Goal: Task Accomplishment & Management: Manage account settings

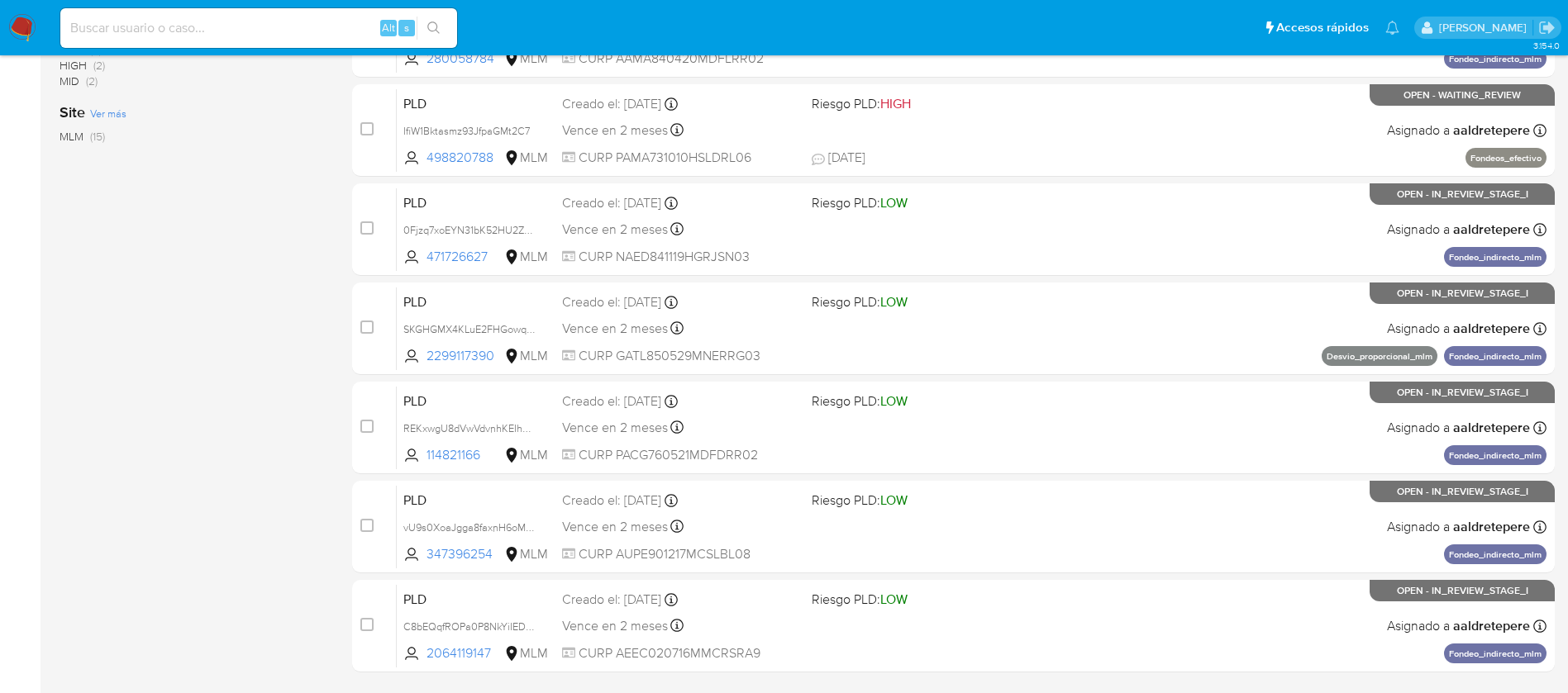
scroll to position [611, 0]
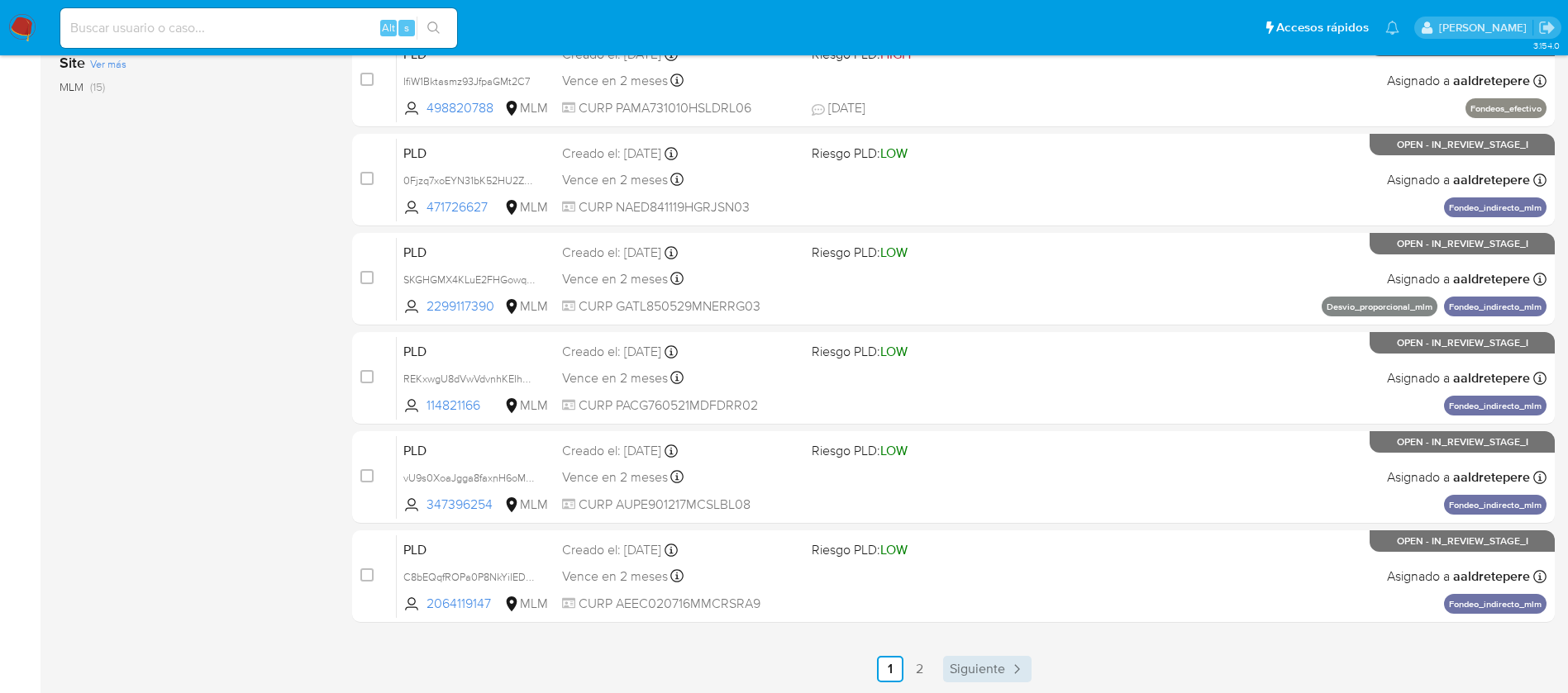
click at [994, 678] on link "Siguiente" at bounding box center [987, 669] width 88 height 26
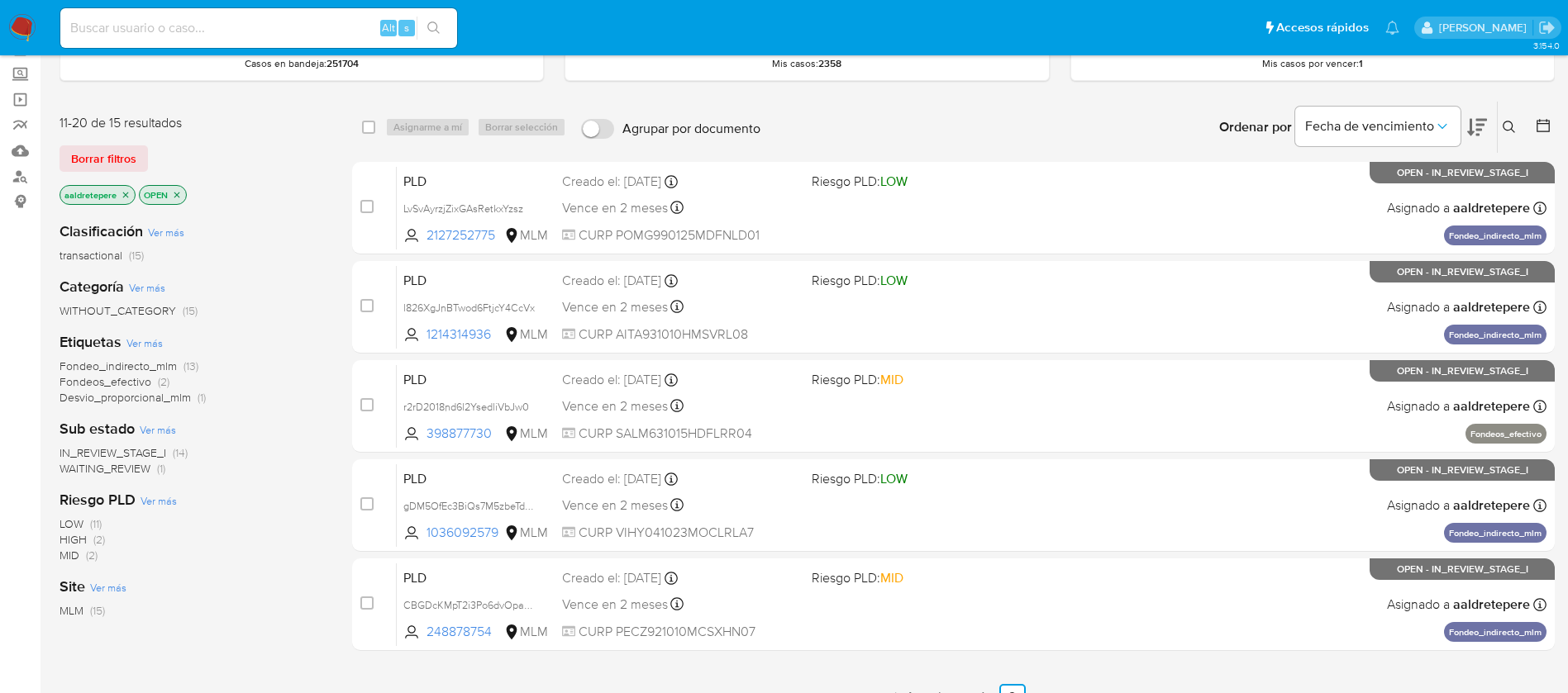
scroll to position [124, 0]
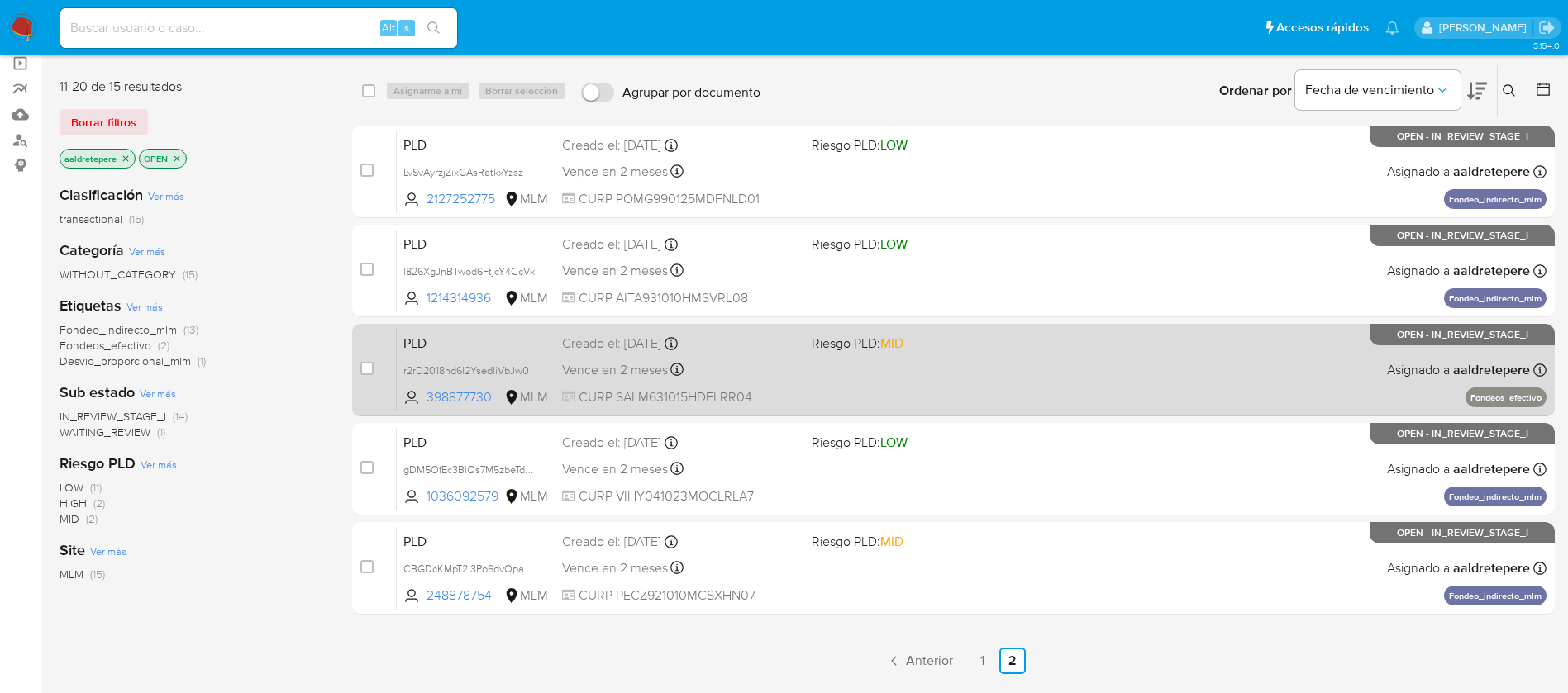
click at [882, 366] on div "PLD r2rD2018nd6l2YsedliVbJw0 398877730 MLM Riesgo PLD: MID Creado el: 12/08/202…" at bounding box center [971, 369] width 1150 height 84
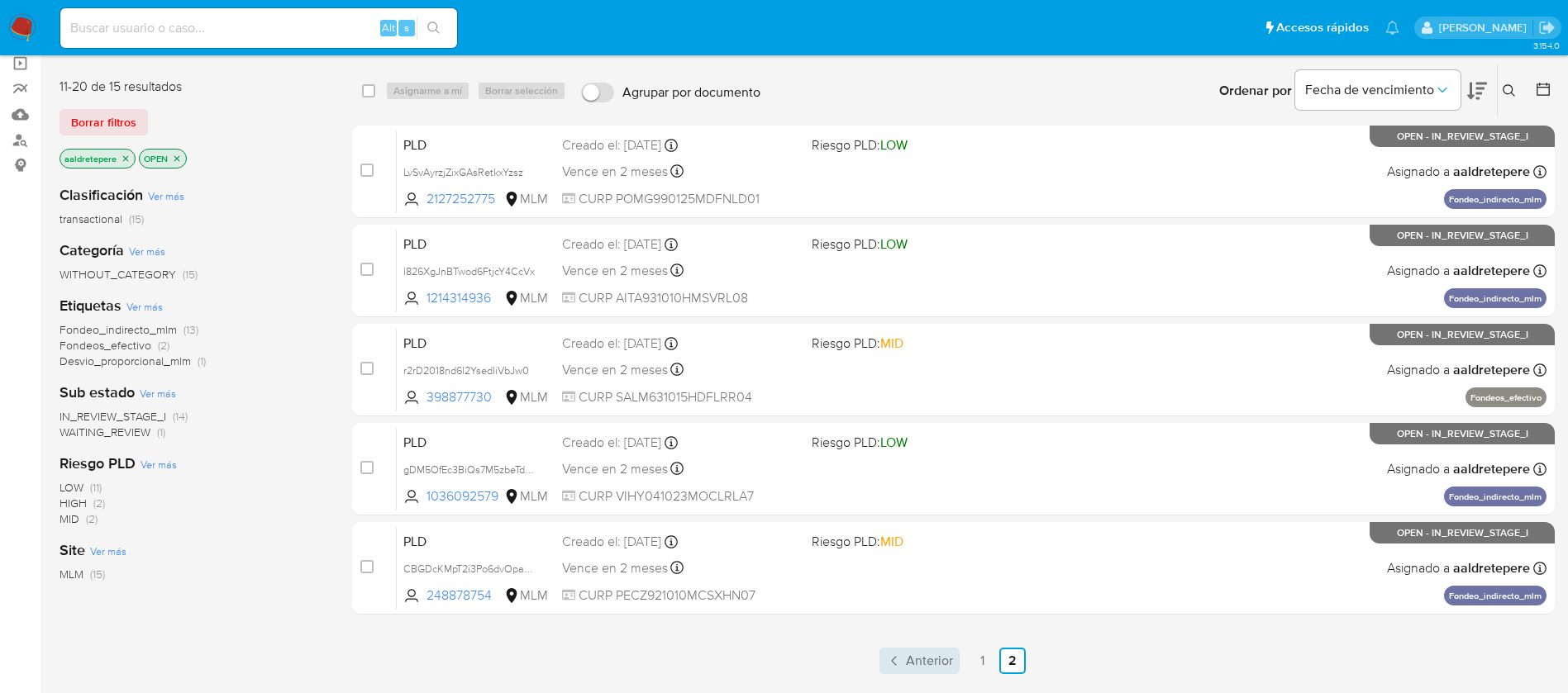
click at [922, 661] on span "Anterior" at bounding box center [928, 660] width 47 height 13
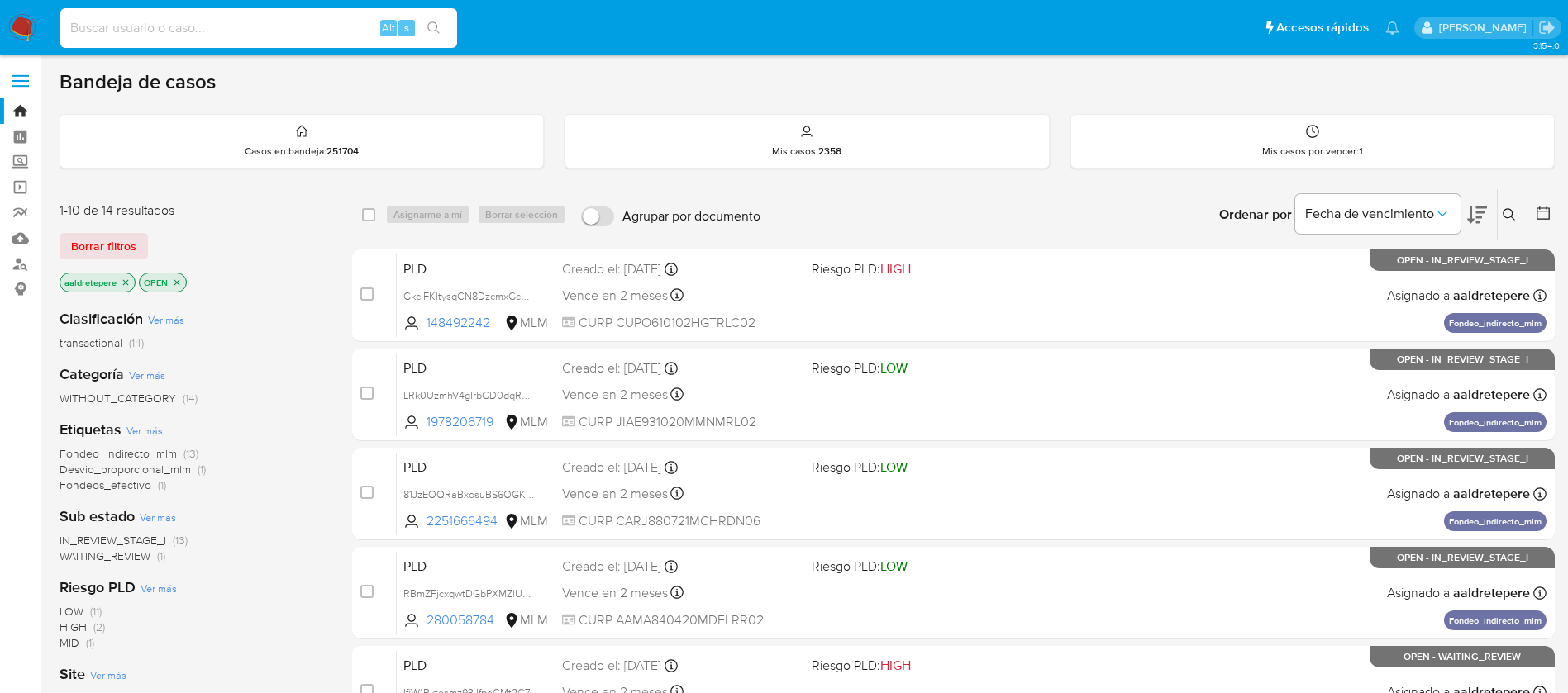
click at [201, 29] on input at bounding box center [258, 28] width 396 height 21
paste input "114821166"
type input "114821166"
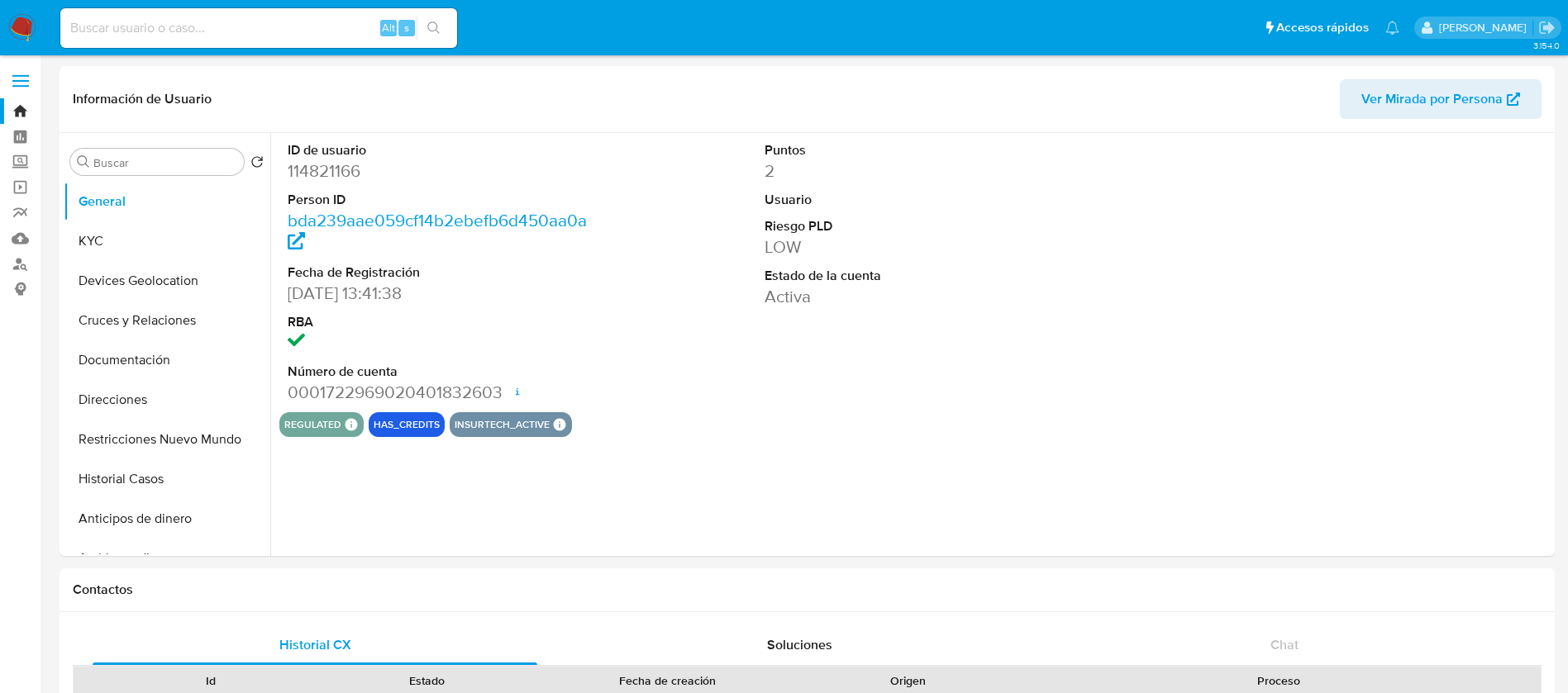
select select "10"
click at [101, 250] on button "KYC" at bounding box center [160, 240] width 194 height 40
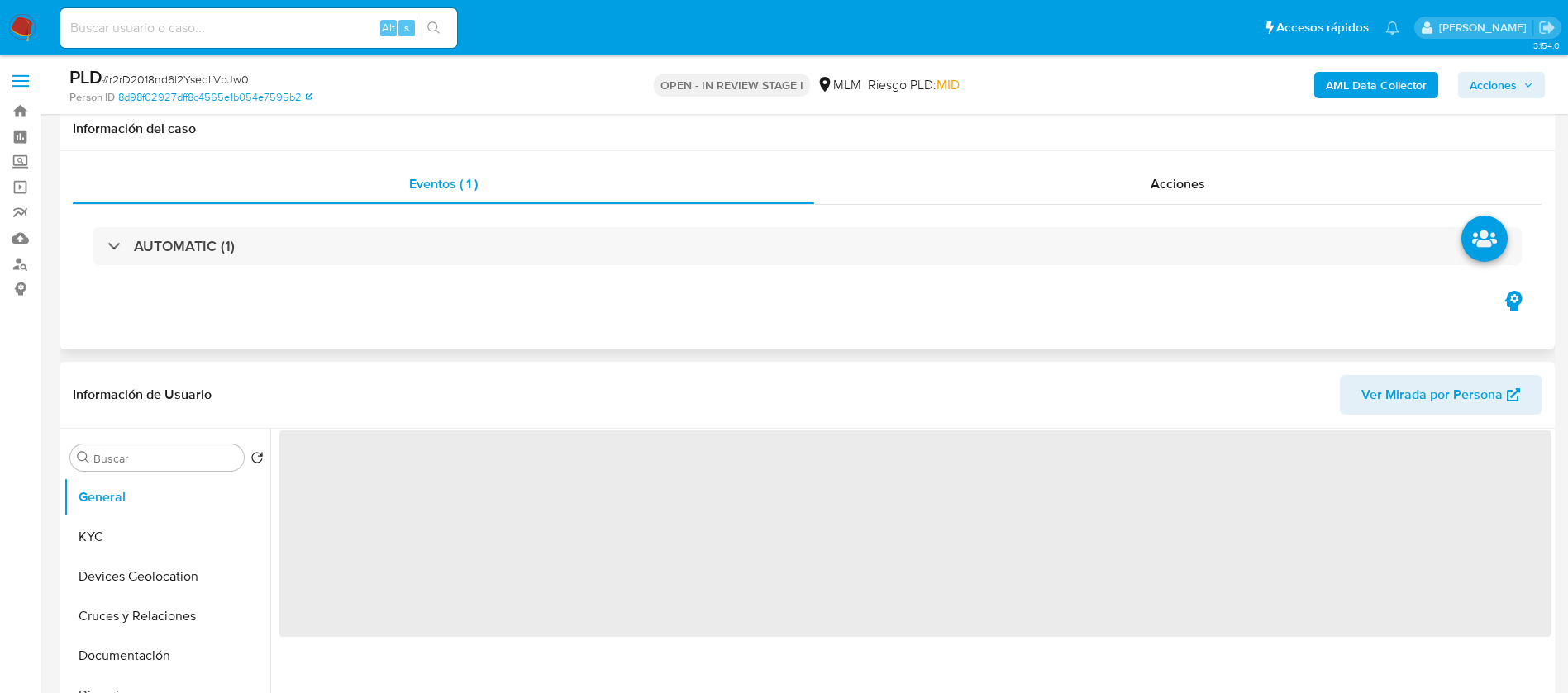
scroll to position [124, 0]
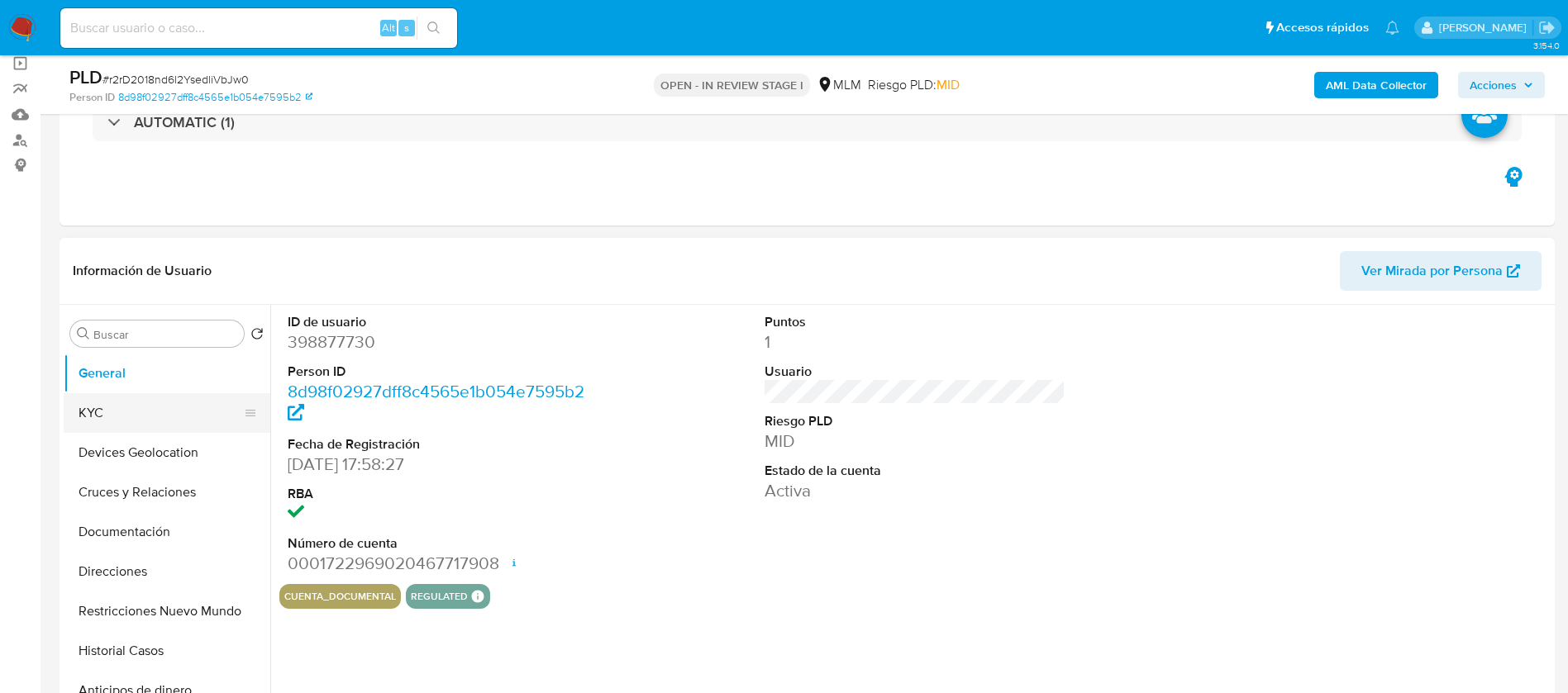
select select "10"
click at [209, 408] on button "KYC" at bounding box center [160, 413] width 194 height 40
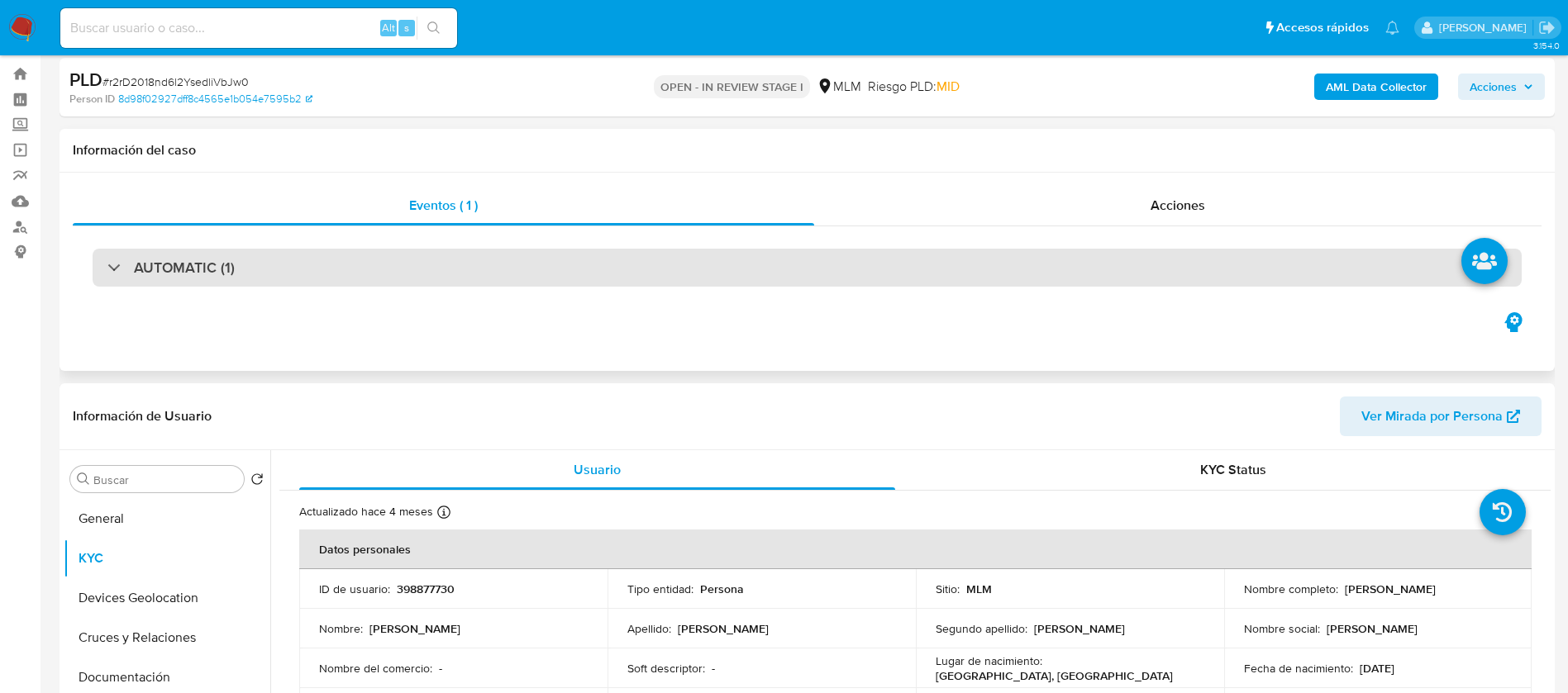
scroll to position [0, 0]
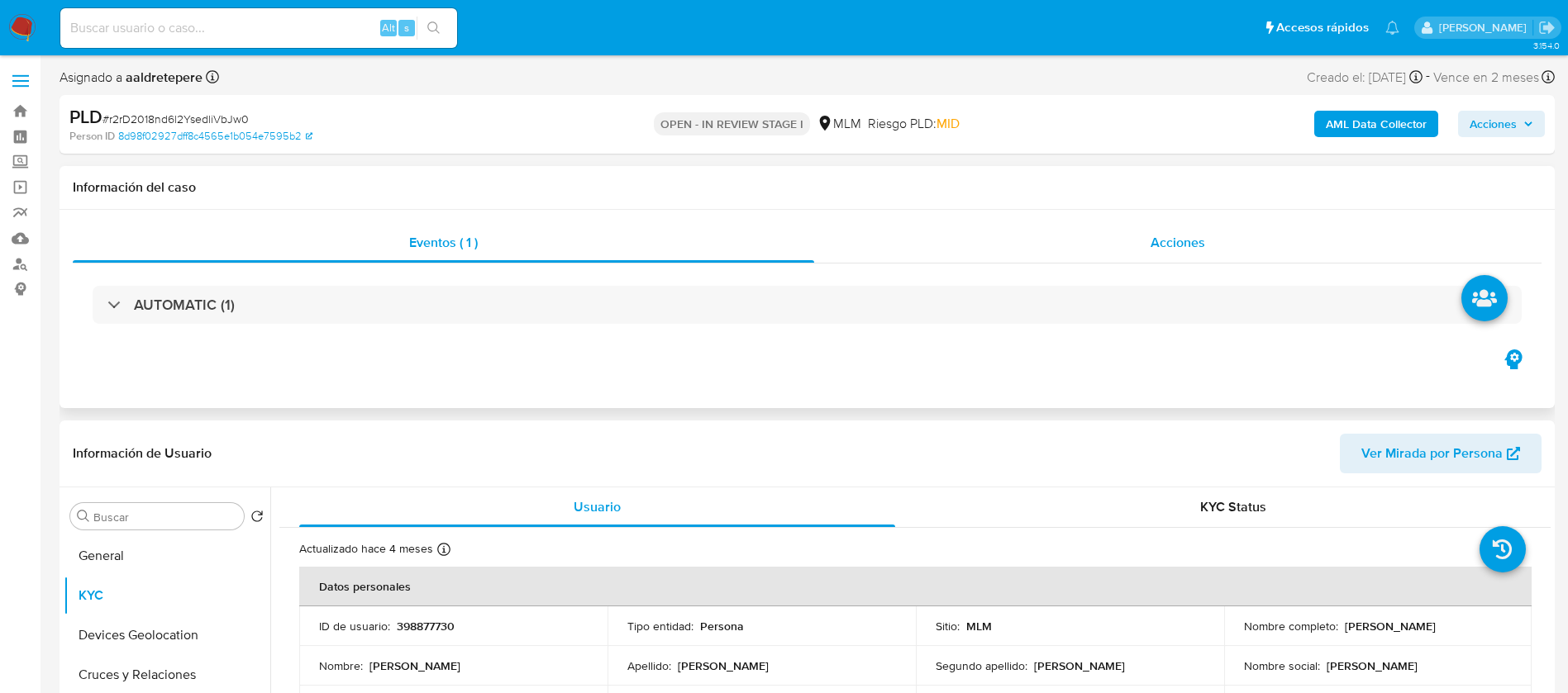
click at [1176, 242] on span "Acciones" at bounding box center [1178, 243] width 55 height 19
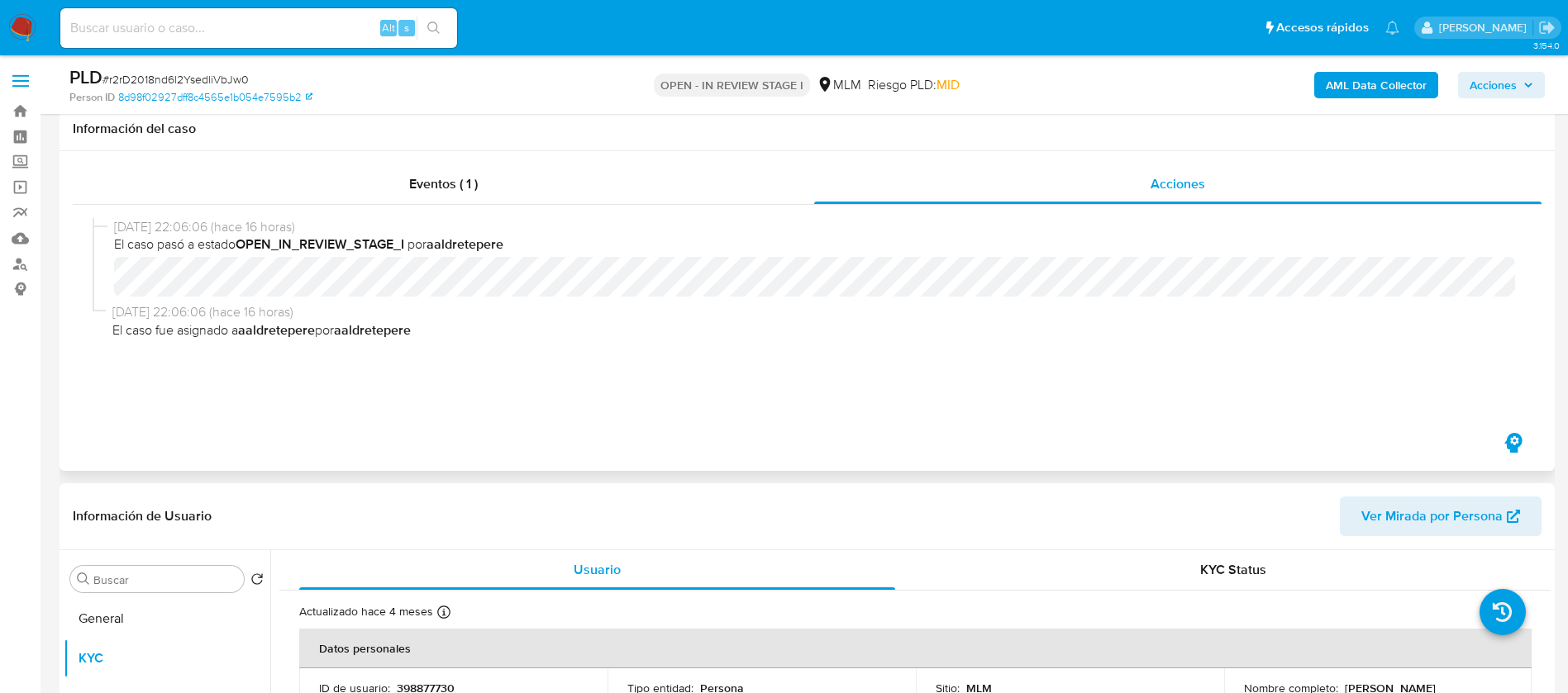
scroll to position [743, 0]
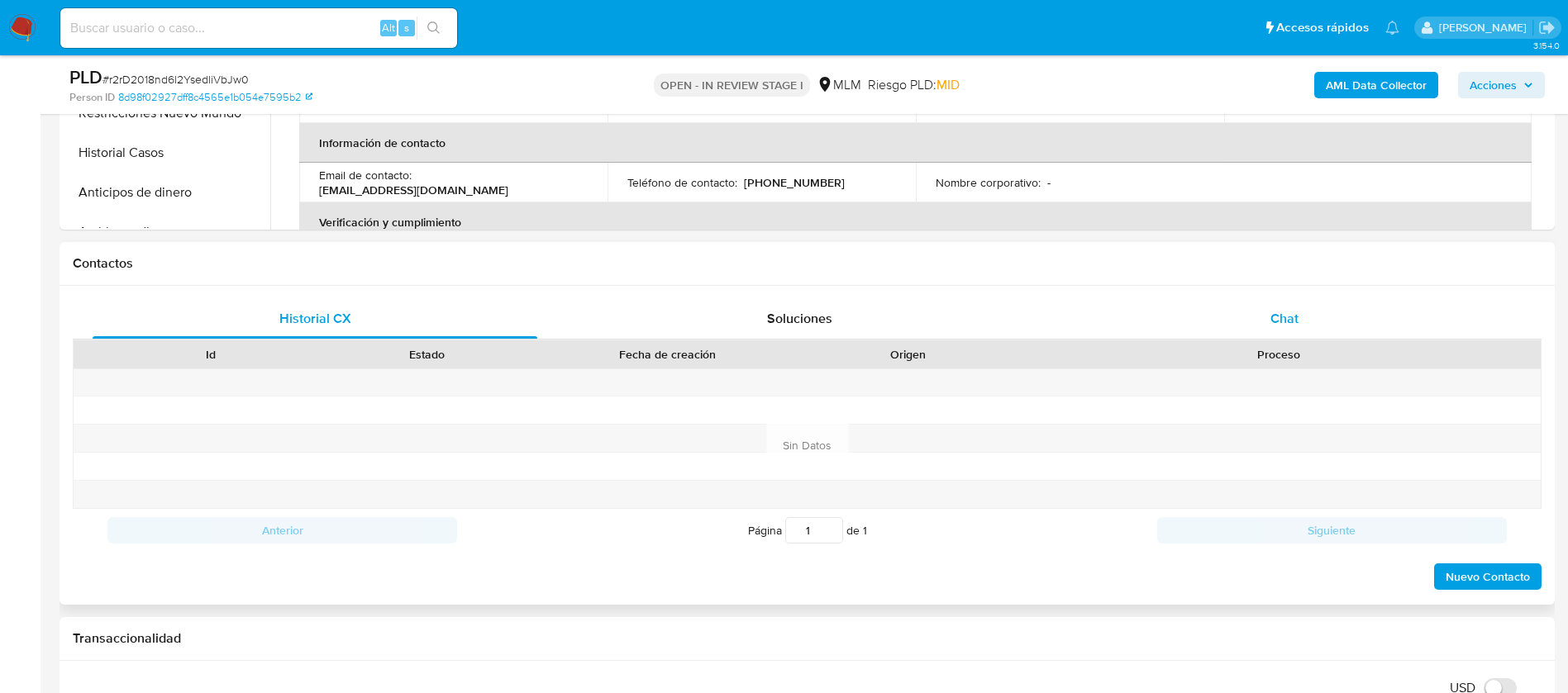
click at [1286, 313] on span "Chat" at bounding box center [1284, 319] width 28 height 19
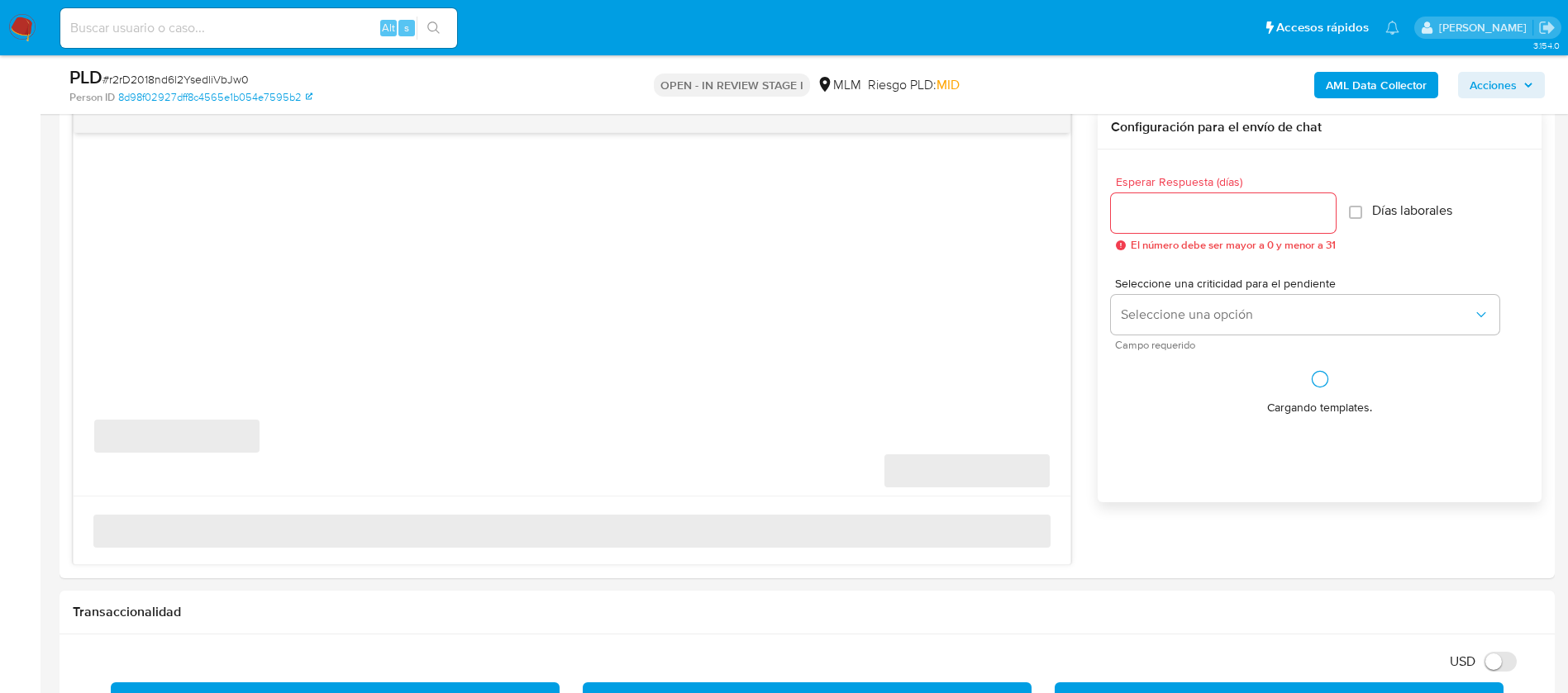
scroll to position [992, 0]
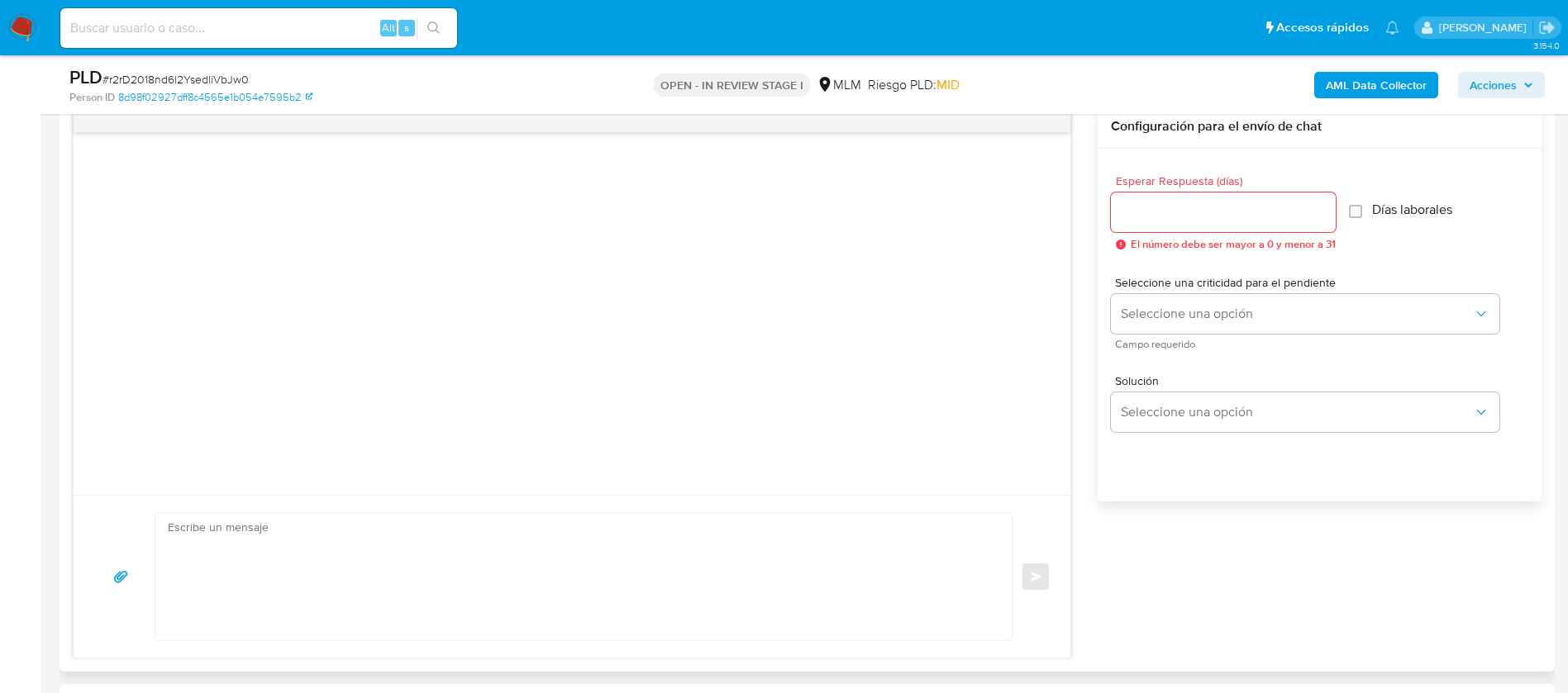
click at [1144, 203] on input "Esperar Respuesta (días)" at bounding box center [1223, 212] width 225 height 21
type input "5"
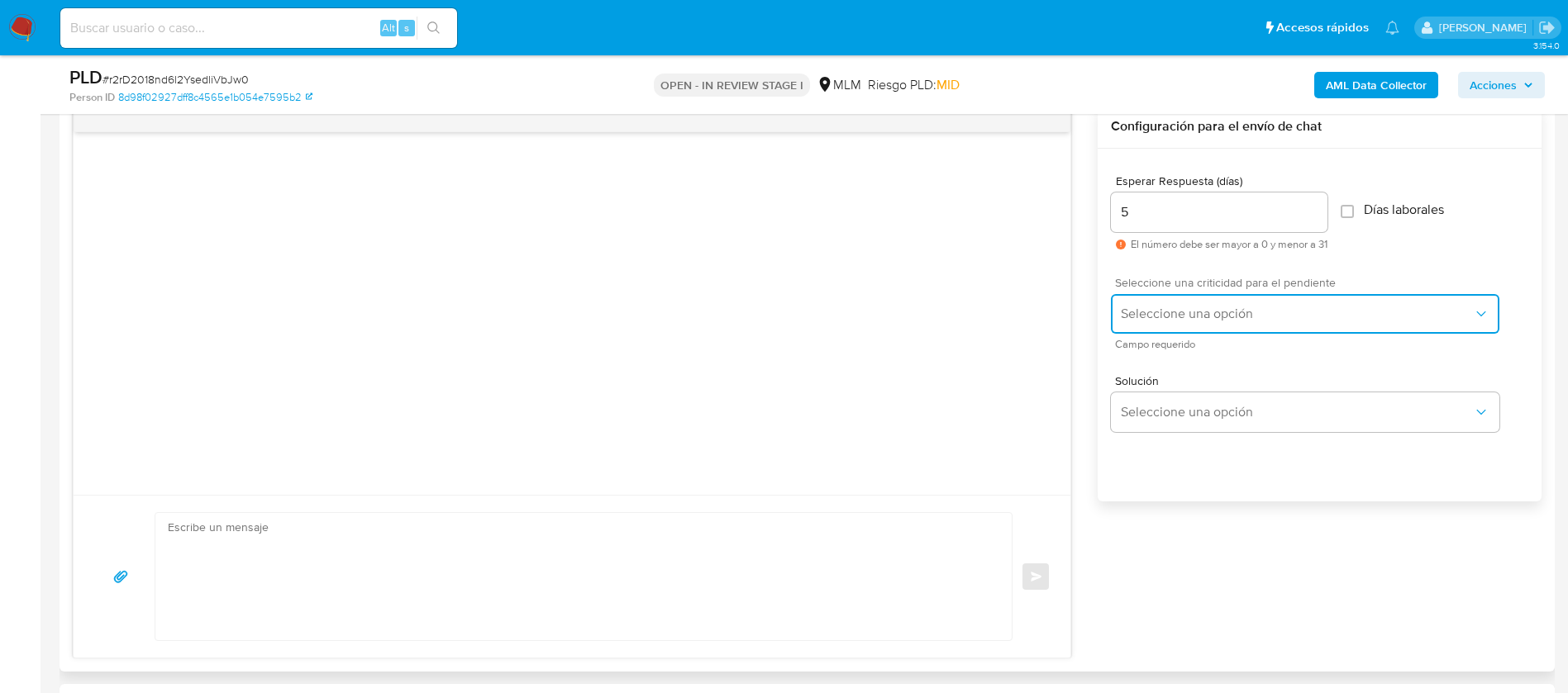
click at [1187, 326] on button "Seleccione una opción" at bounding box center [1305, 313] width 388 height 40
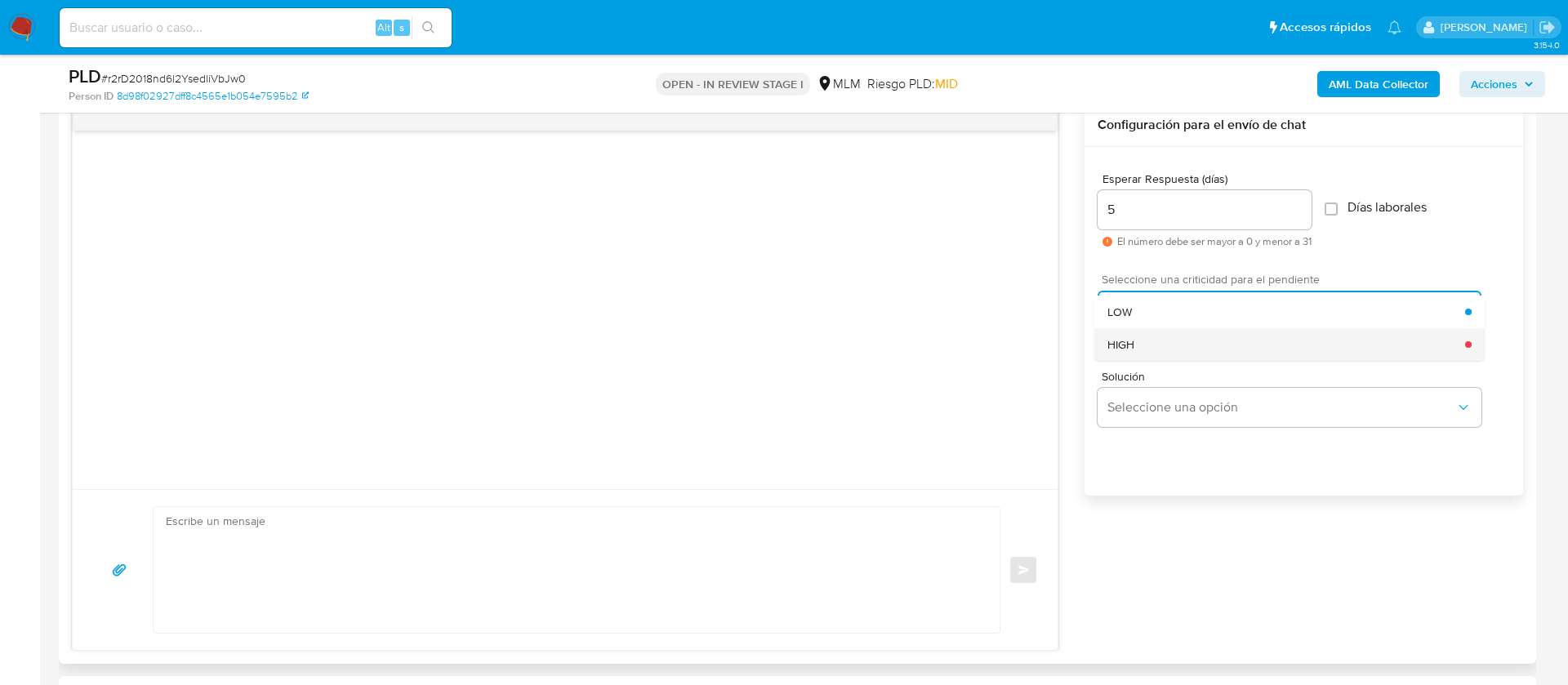
click at [1152, 355] on div "HIGH" at bounding box center [1286, 345] width 358 height 33
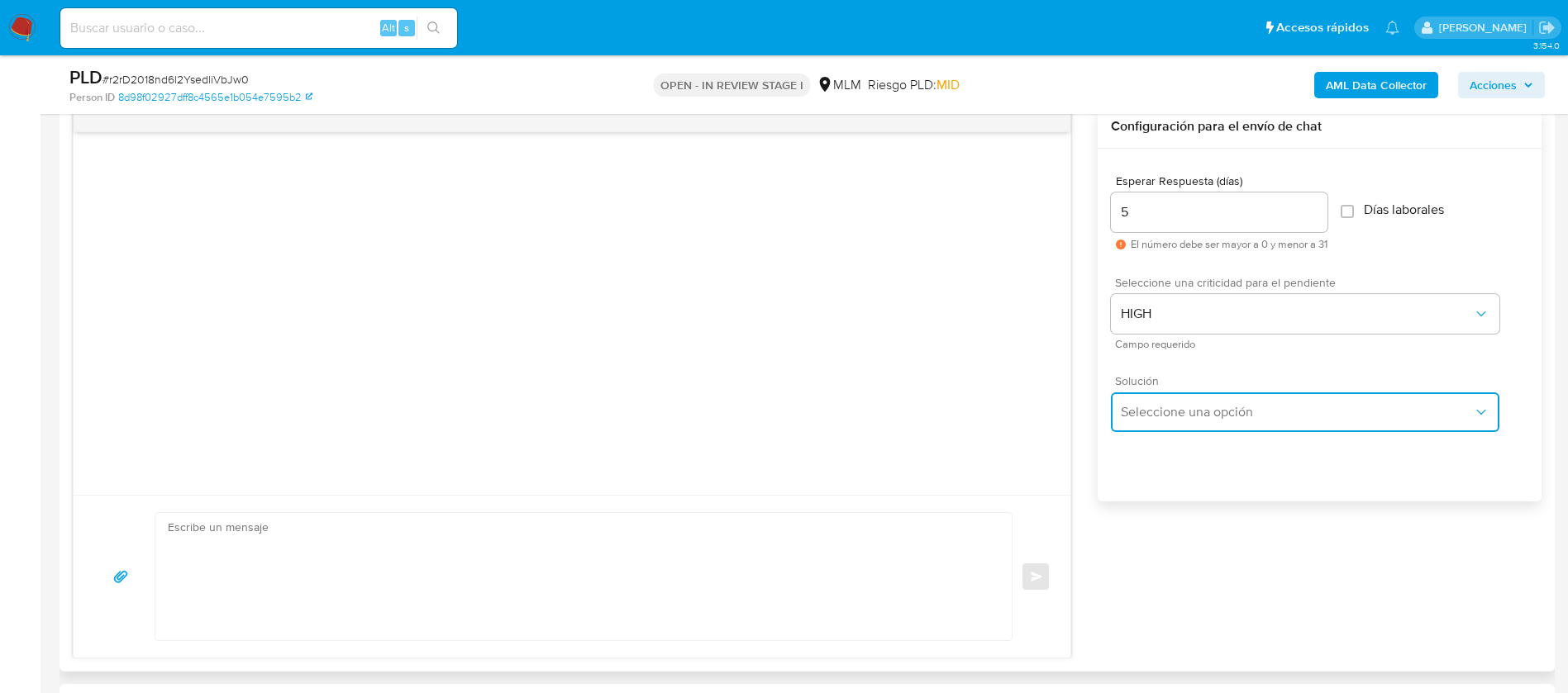
click at [1181, 420] on span "Seleccione una opción" at bounding box center [1297, 412] width 352 height 17
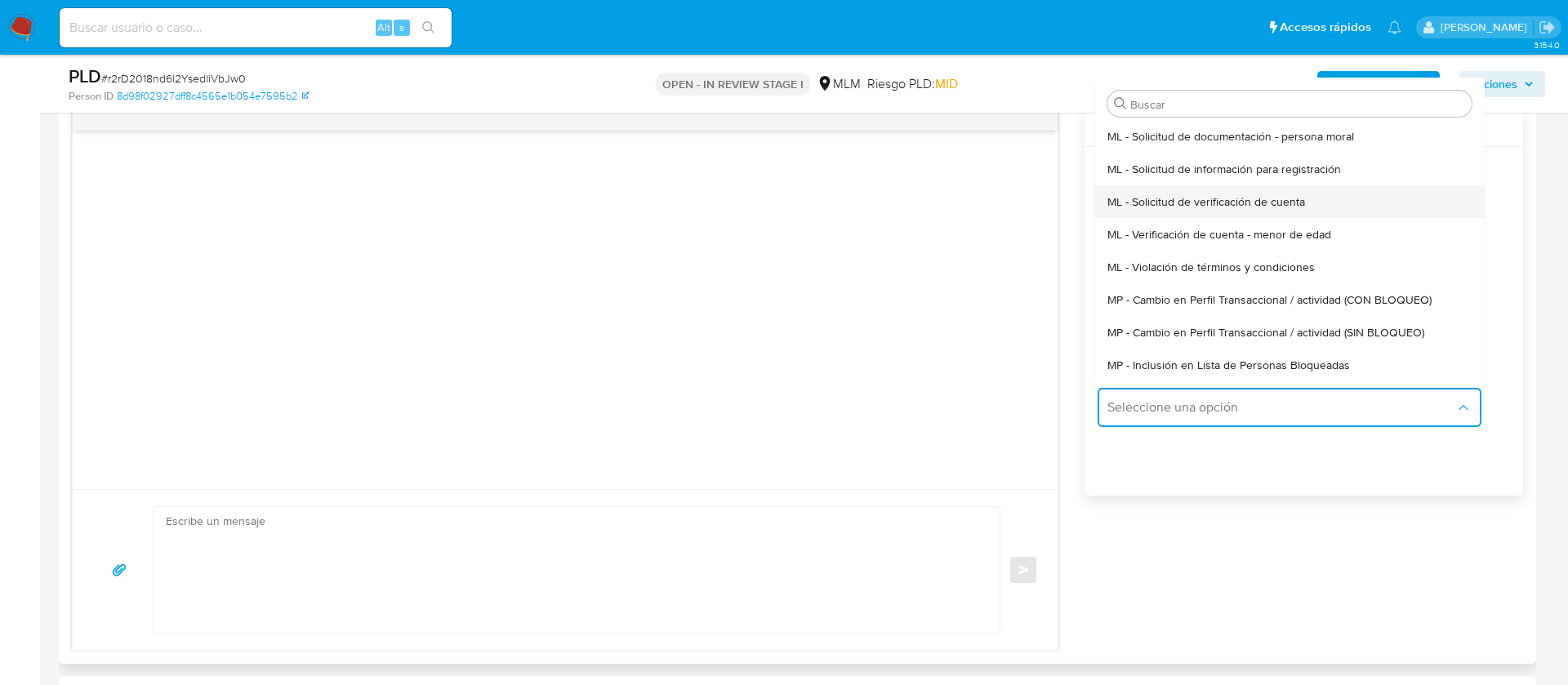
click at [1189, 202] on span "ML - Solicitud de verificación de cuenta" at bounding box center [1206, 201] width 198 height 15
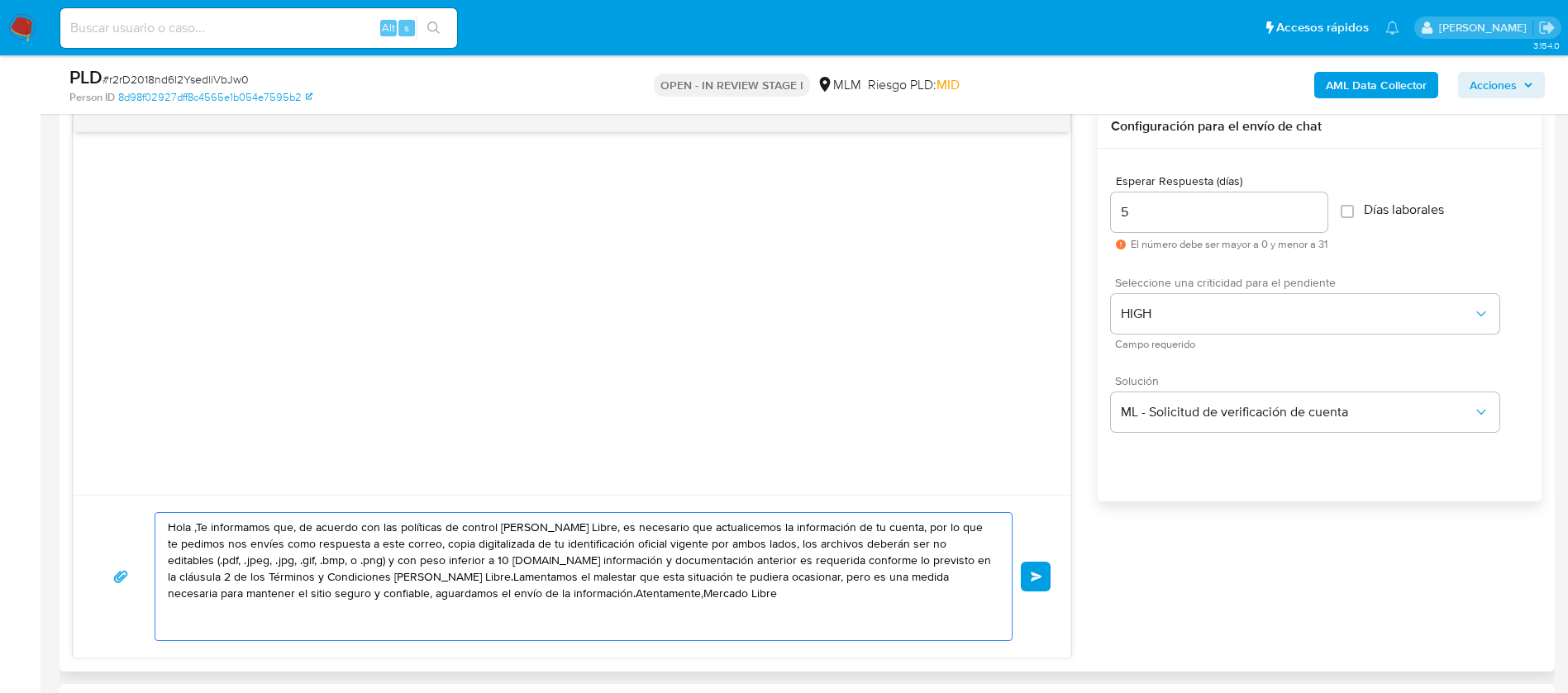
click at [809, 542] on textarea "Hola ,Te informamos que, de acuerdo con las políticas de control de Mercado Lib…" at bounding box center [579, 577] width 823 height 127
drag, startPoint x: 637, startPoint y: 615, endPoint x: 0, endPoint y: 499, distance: 647.5
paste textarea "ESTIMADO MARTIN SALDANA LARA, Te comunicamos que se ha identificado un cambio e…"
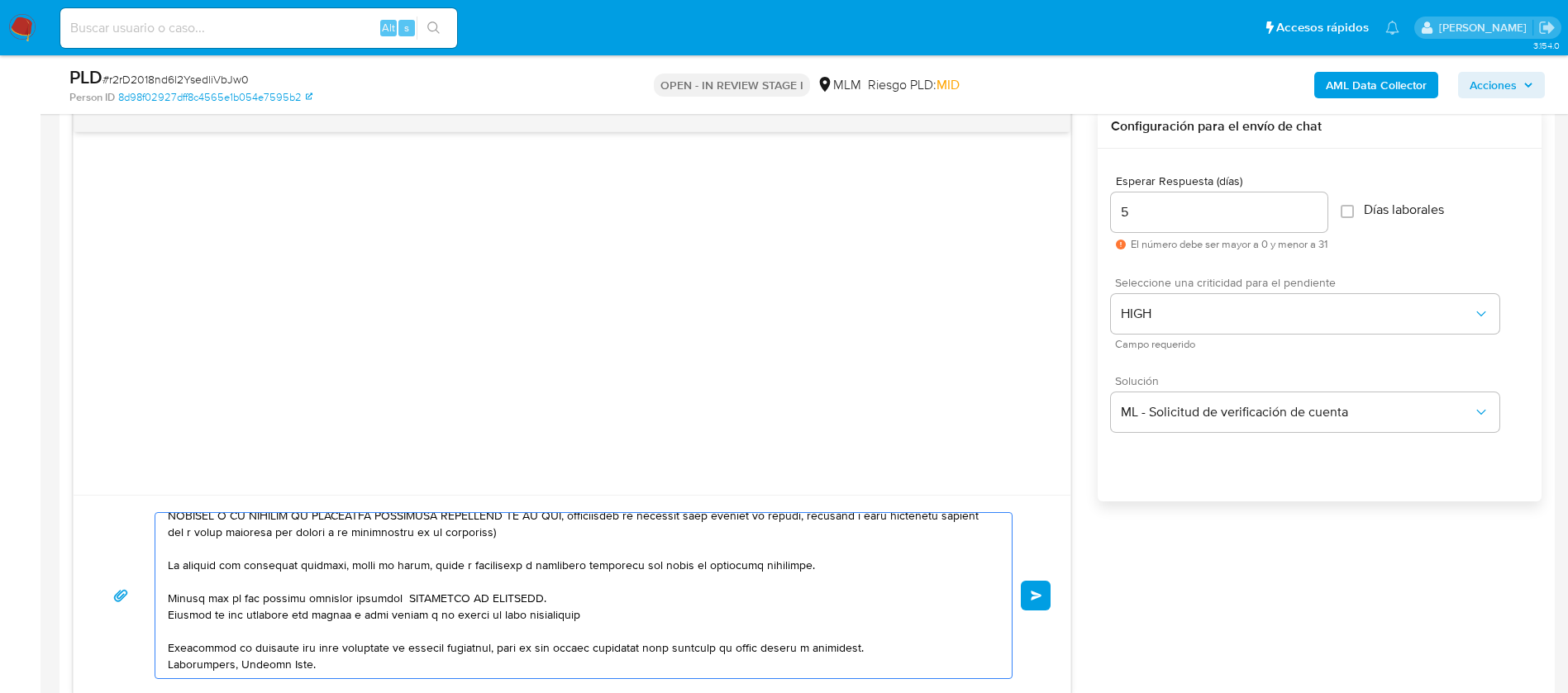
scroll to position [144, 0]
type textarea "ESTIMADO MARTIN SALDANA LARA, Te comunicamos que se ha identificado un cambio e…"
click at [1028, 598] on button "Enviar" at bounding box center [1036, 596] width 30 height 30
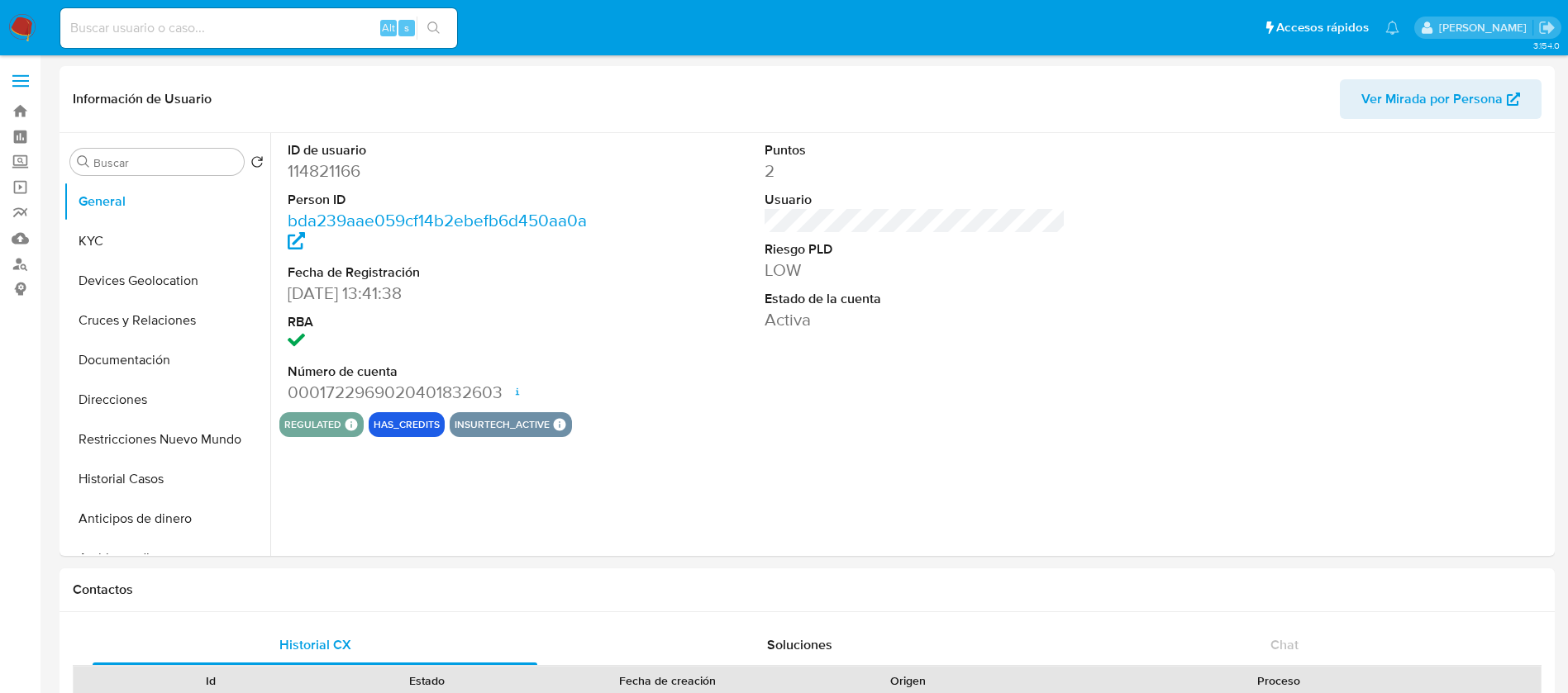
select select "10"
click at [152, 21] on input at bounding box center [258, 28] width 396 height 21
paste input "2486053261"
type input "2486053261"
select select "10"
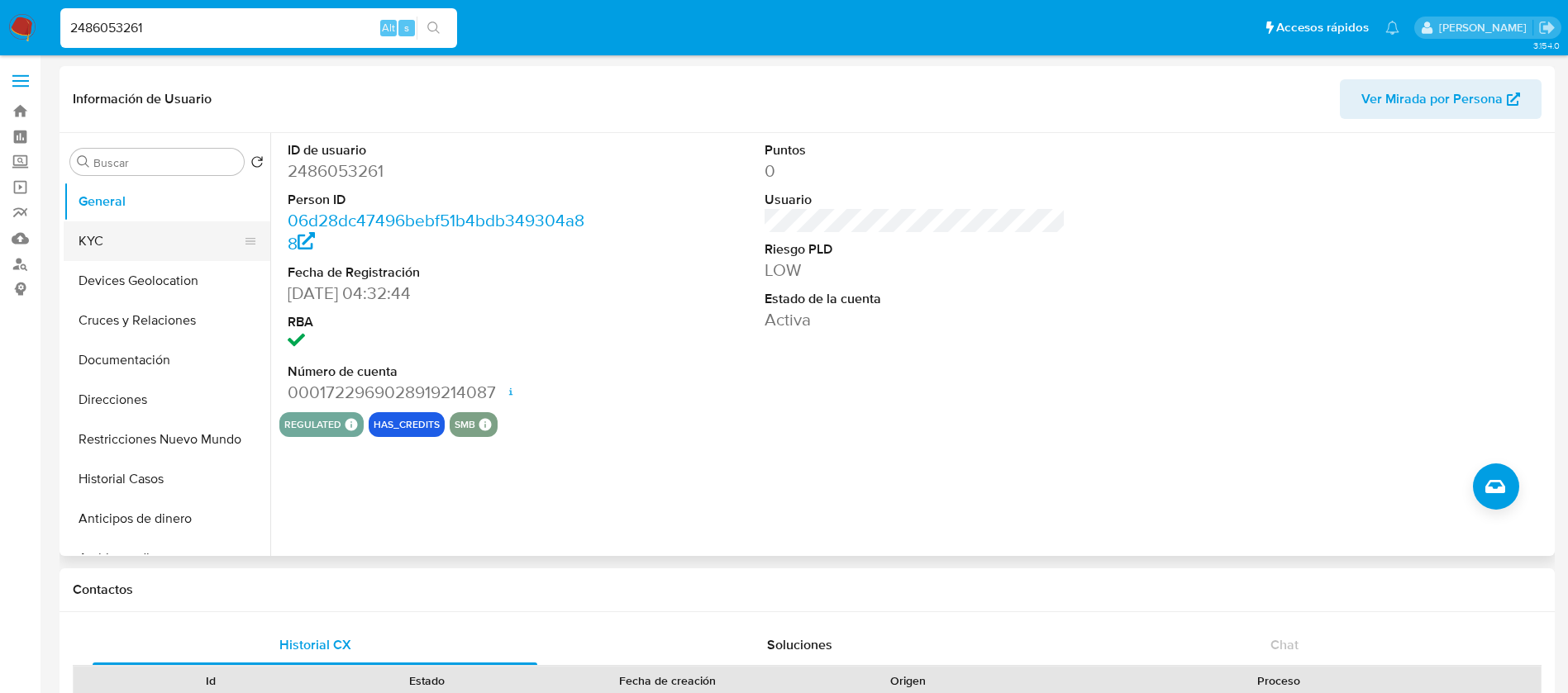
click at [177, 238] on button "KYC" at bounding box center [160, 240] width 194 height 40
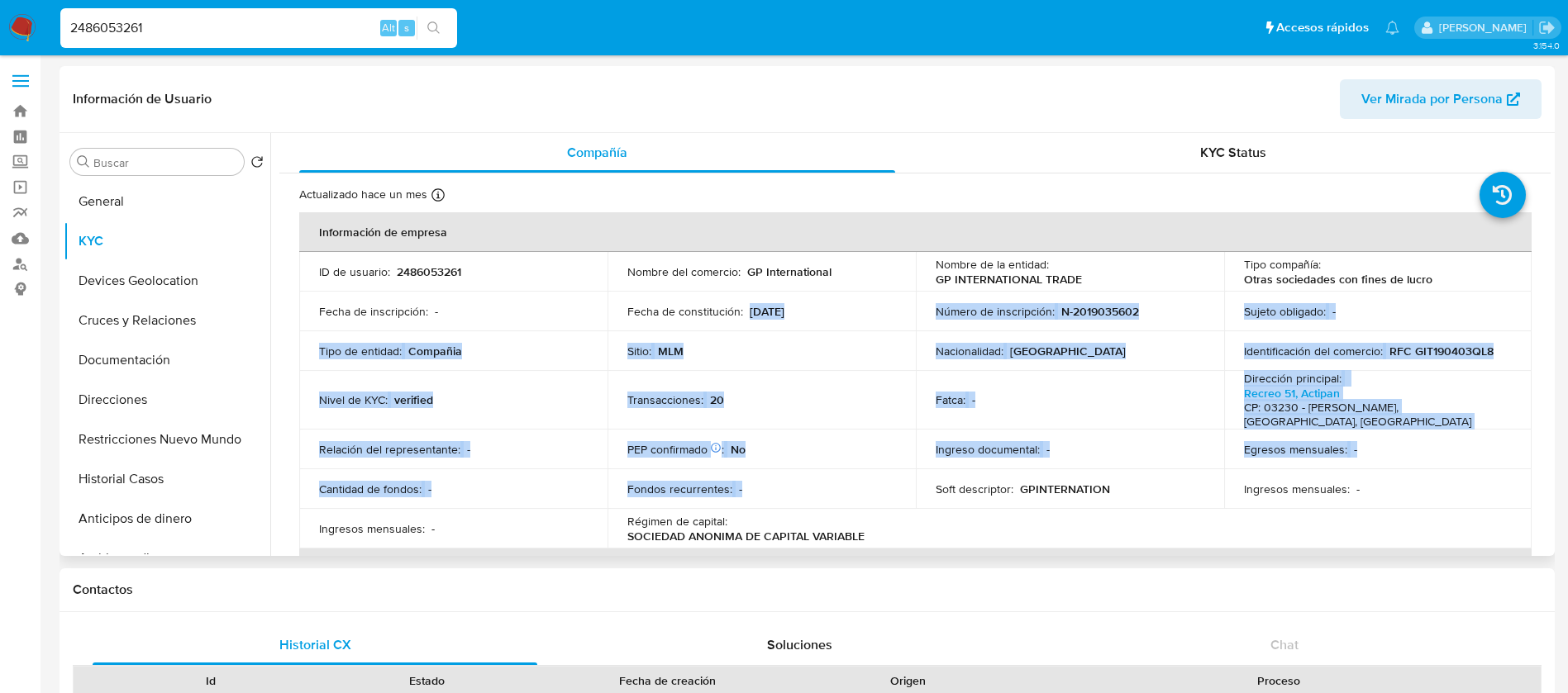
drag, startPoint x: 794, startPoint y: 299, endPoint x: 854, endPoint y: 482, distance: 192.6
click at [854, 482] on tbody "ID de usuario : 2486053261 Nombre del comercio : GP International Nombre de la …" at bounding box center [915, 400] width 1232 height 297
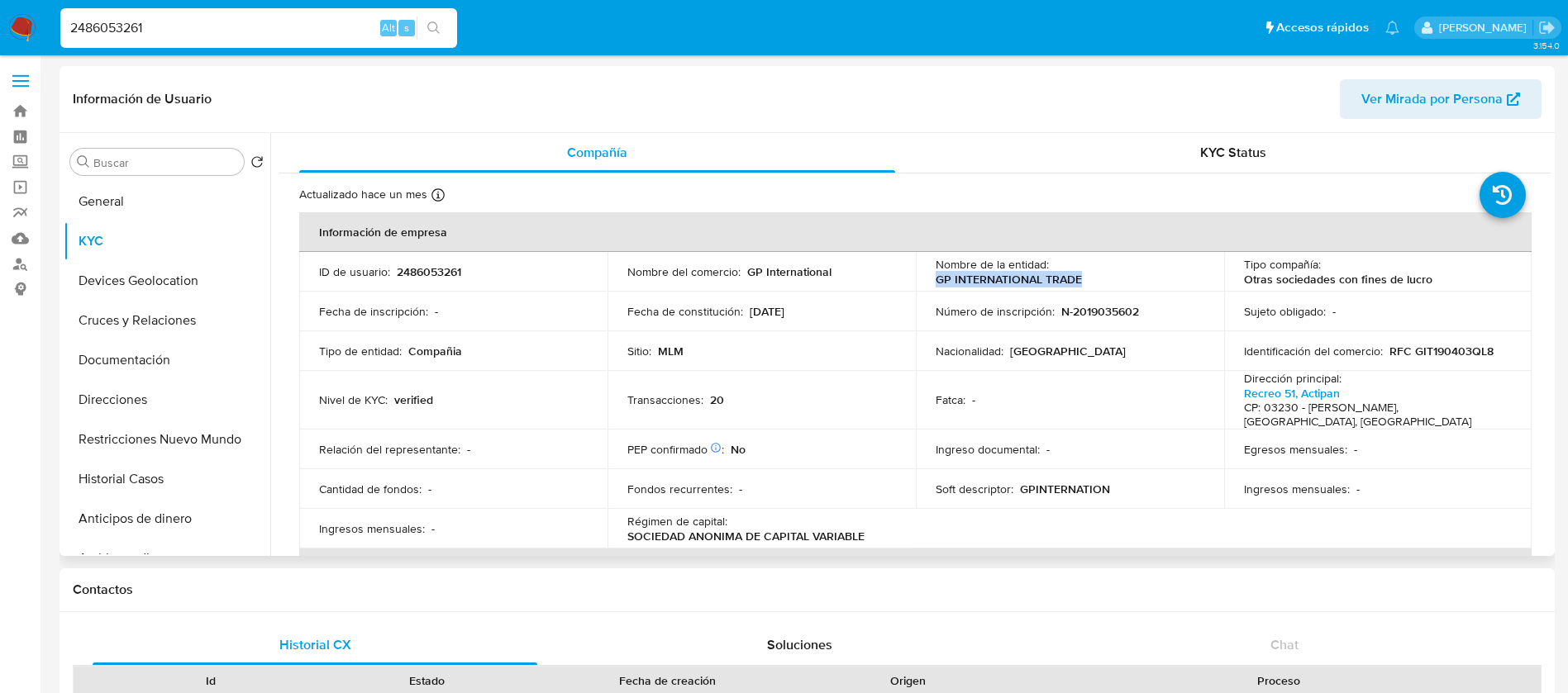
drag, startPoint x: 1117, startPoint y: 275, endPoint x: 918, endPoint y: 287, distance: 199.4
click at [918, 287] on td "Nombre de la entidad : GP INTERNATIONAL TRADE" at bounding box center [1069, 271] width 308 height 40
copy p "GP INTERNATIONAL TRADE"
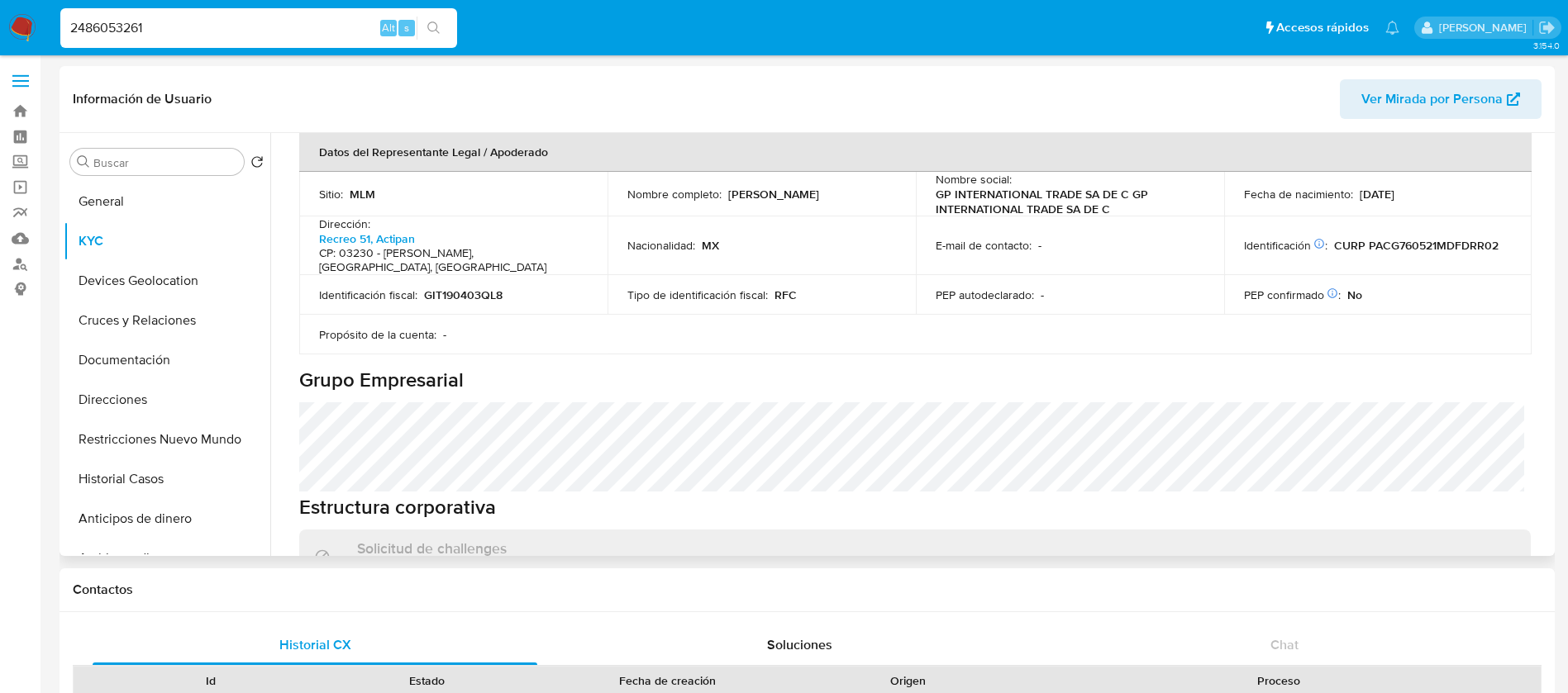
scroll to position [372, 0]
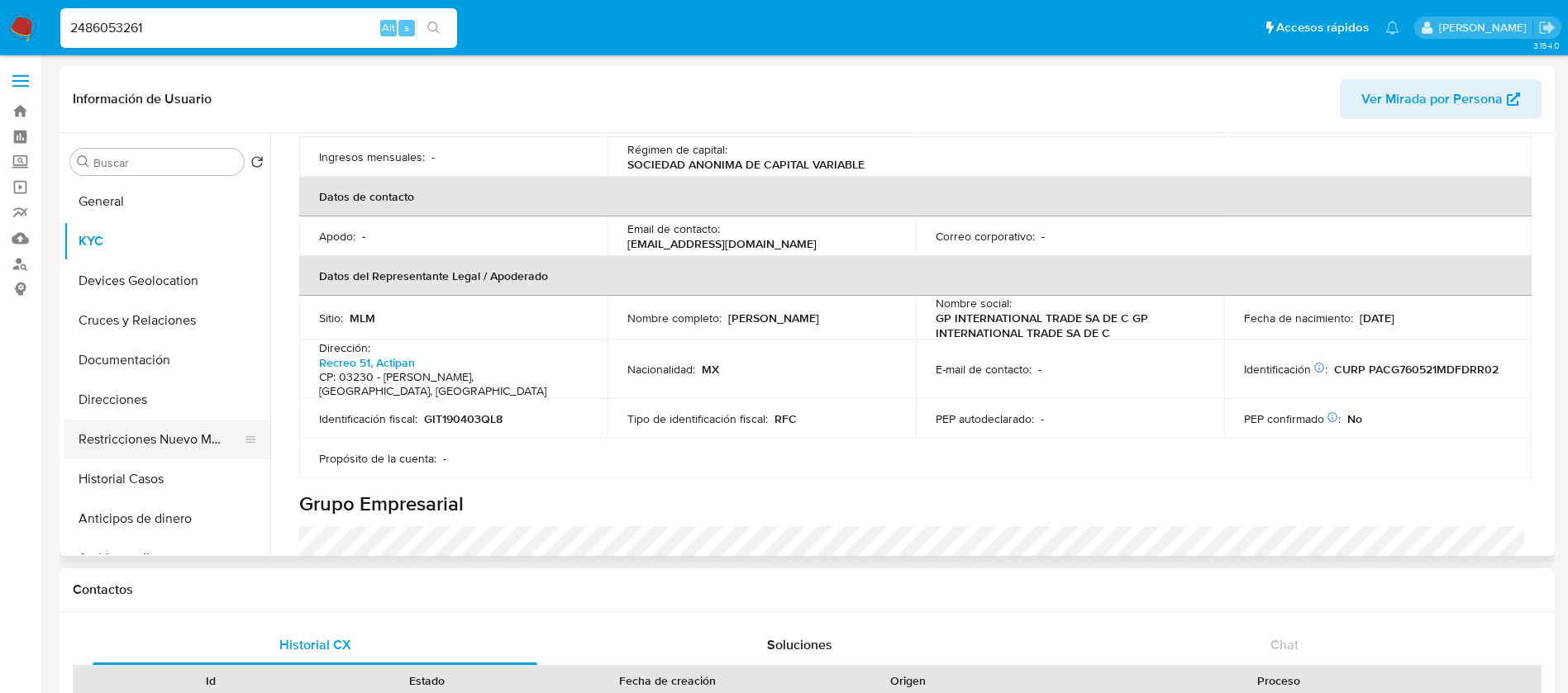
drag, startPoint x: 144, startPoint y: 353, endPoint x: 136, endPoint y: 440, distance: 87.4
click at [138, 434] on ul "General KYC Devices Geolocation Cruces y Relaciones Documentación Direcciones R…" at bounding box center [166, 367] width 207 height 372
drag, startPoint x: 126, startPoint y: 487, endPoint x: 127, endPoint y: 474, distance: 13.0
click at [125, 487] on button "Historial Casos" at bounding box center [160, 479] width 194 height 40
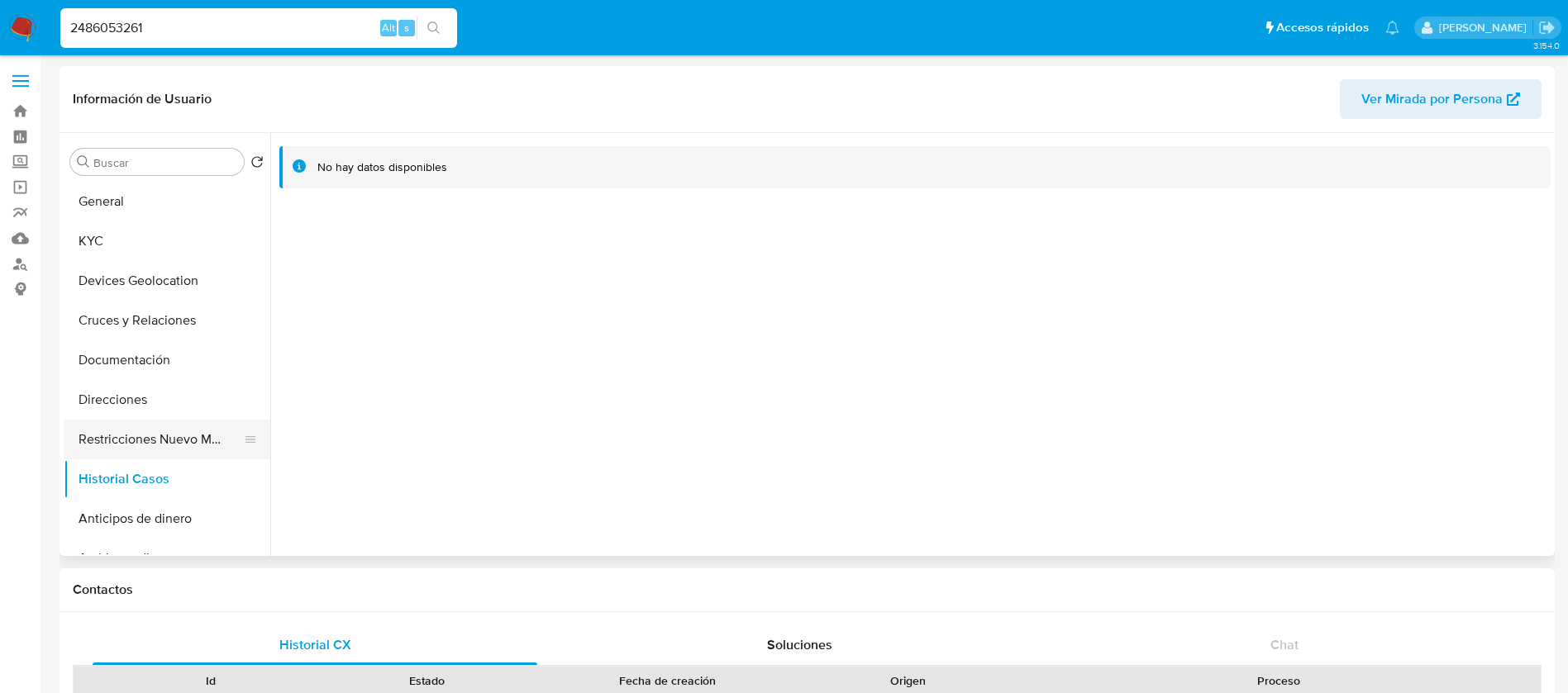
click at [139, 439] on button "Restricciones Nuevo Mundo" at bounding box center [160, 439] width 194 height 40
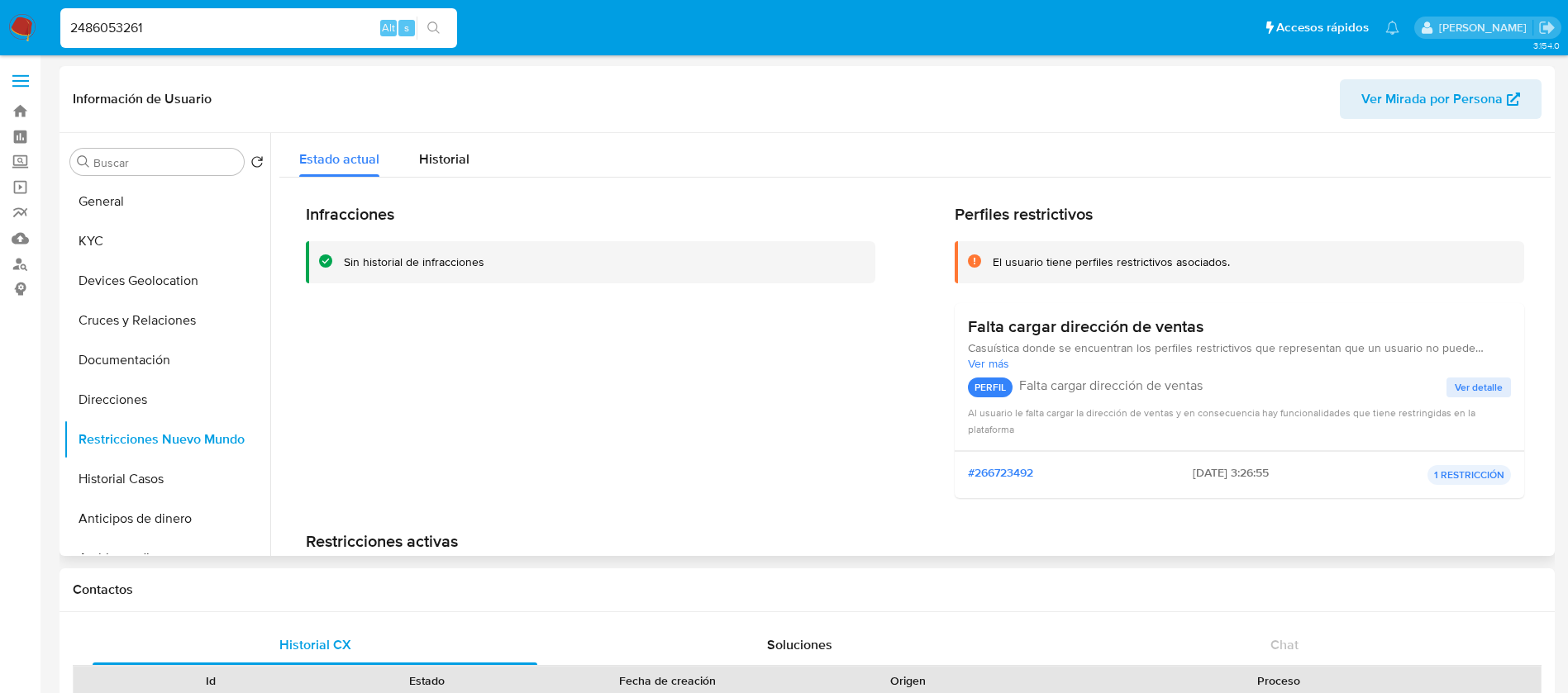
drag, startPoint x: 449, startPoint y: 154, endPoint x: 435, endPoint y: 188, distance: 36.8
click at [448, 160] on span "Historial" at bounding box center [444, 159] width 50 height 19
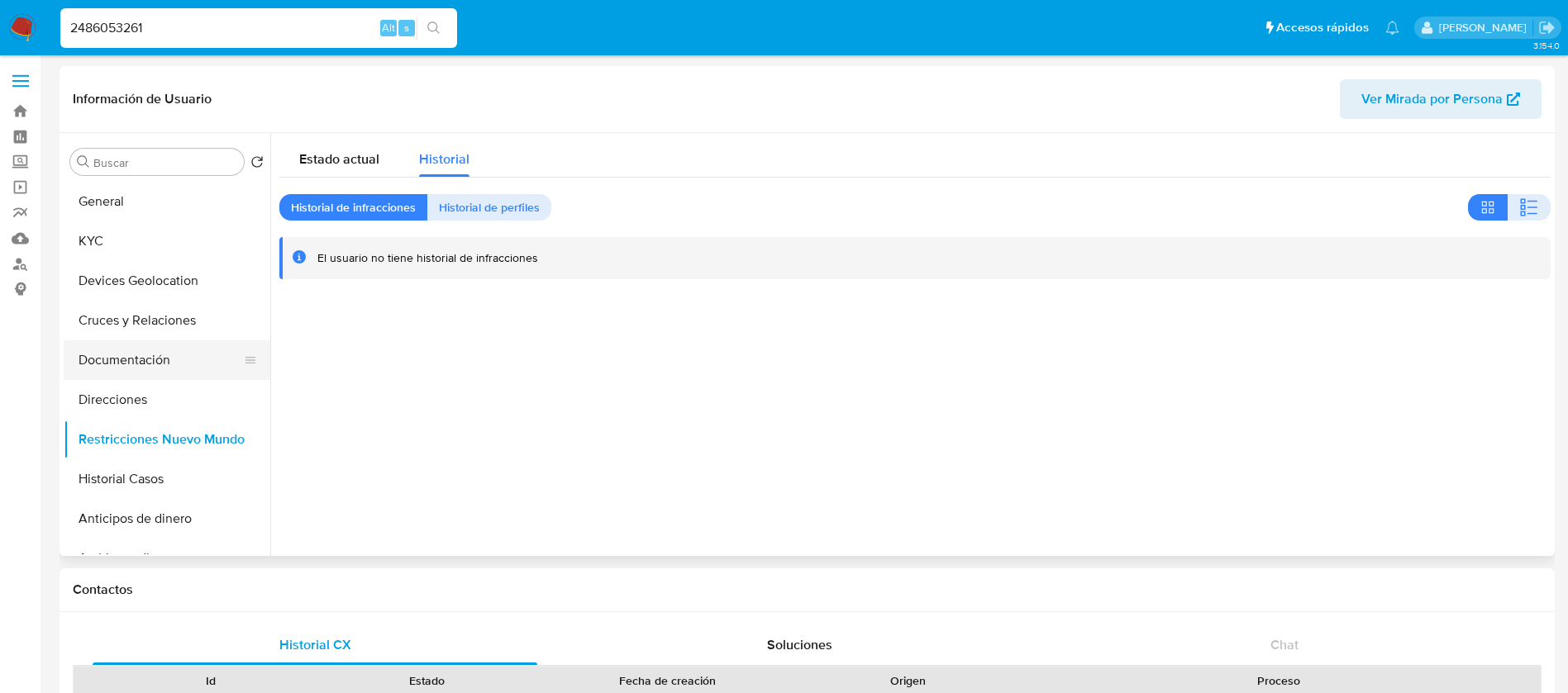
click at [166, 363] on button "Documentación" at bounding box center [160, 360] width 194 height 40
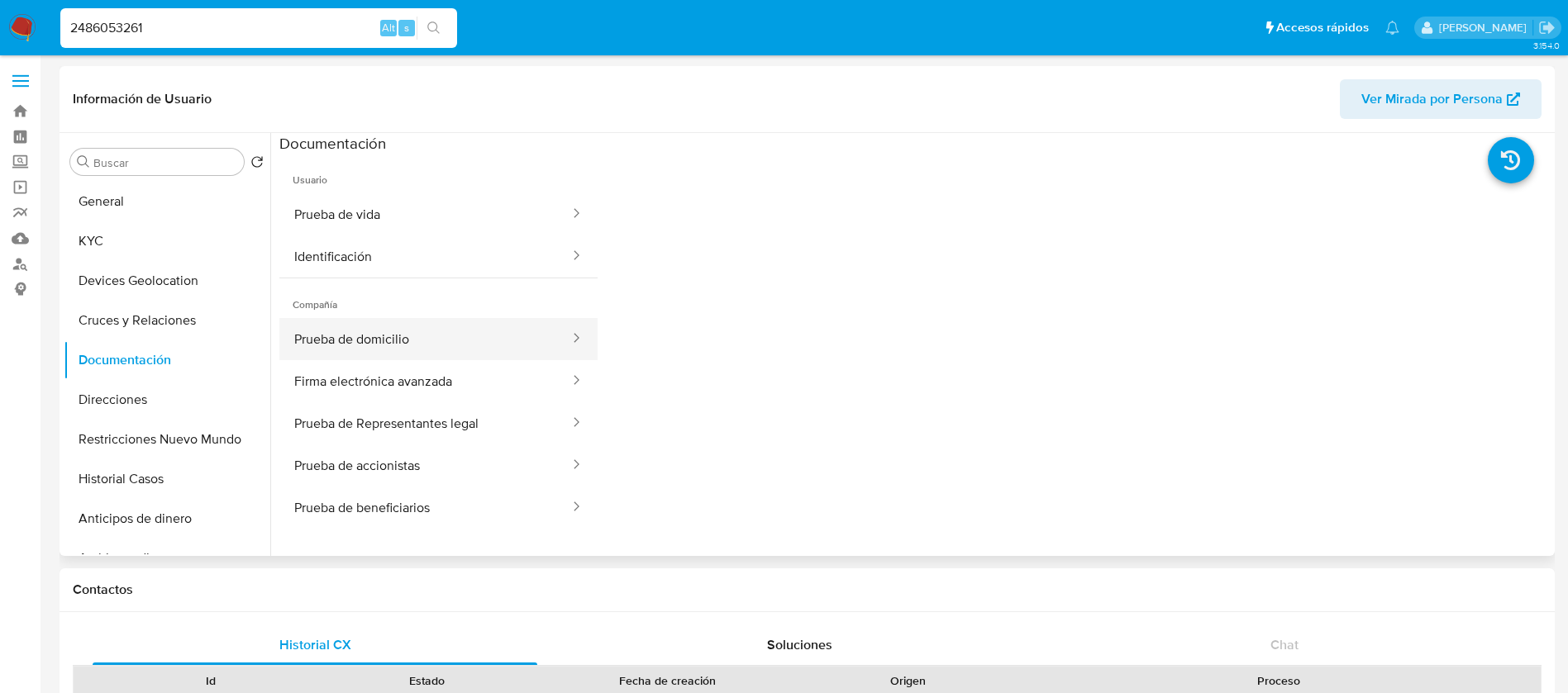
click at [403, 335] on button "Prueba de domicilio" at bounding box center [425, 339] width 292 height 42
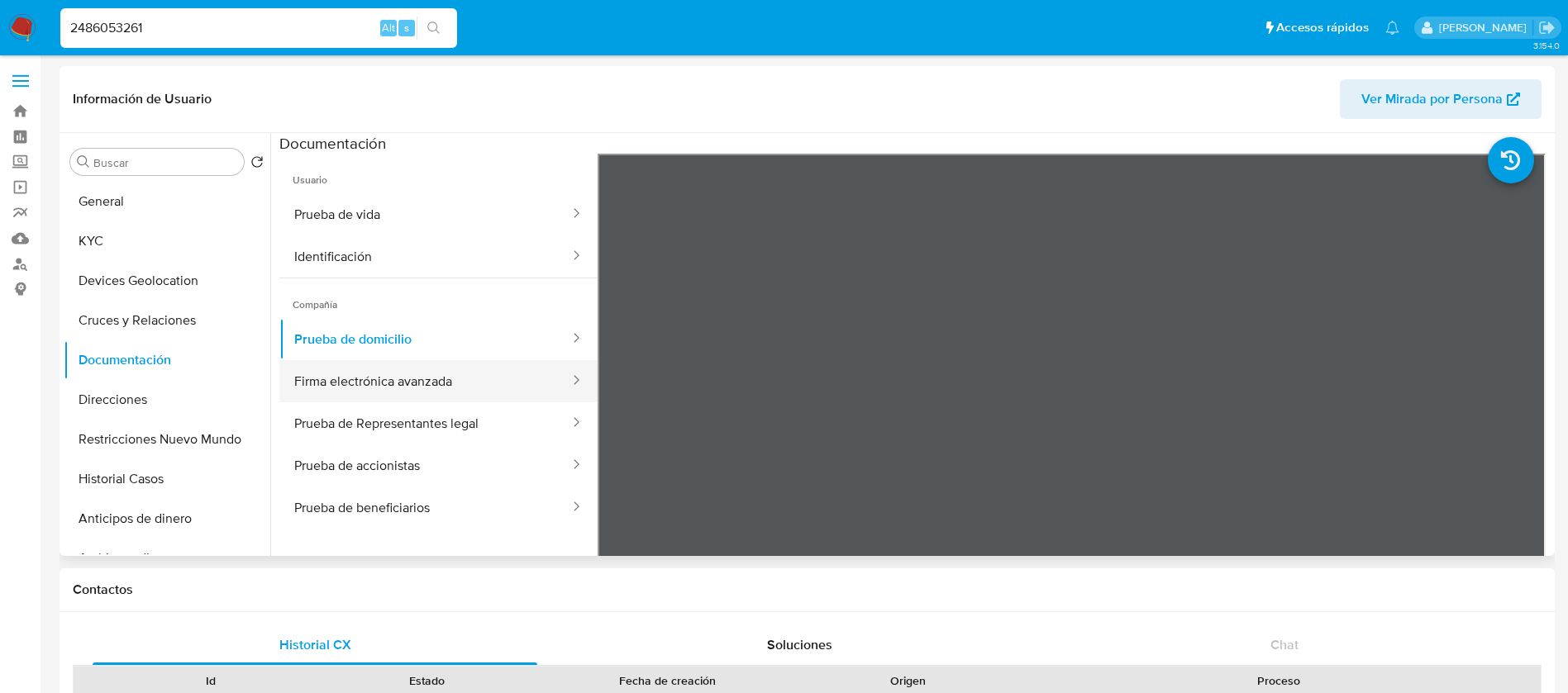
click at [441, 372] on button "Firma electrónica avanzada" at bounding box center [425, 381] width 292 height 42
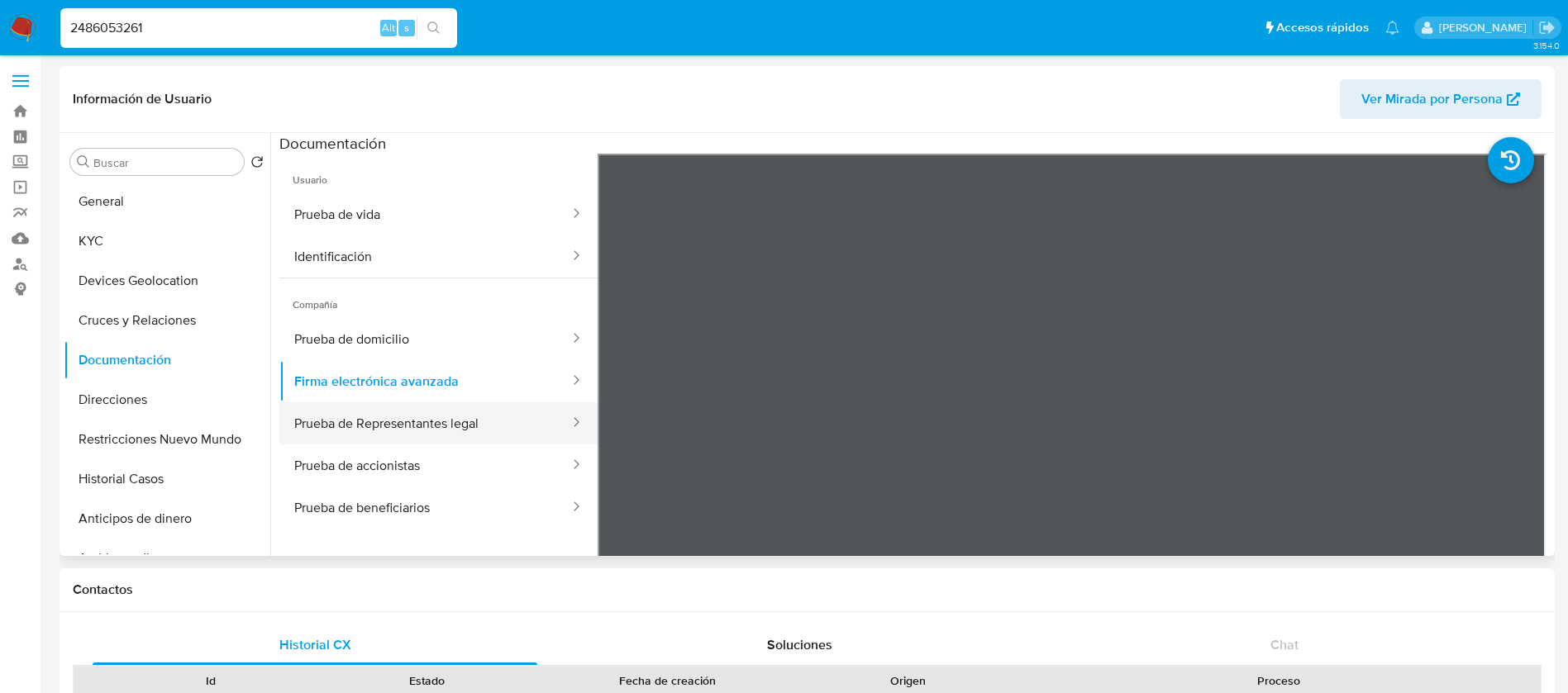
click at [394, 431] on button "Prueba de Representantes legal" at bounding box center [425, 424] width 292 height 42
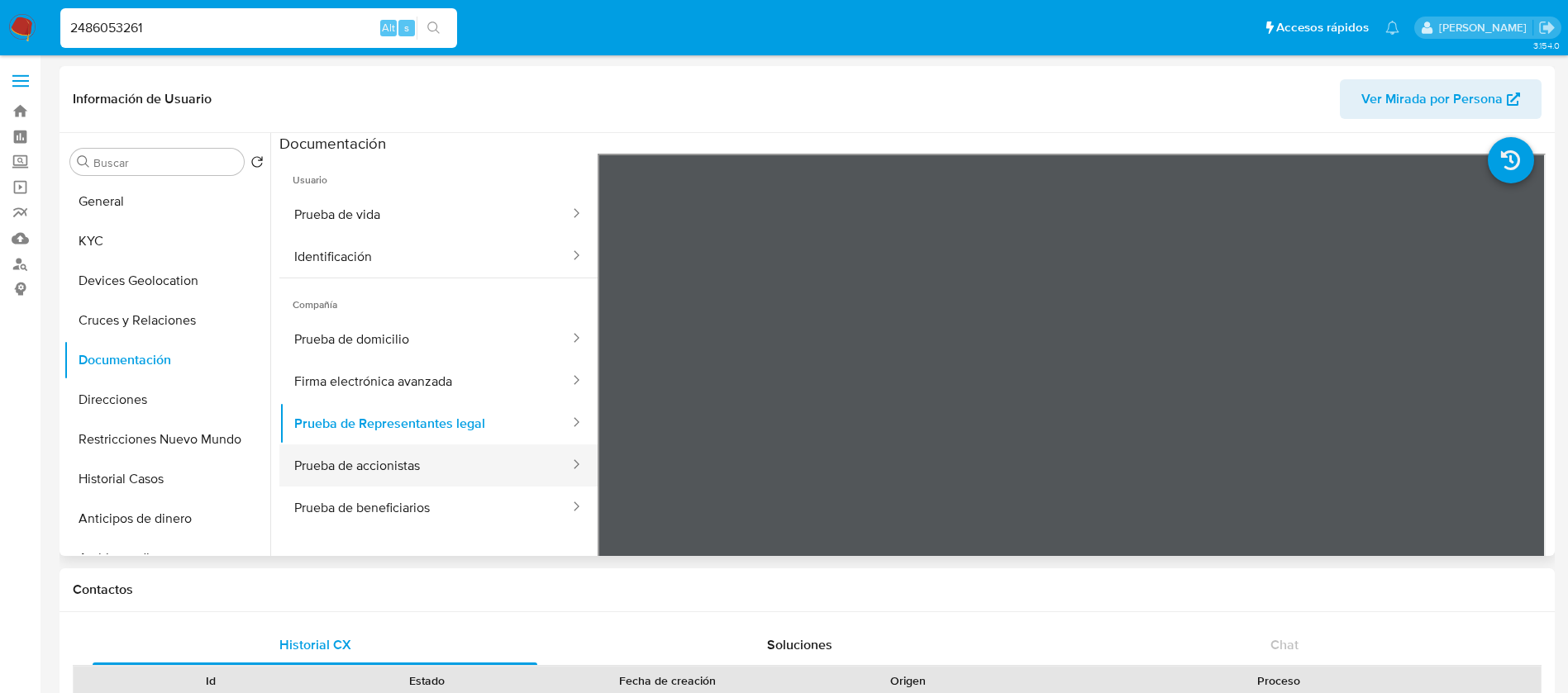
click at [404, 465] on button "Prueba de accionistas" at bounding box center [425, 466] width 292 height 42
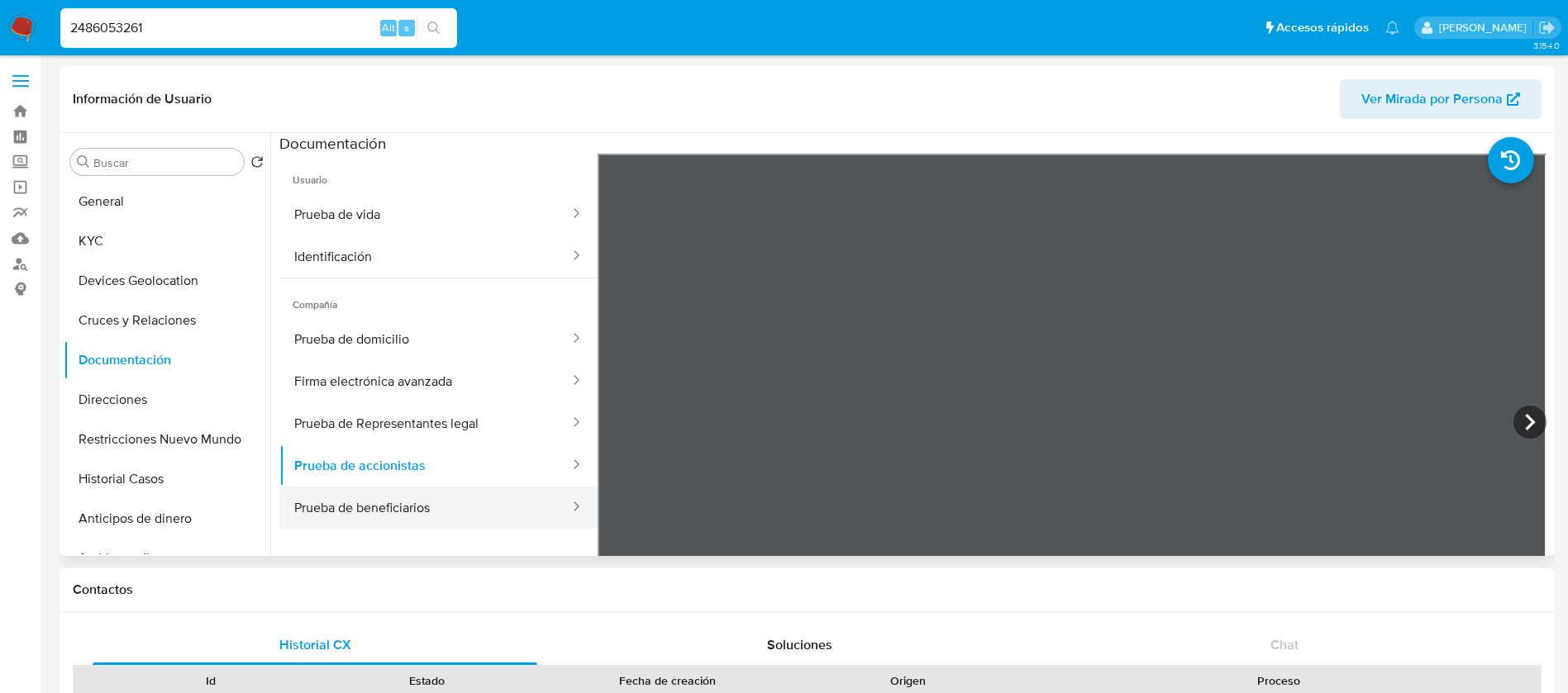
click at [433, 515] on button "Prueba de beneficiarios" at bounding box center [425, 508] width 292 height 42
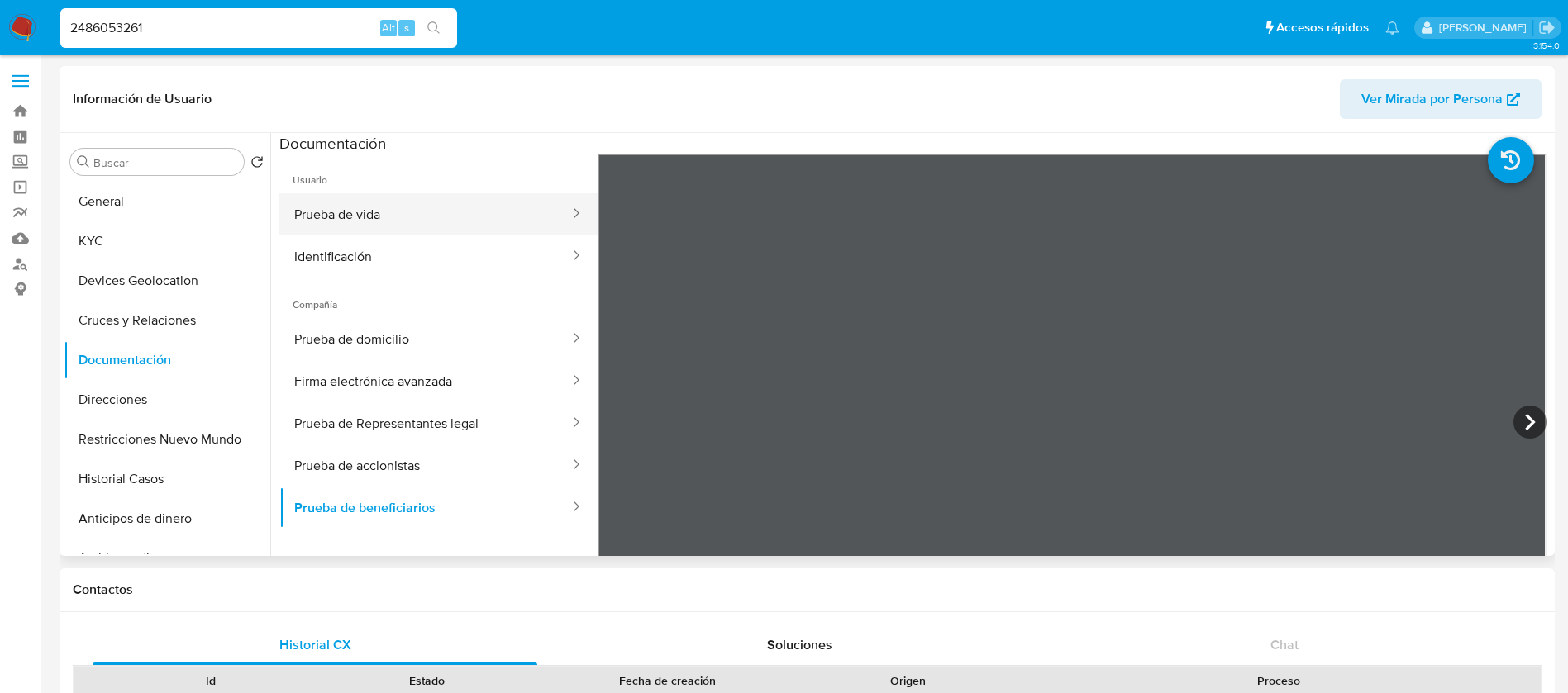
click at [327, 233] on button "Prueba de vida" at bounding box center [425, 215] width 292 height 42
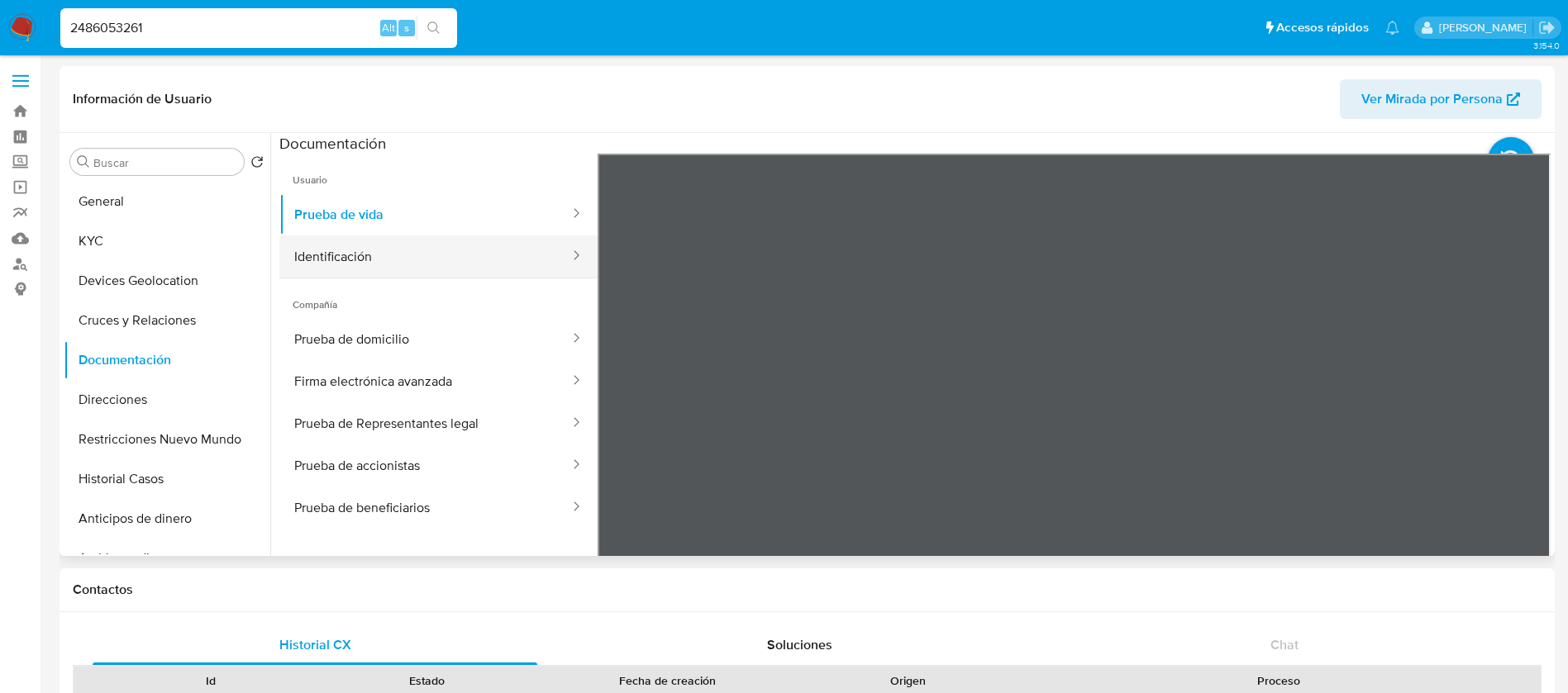
click at [437, 255] on button "Identificación" at bounding box center [425, 256] width 292 height 42
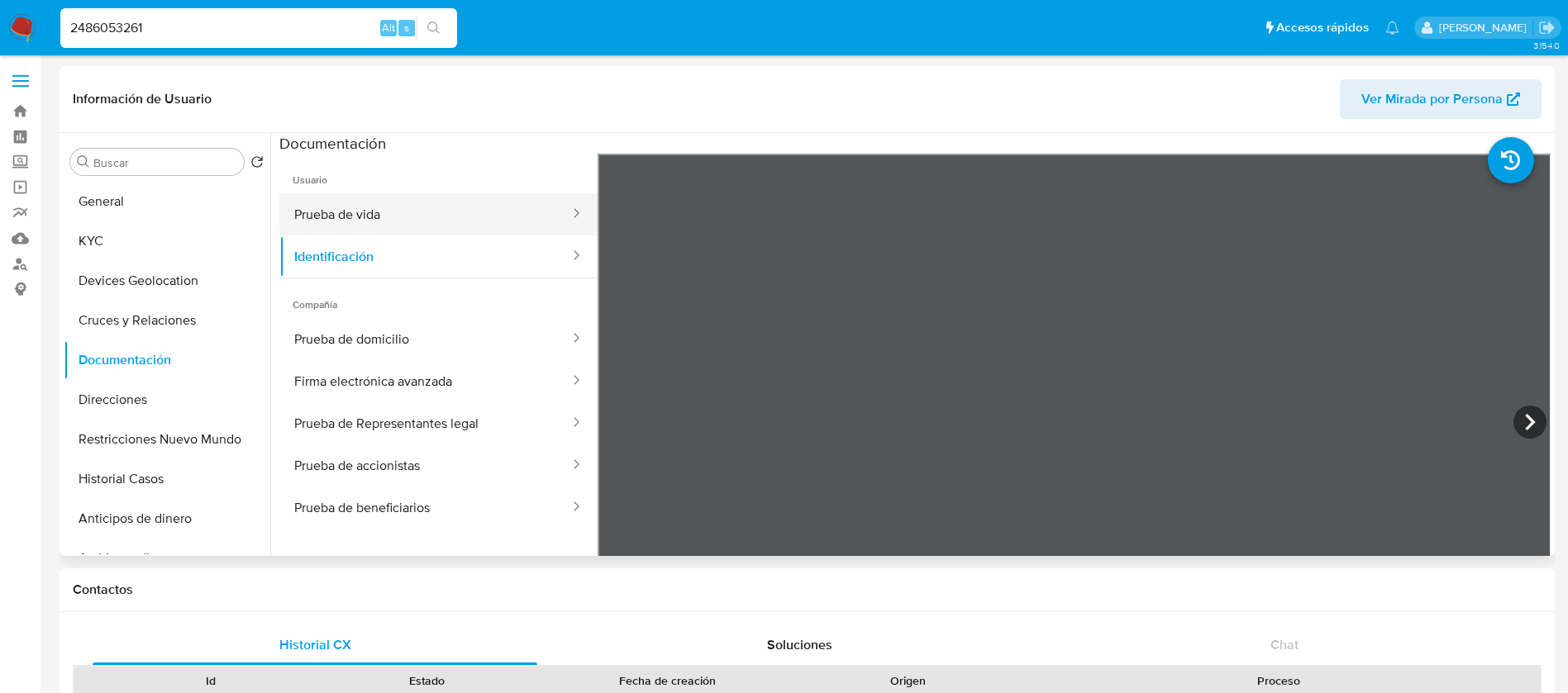
click at [447, 217] on button "Prueba de vida" at bounding box center [425, 215] width 292 height 42
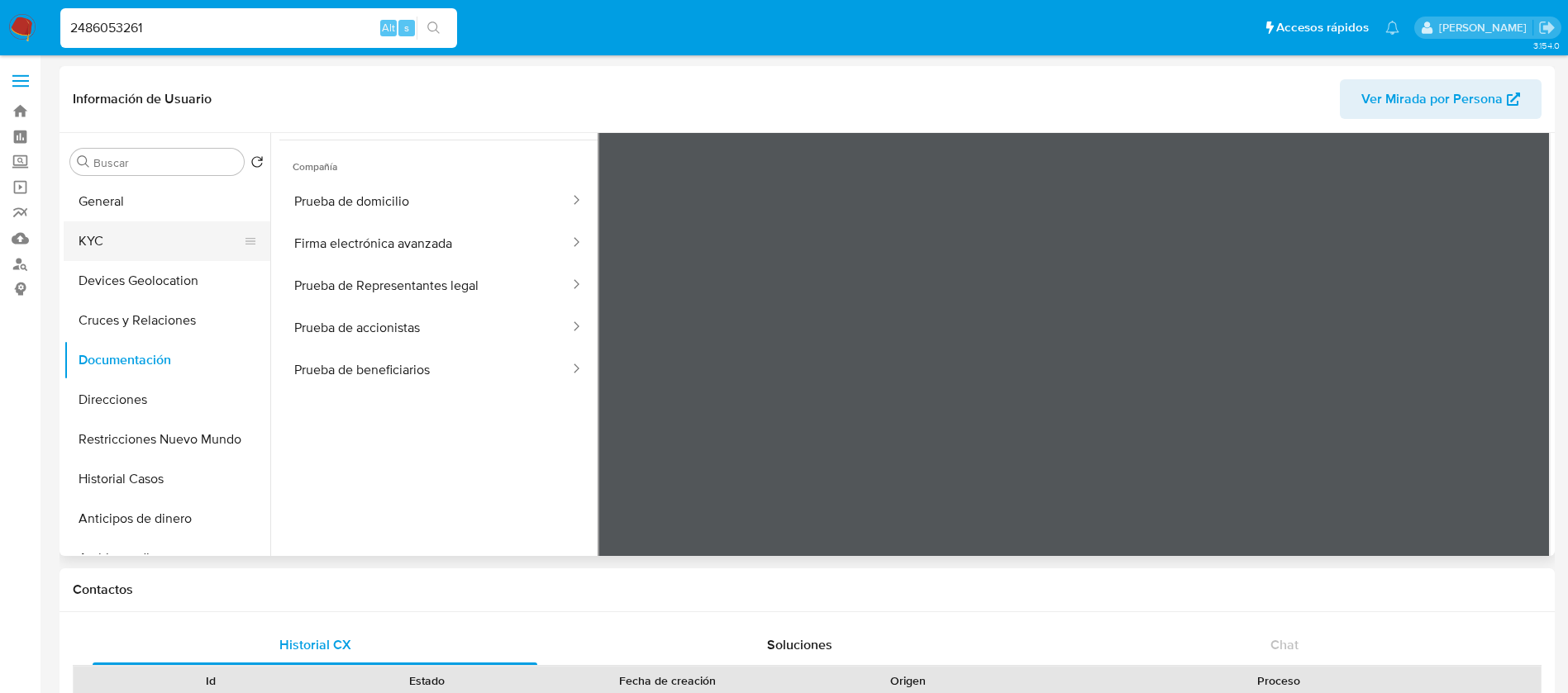
scroll to position [140, 0]
click at [150, 239] on button "KYC" at bounding box center [160, 240] width 194 height 40
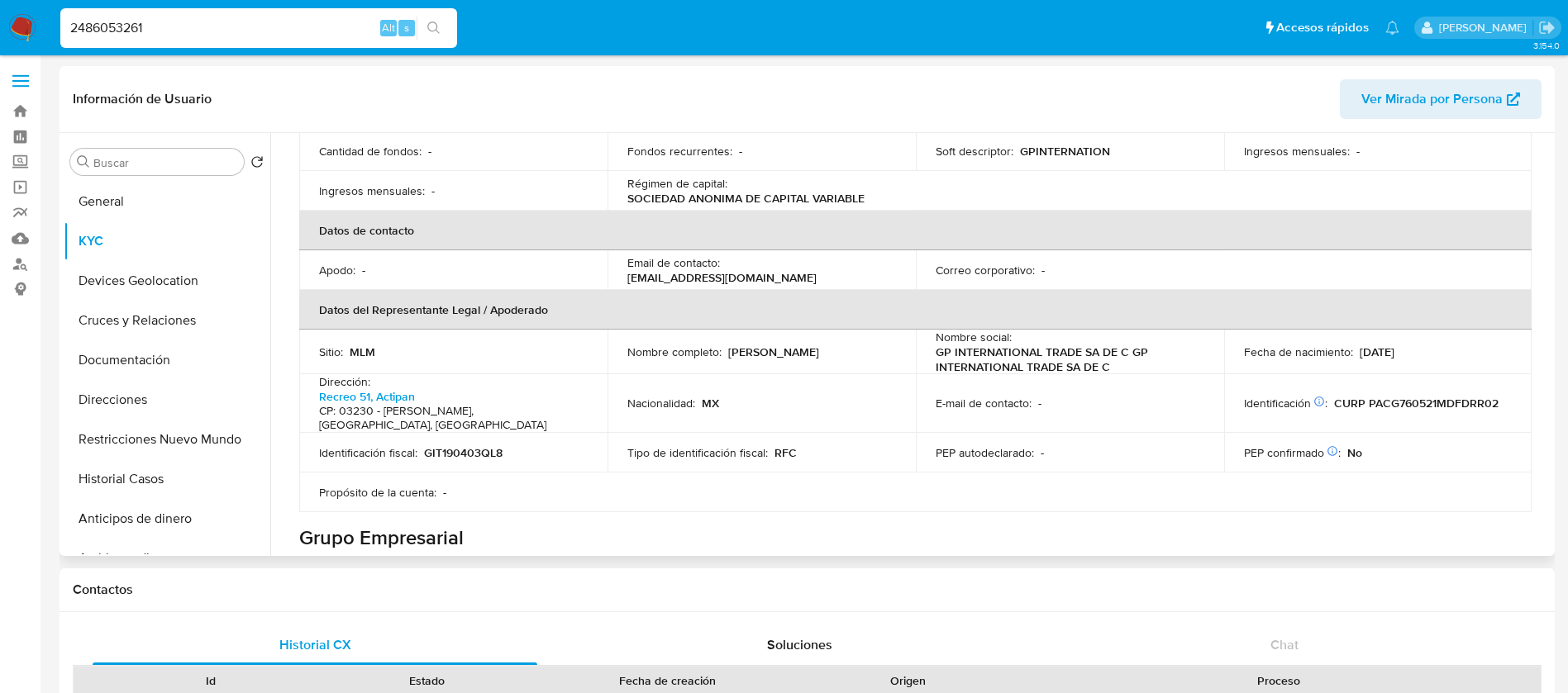
scroll to position [299, 0]
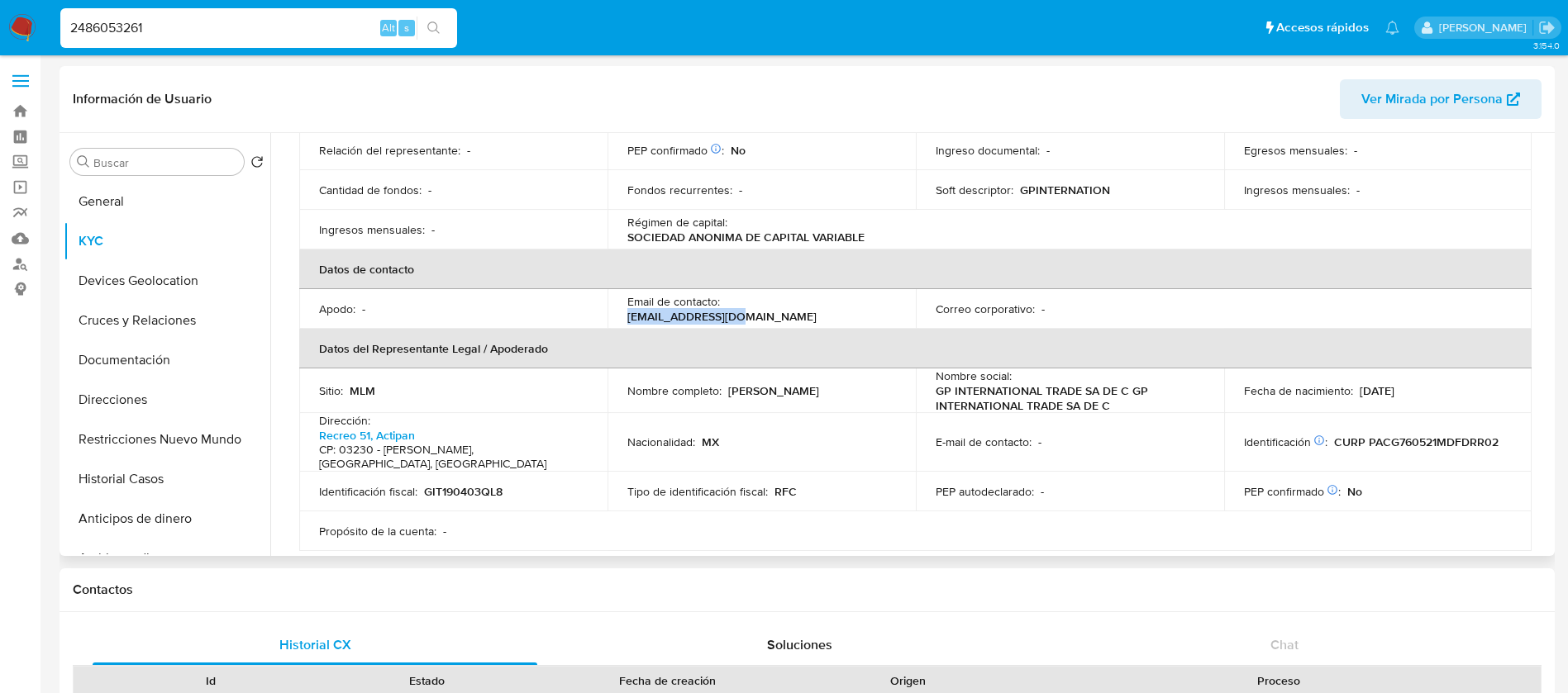
drag, startPoint x: 849, startPoint y: 293, endPoint x: 728, endPoint y: 287, distance: 121.1
click at [728, 294] on div "Email de contacto : gris.pc@icloud.com" at bounding box center [761, 309] width 269 height 30
copy p "gris.pc@icloud.com"
drag, startPoint x: 181, startPoint y: 32, endPoint x: 0, endPoint y: -71, distance: 208.3
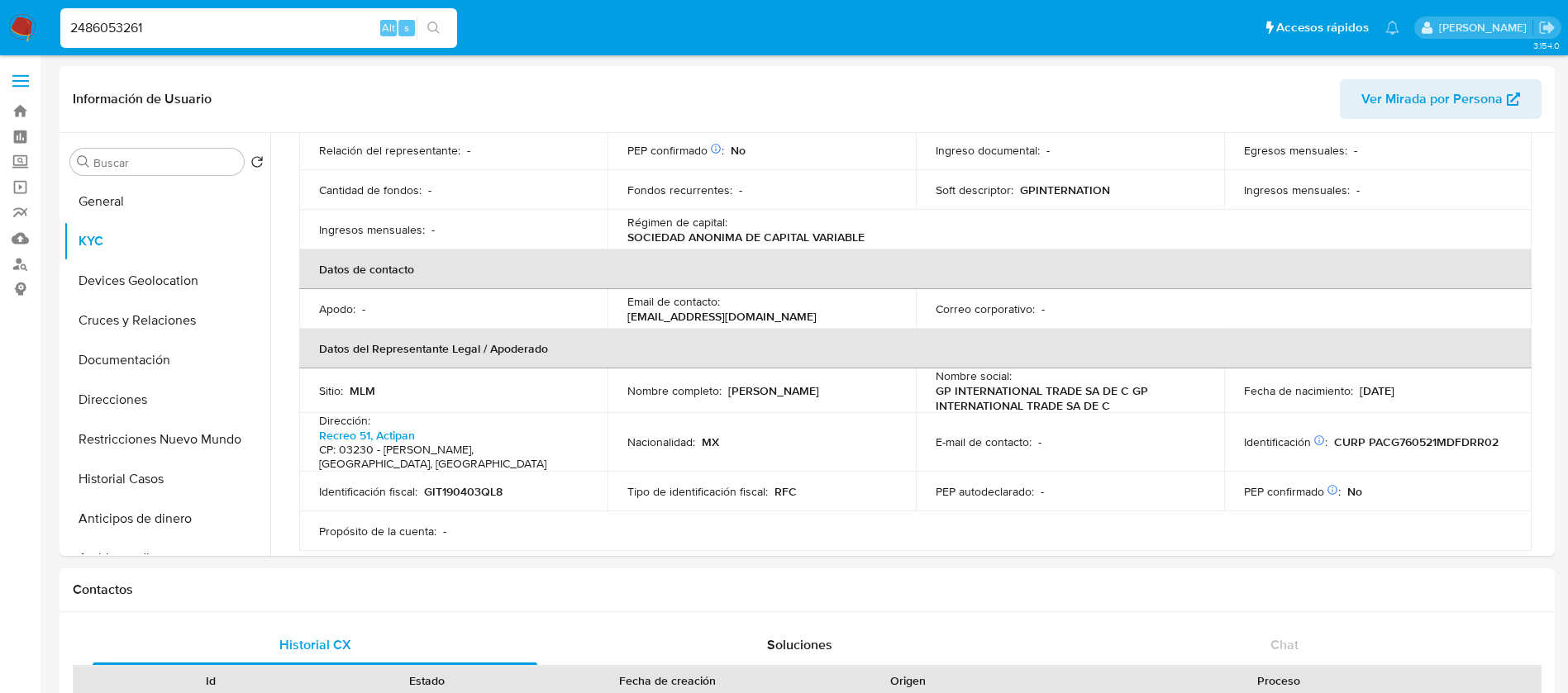
paste input "474267695"
type input "474267695"
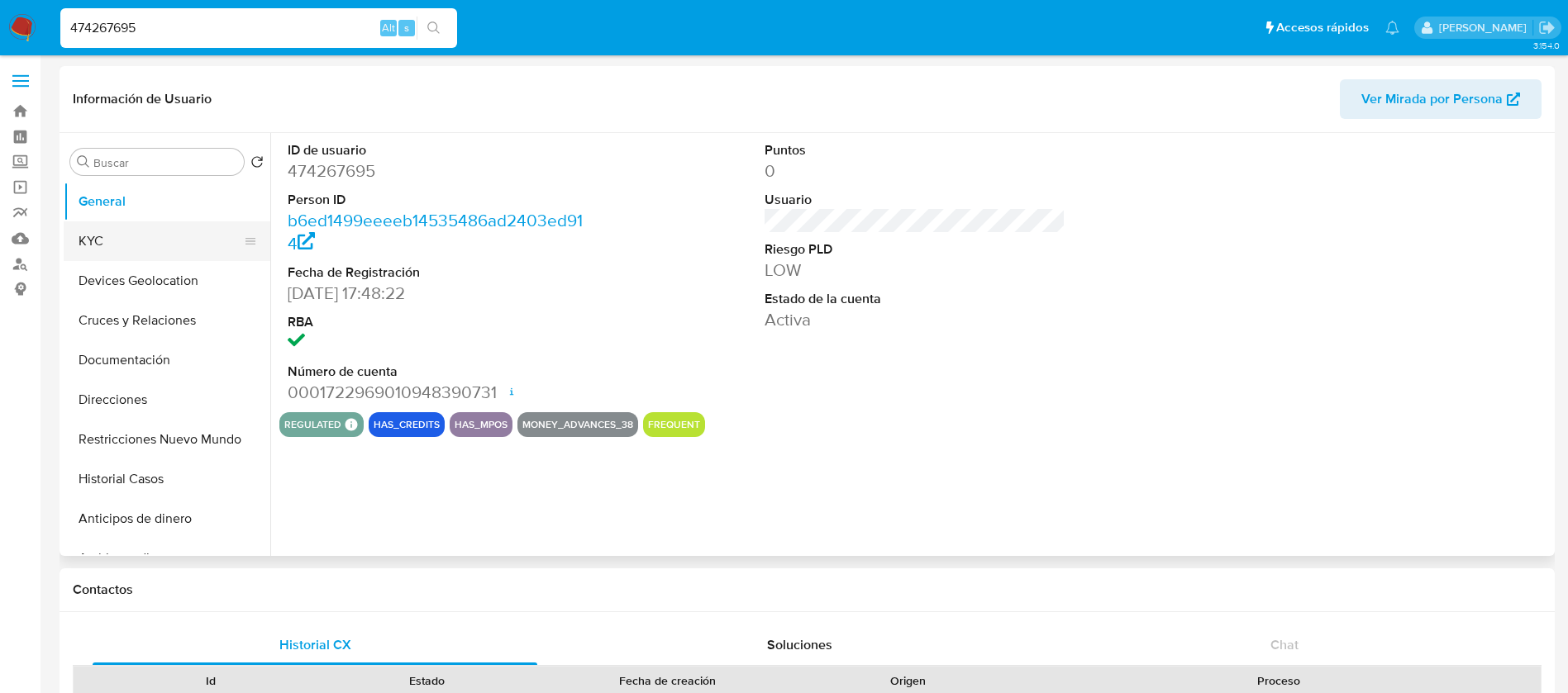
select select "10"
click at [226, 238] on button "KYC" at bounding box center [160, 240] width 194 height 40
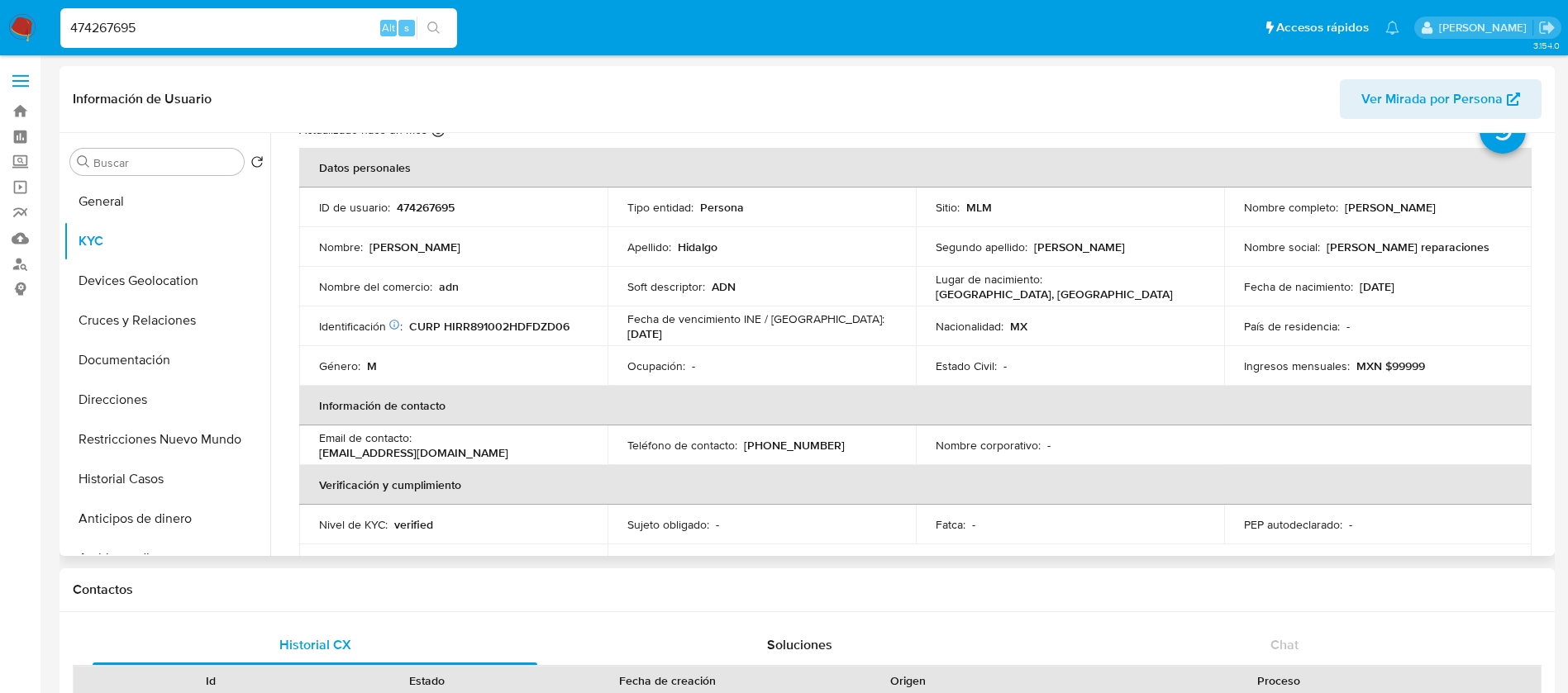
scroll to position [31, 0]
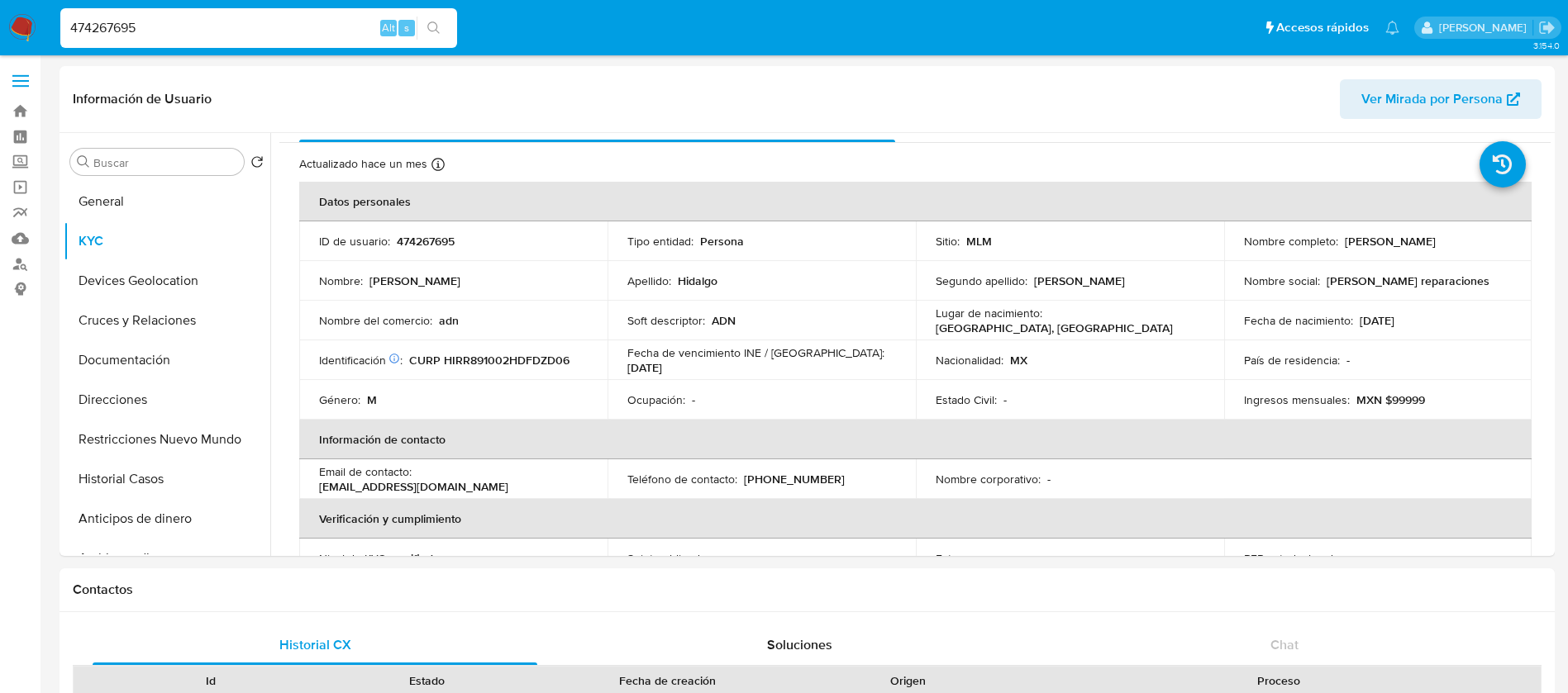
click at [1250, 254] on td "Nombre completo : Rodolfo Manuel Hidalgo Ruiz" at bounding box center [1378, 240] width 308 height 40
drag, startPoint x: 659, startPoint y: 409, endPoint x: 1032, endPoint y: 397, distance: 373.2
click at [1032, 397] on tr "Género : M Ocupación : - Estado Civil : - Ingresos mensuales : MXN $99999" at bounding box center [915, 400] width 1232 height 40
click at [1032, 397] on div "Estado Civil : -" at bounding box center [1069, 400] width 269 height 15
click at [1311, 304] on td "Fecha de nacimiento : 02/10/1989" at bounding box center [1378, 320] width 308 height 40
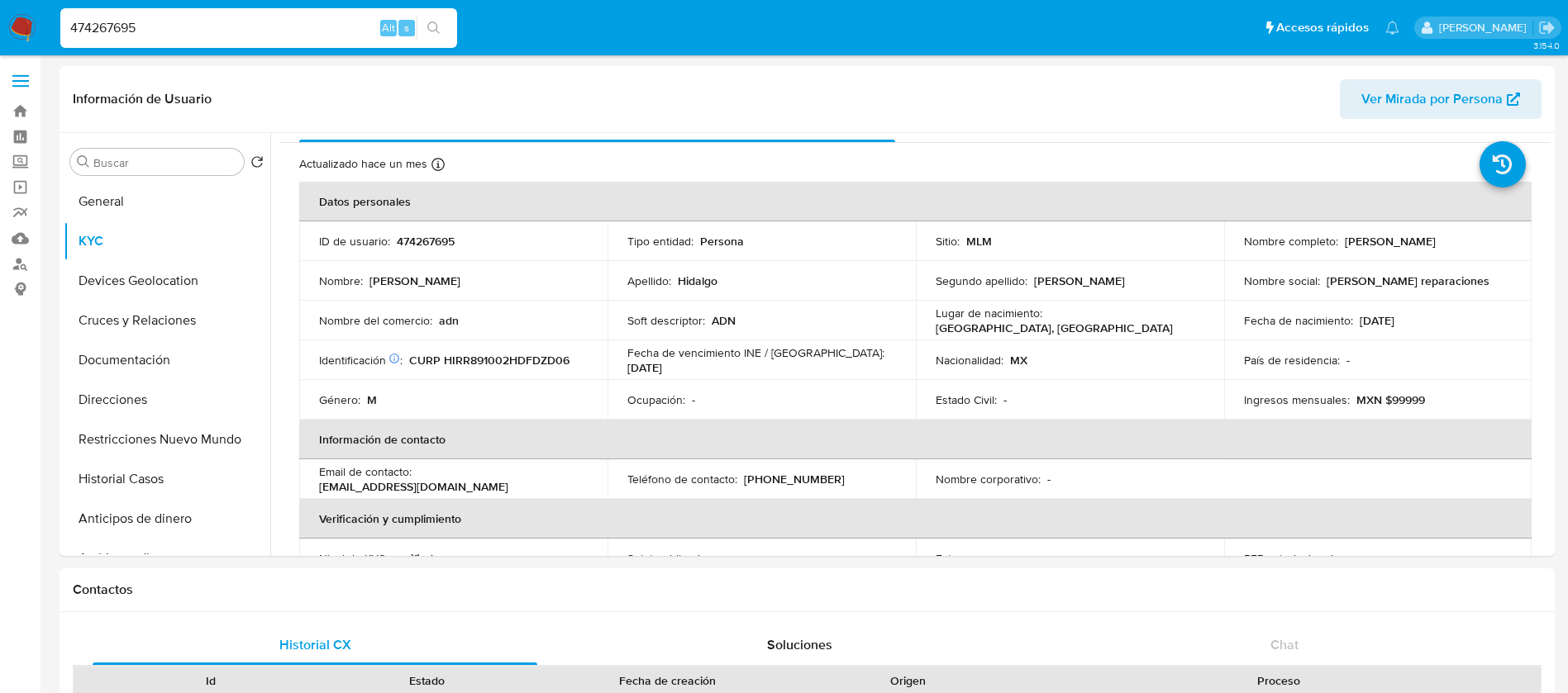
drag, startPoint x: 572, startPoint y: 459, endPoint x: 471, endPoint y: 379, distance: 128.8
click at [562, 445] on th "Información de contacto" at bounding box center [915, 439] width 1232 height 40
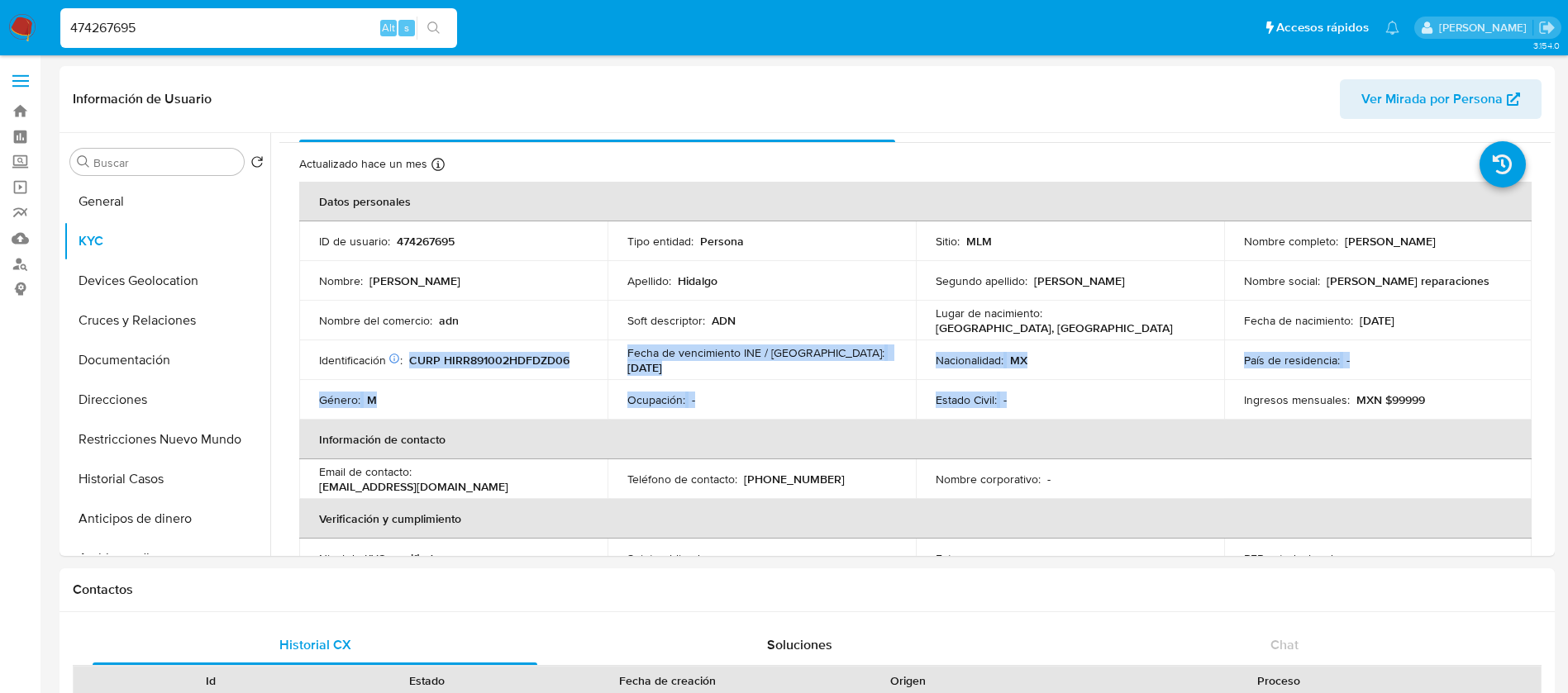
drag, startPoint x: 420, startPoint y: 342, endPoint x: 1085, endPoint y: 390, distance: 666.7
click at [1085, 390] on tbody "ID de usuario : 474267695 Tipo entidad : Persona Sitio : MLM Nombre completo : …" at bounding box center [915, 320] width 1232 height 198
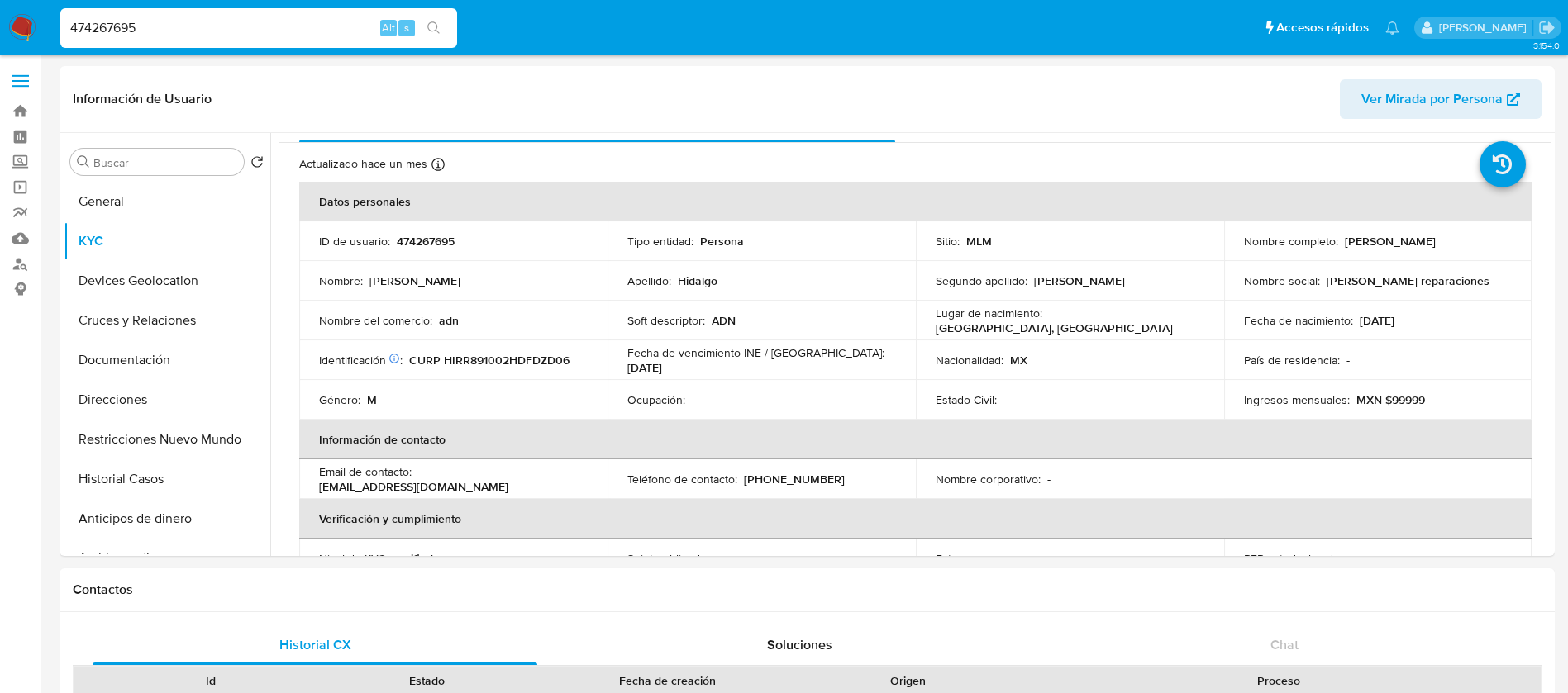
click at [1085, 390] on td "Estado Civil : -" at bounding box center [1069, 400] width 308 height 40
drag, startPoint x: 464, startPoint y: 321, endPoint x: 572, endPoint y: 321, distance: 108.0
click at [572, 321] on div "Nombre del comercio : adn" at bounding box center [453, 321] width 269 height 15
click at [986, 443] on th "Información de contacto" at bounding box center [915, 439] width 1232 height 40
click at [154, 479] on button "Historial Casos" at bounding box center [160, 479] width 194 height 40
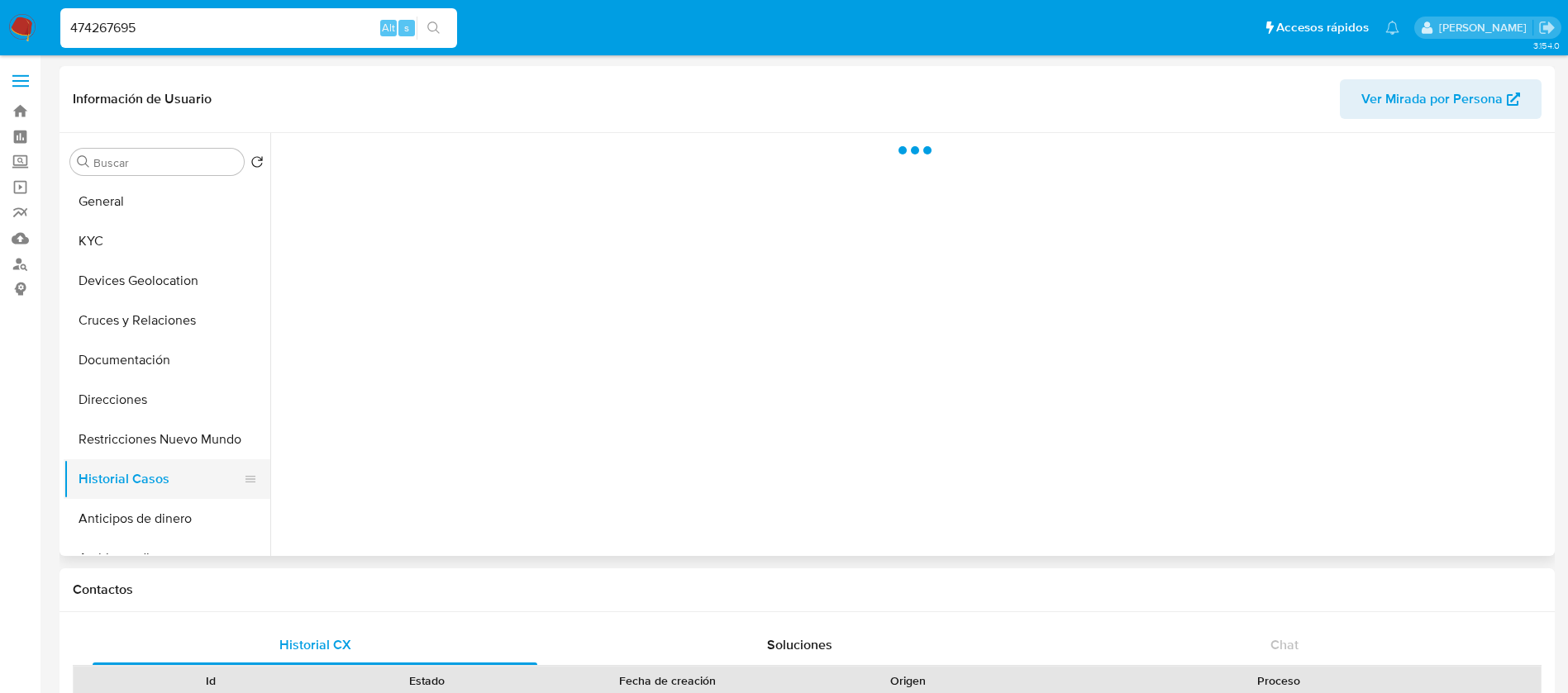
scroll to position [0, 0]
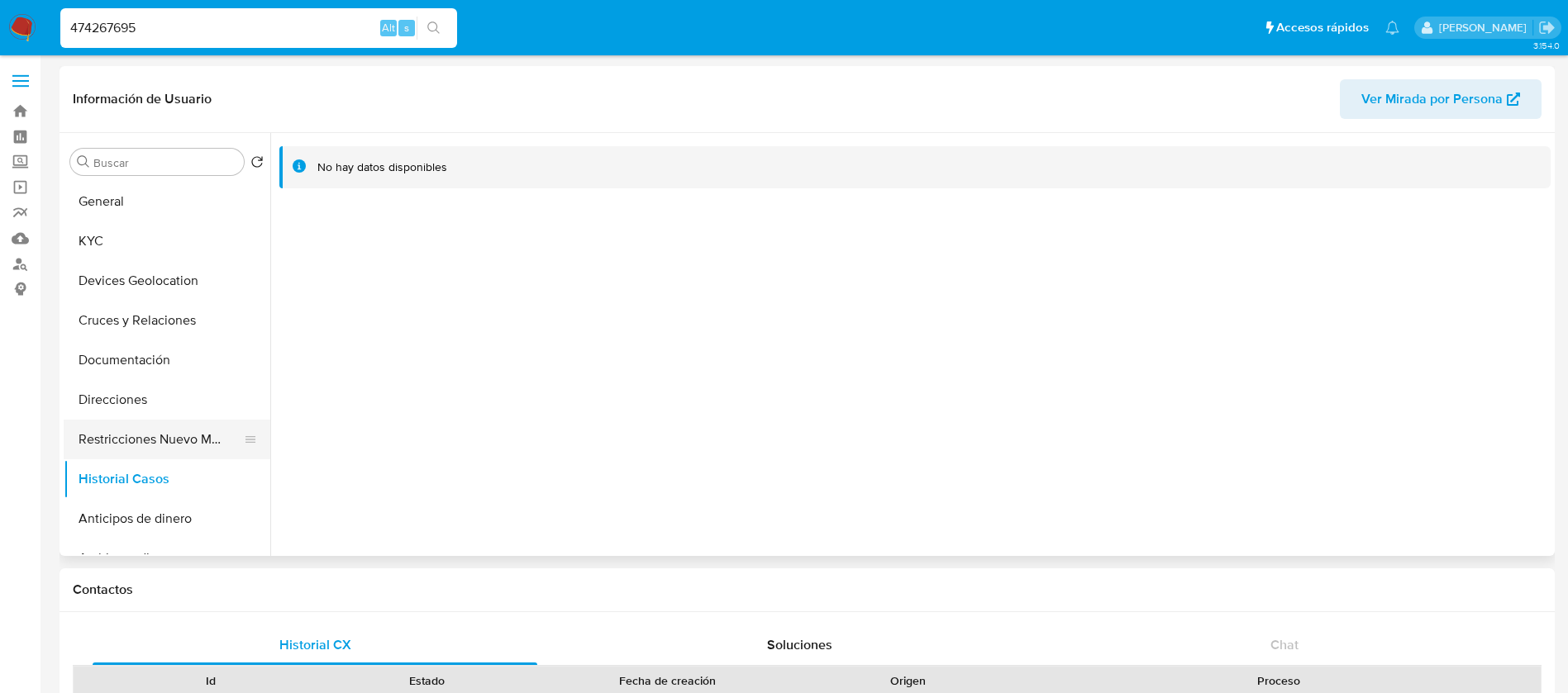
click at [178, 447] on button "Restricciones Nuevo Mundo" at bounding box center [160, 439] width 194 height 40
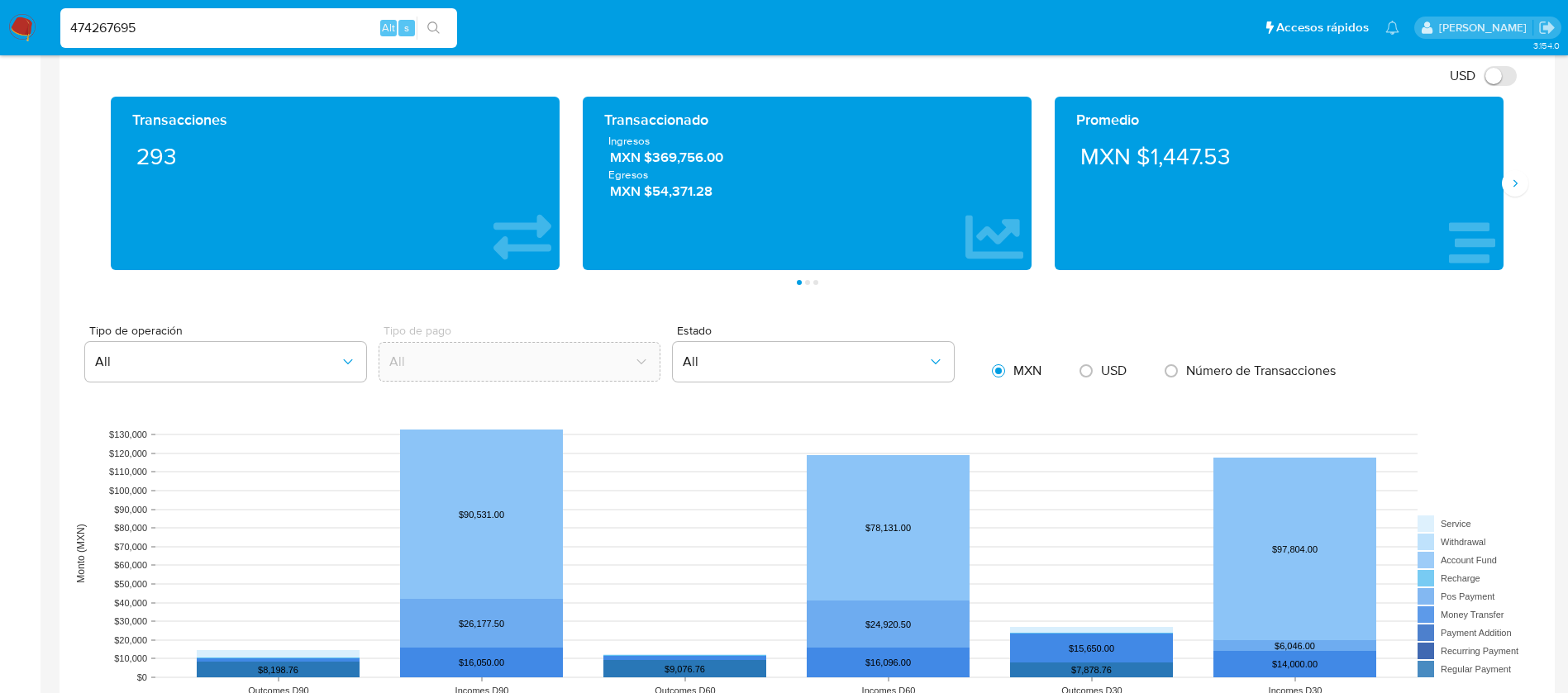
scroll to position [1116, 0]
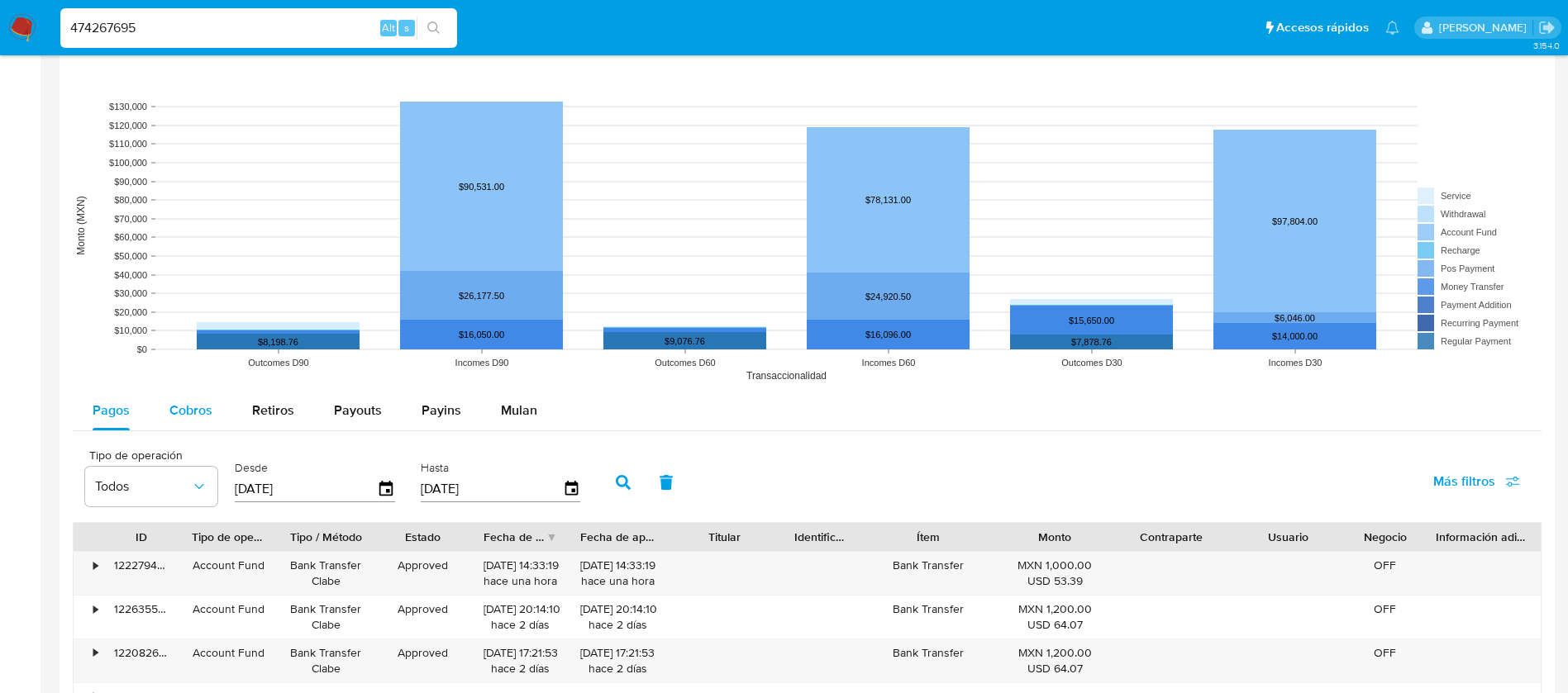
click at [195, 402] on span "Cobros" at bounding box center [190, 410] width 43 height 19
select select "10"
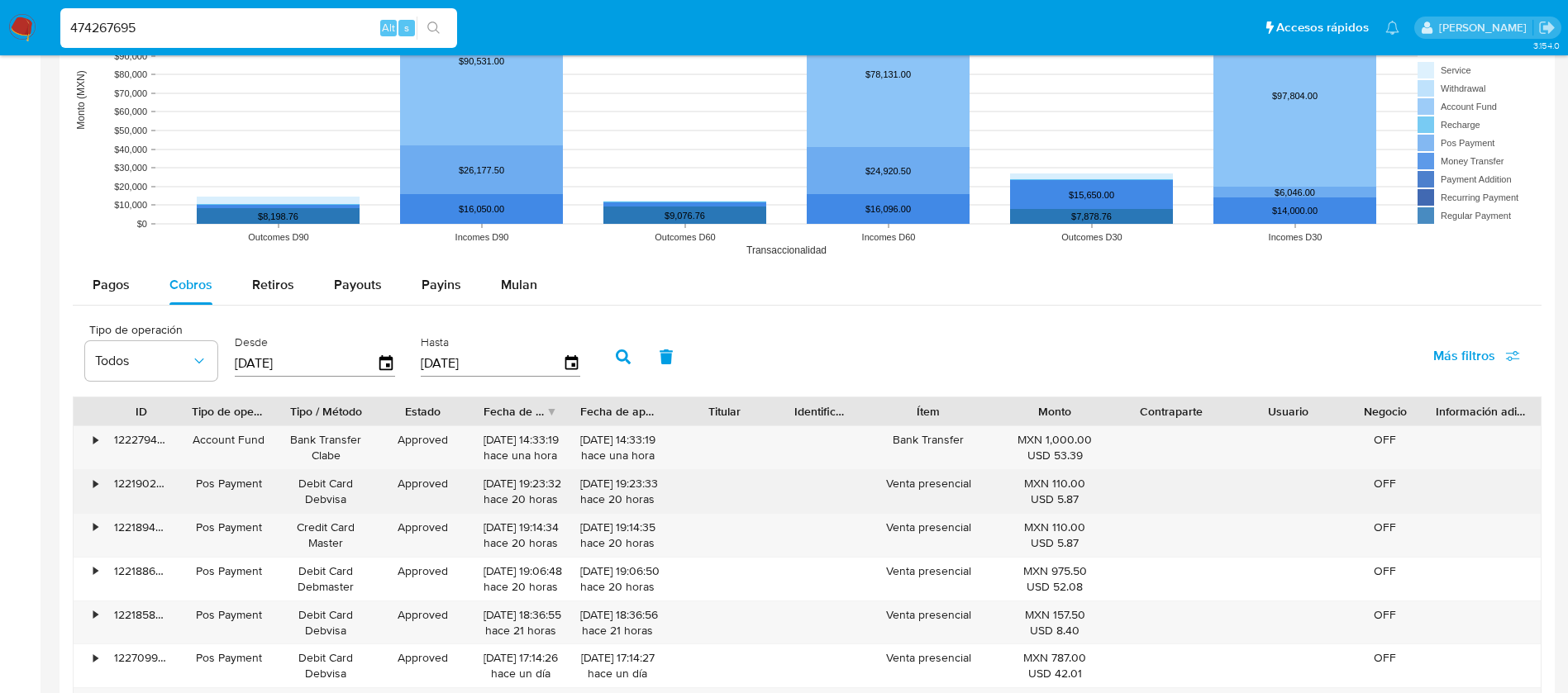
scroll to position [1363, 0]
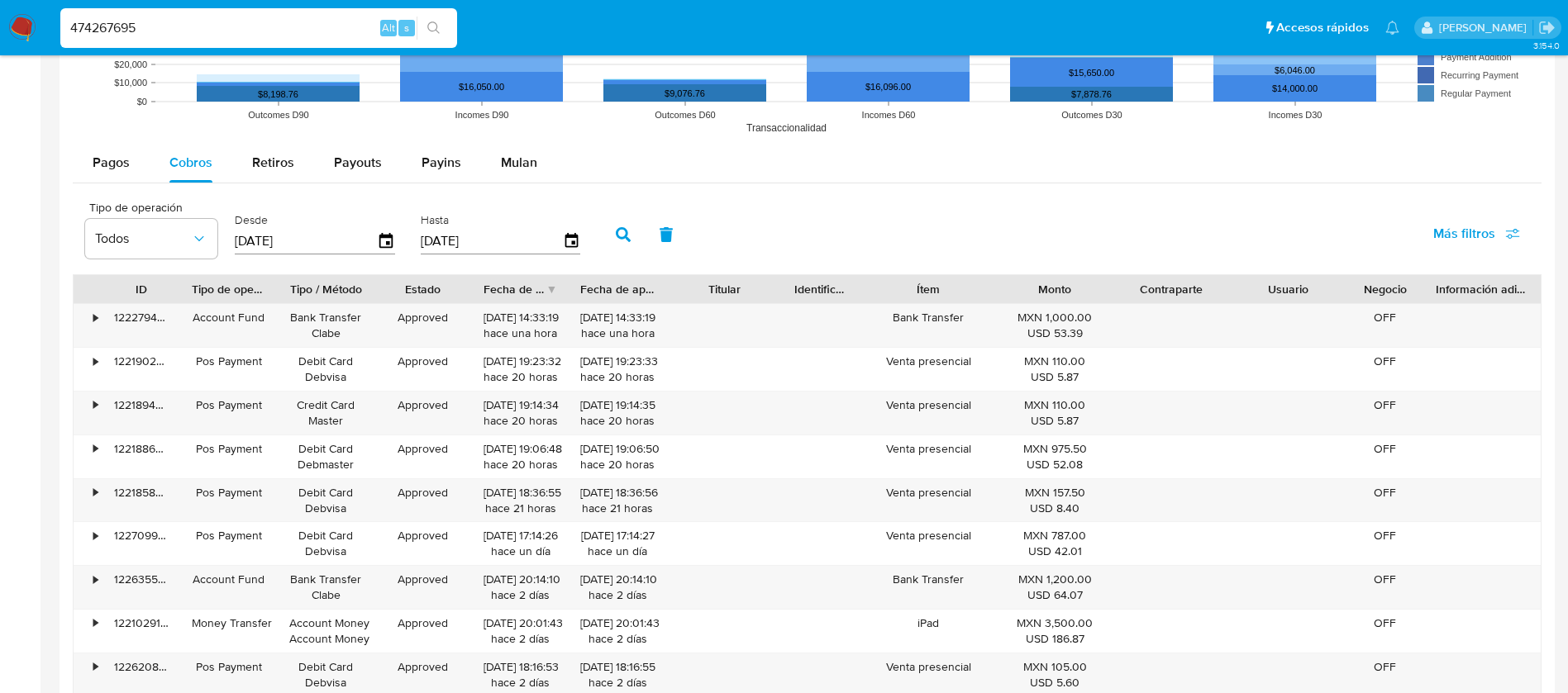
drag, startPoint x: 219, startPoint y: 26, endPoint x: 0, endPoint y: -14, distance: 222.6
paste input "2486053261"
type input "2486053261"
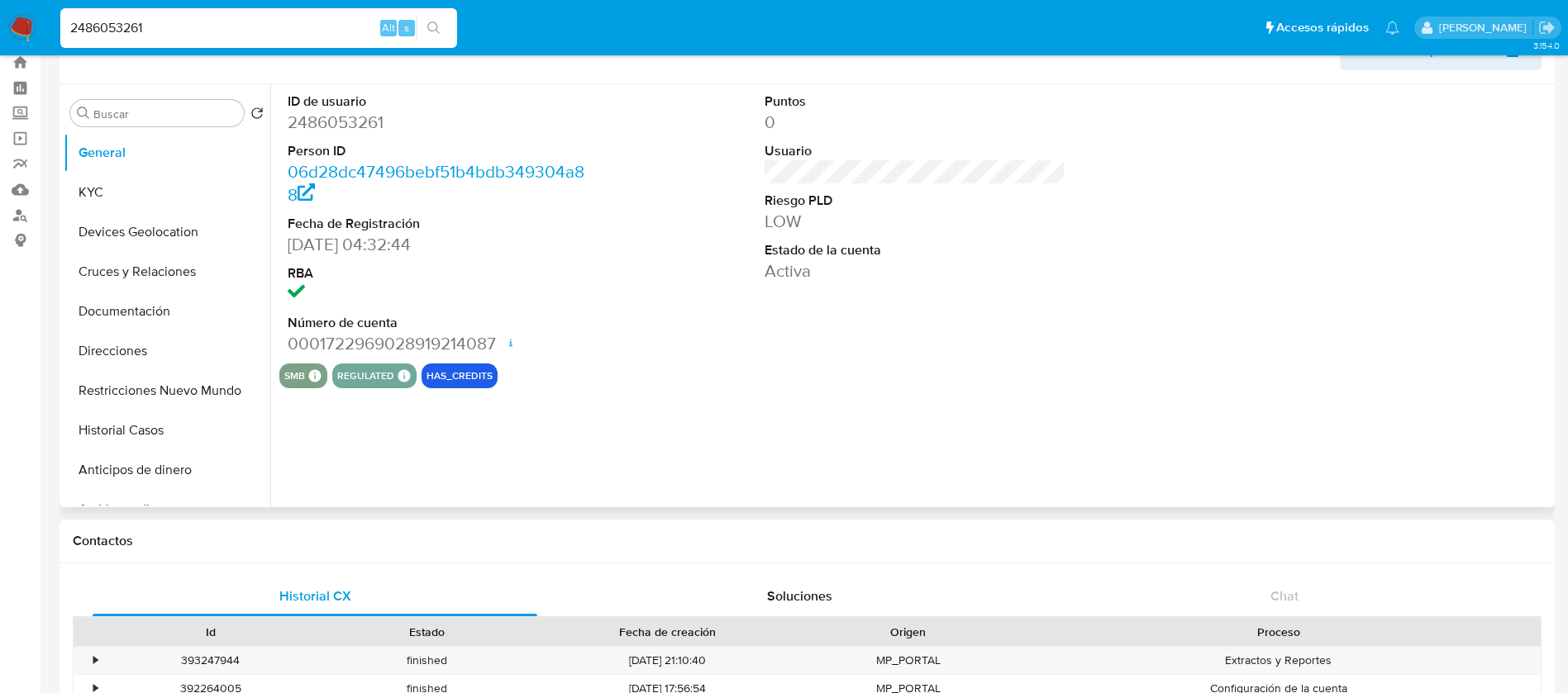
scroll to position [124, 0]
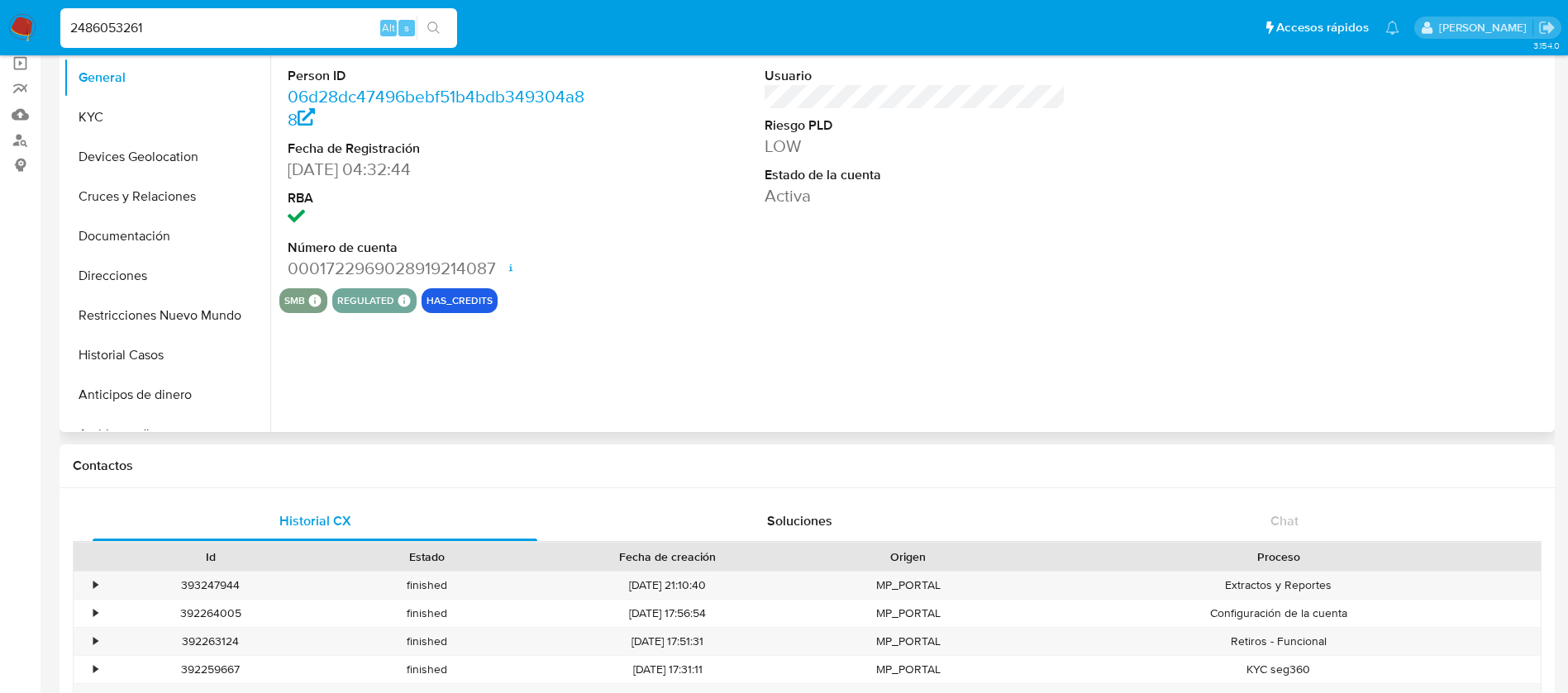
select select "10"
click at [166, 108] on button "KYC" at bounding box center [160, 117] width 194 height 40
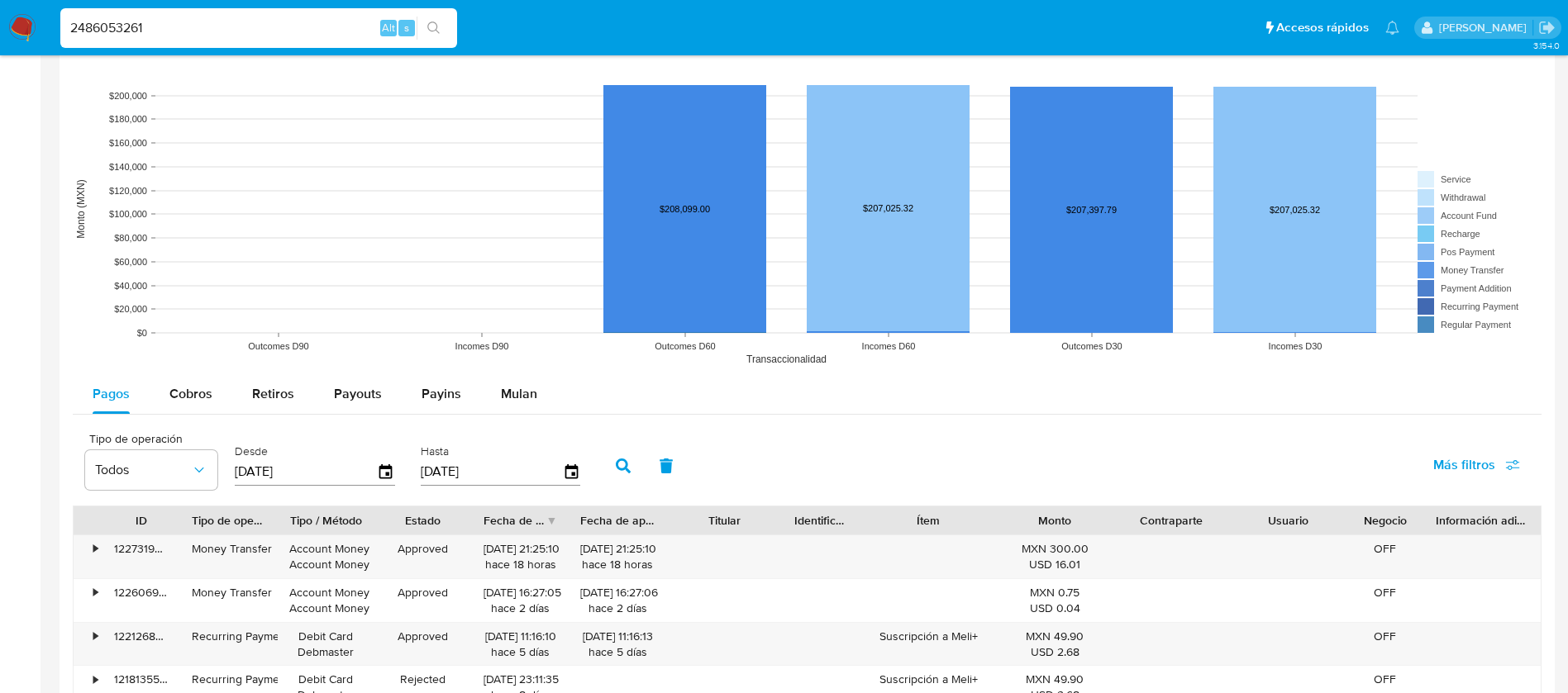
scroll to position [1363, 0]
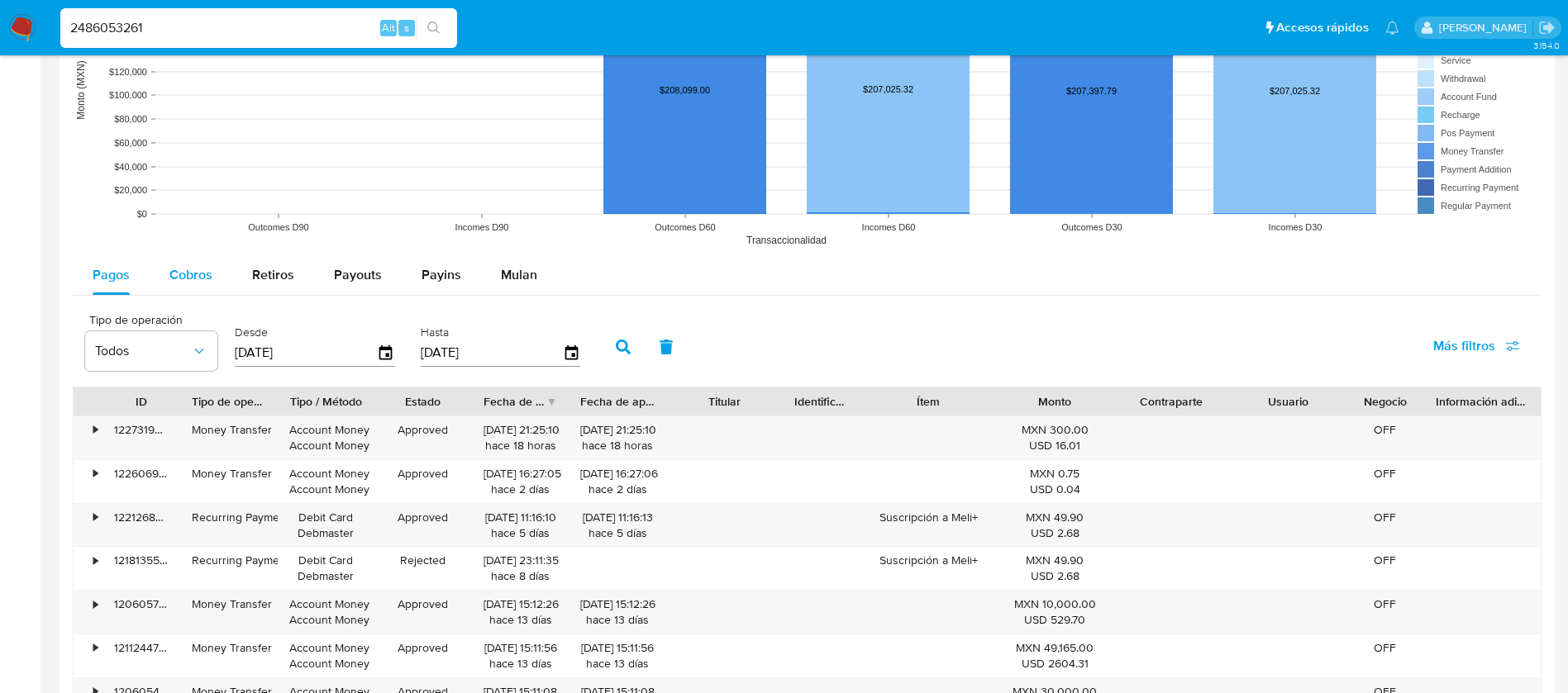
click at [186, 273] on span "Cobros" at bounding box center [190, 275] width 43 height 19
select select "10"
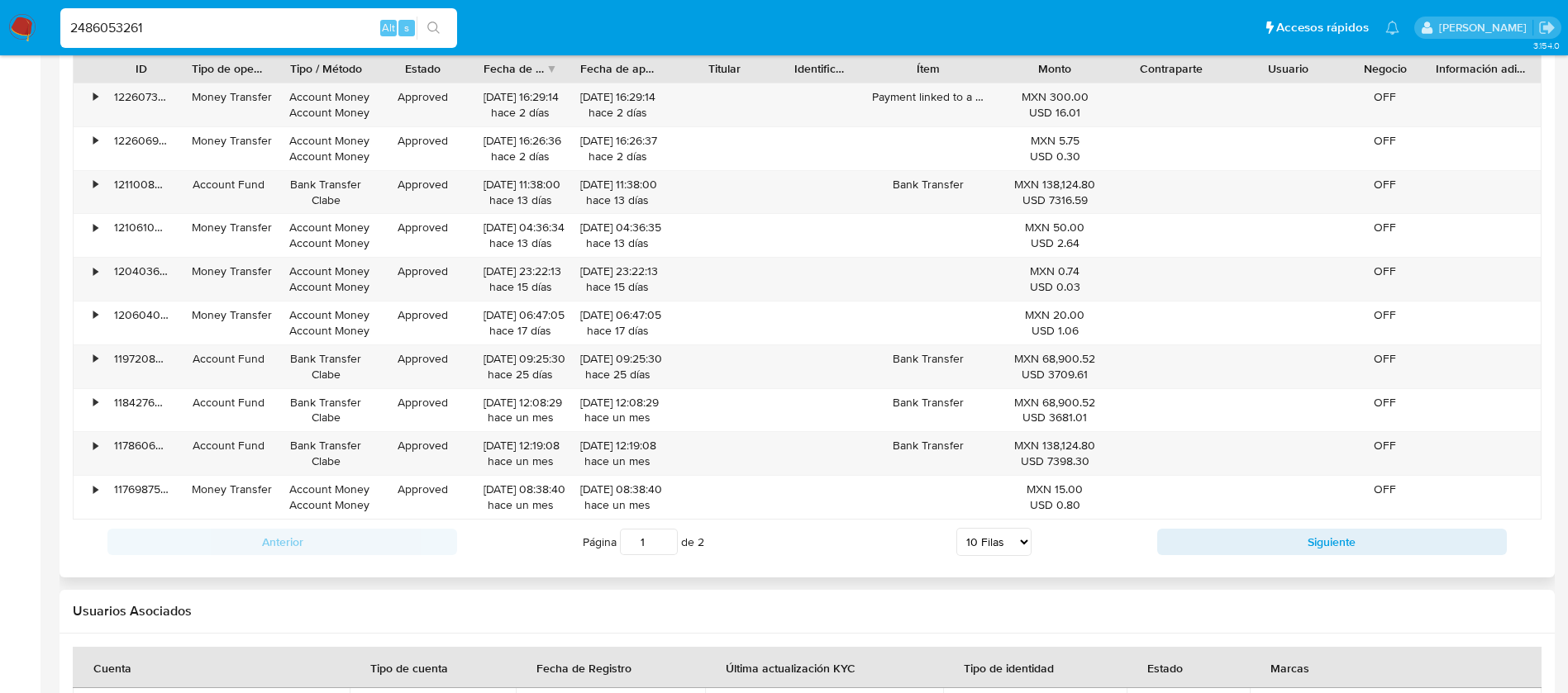
scroll to position [1735, 0]
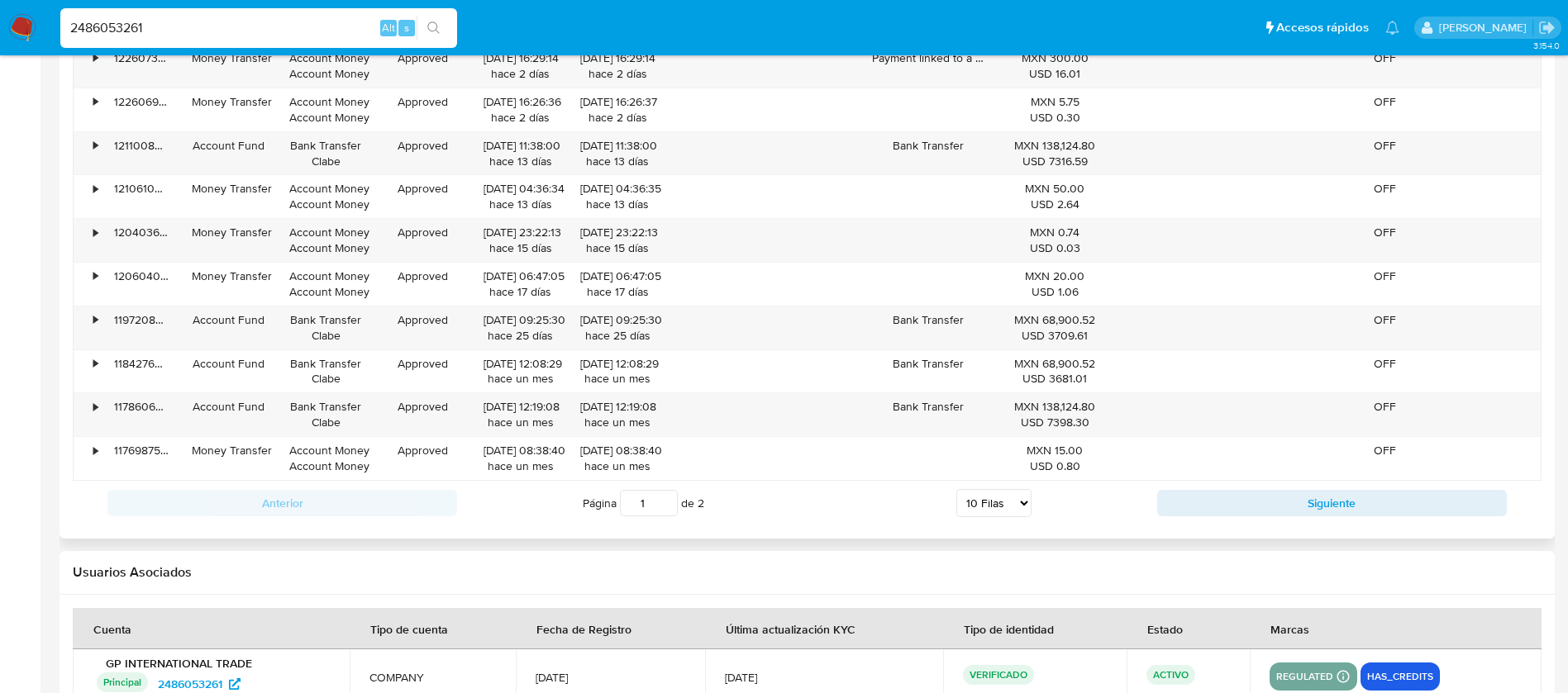
click at [1013, 495] on select "5 Filas 10 Filas 20 Filas 25 Filas 50 Filas 100 Filas" at bounding box center [993, 503] width 75 height 28
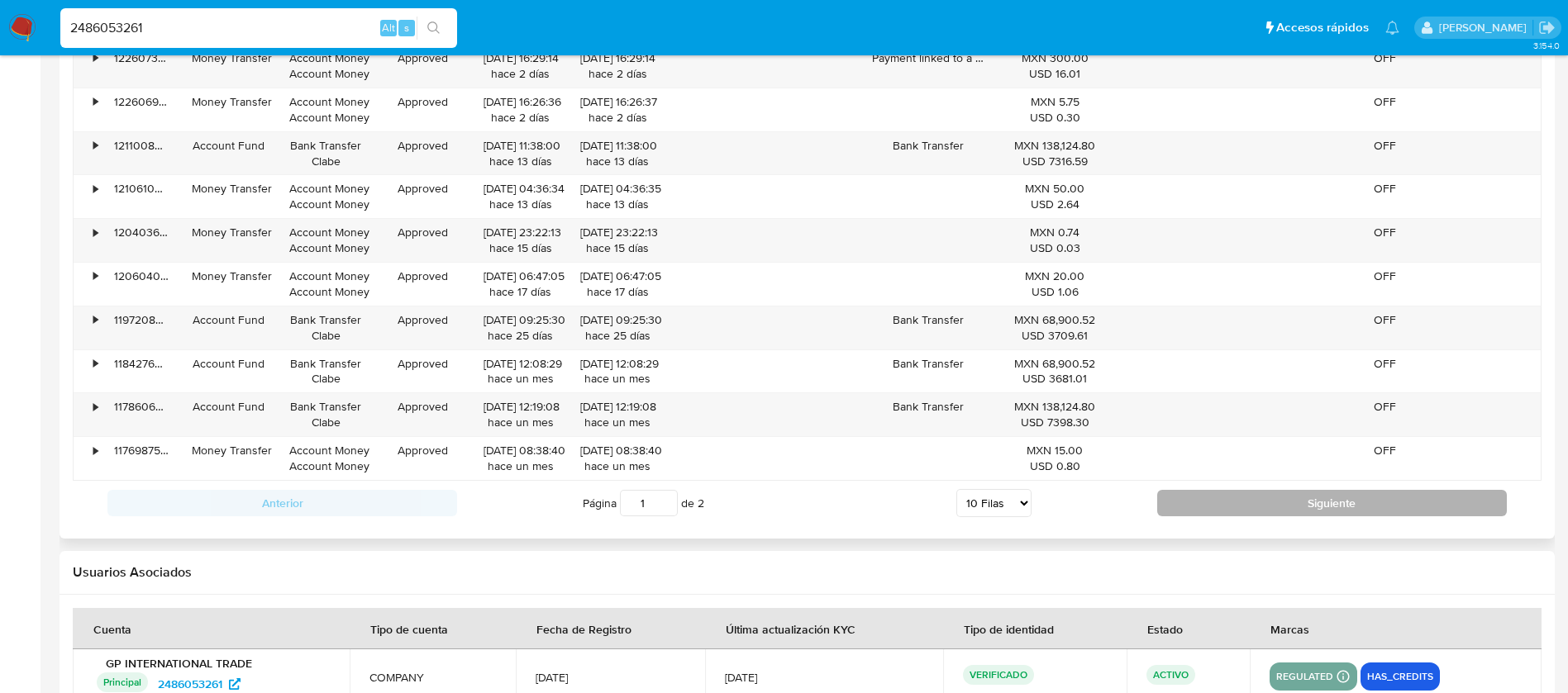
click at [1271, 506] on button "Siguiente" at bounding box center [1331, 503] width 350 height 26
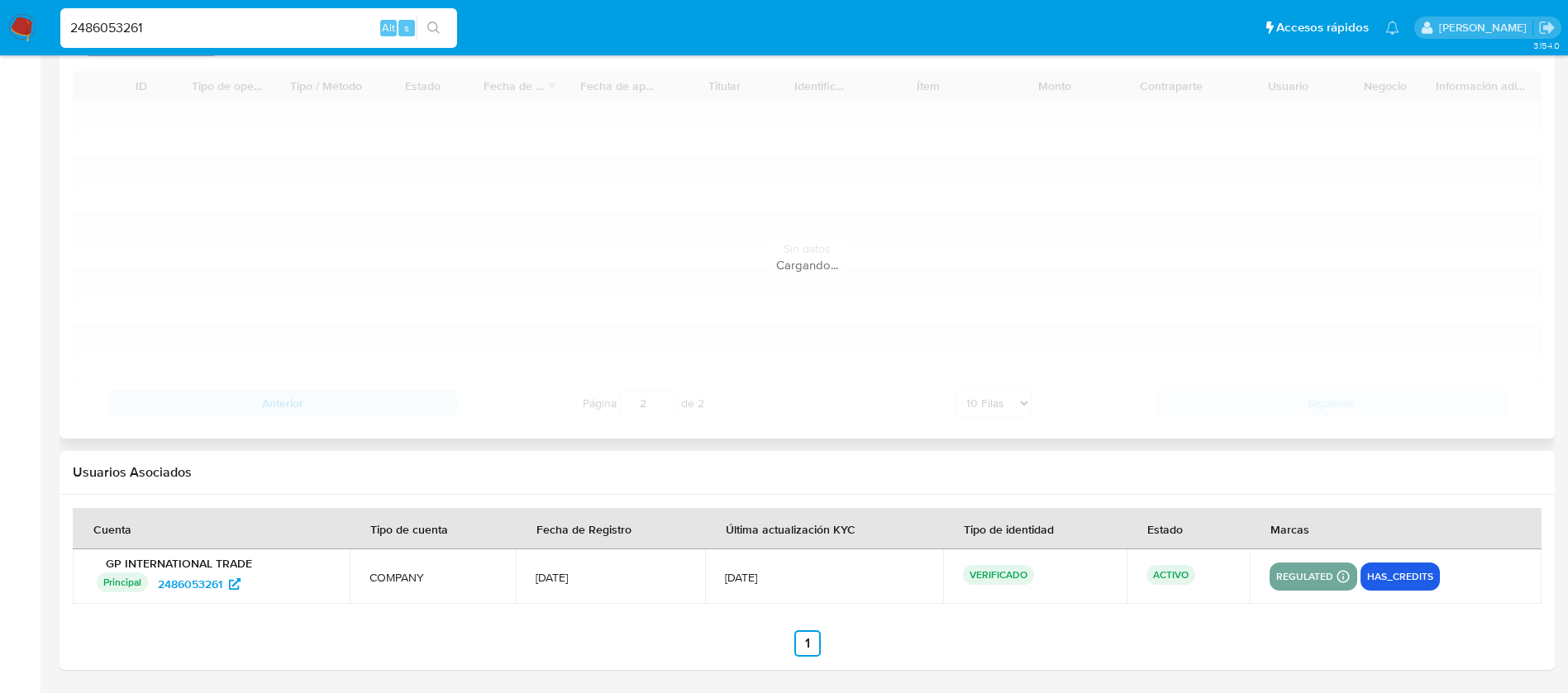
scroll to position [1486, 0]
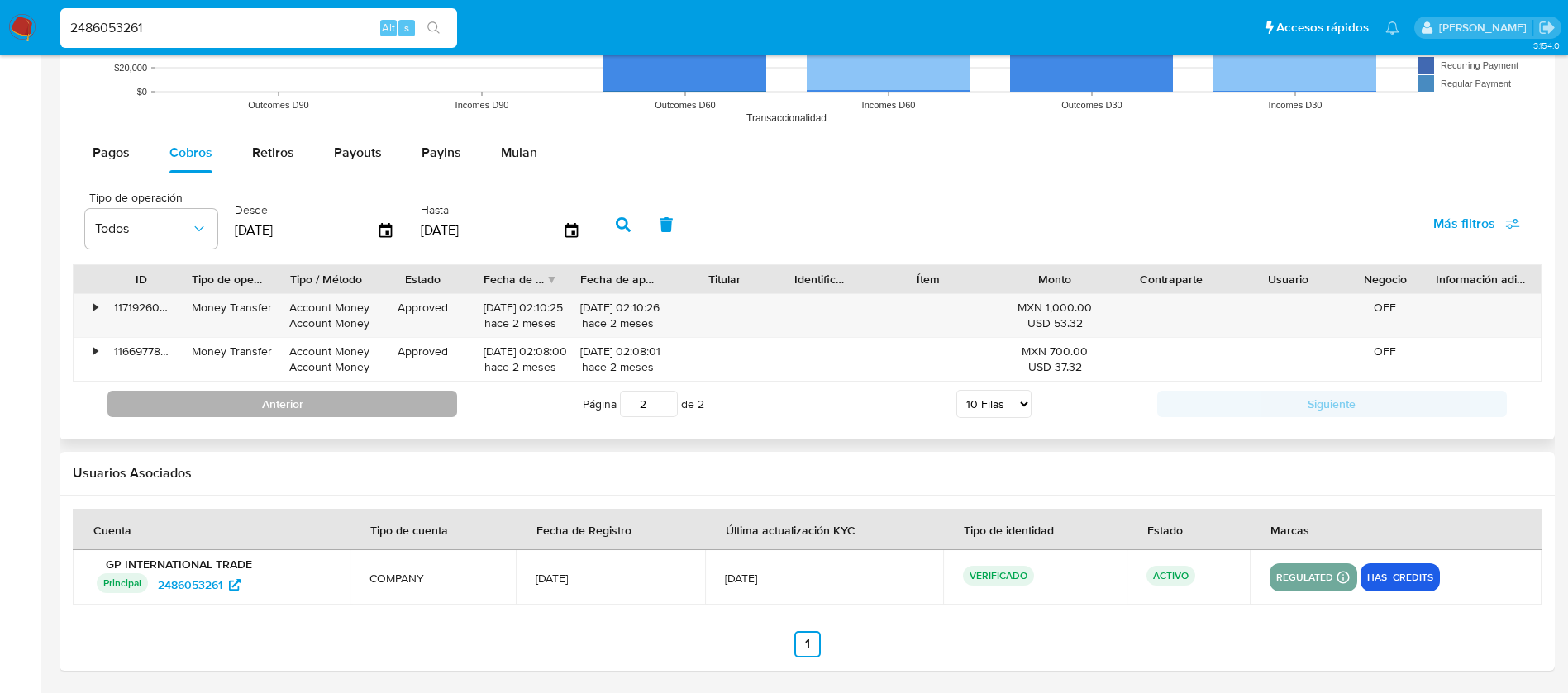
click at [229, 402] on button "Anterior" at bounding box center [282, 404] width 350 height 26
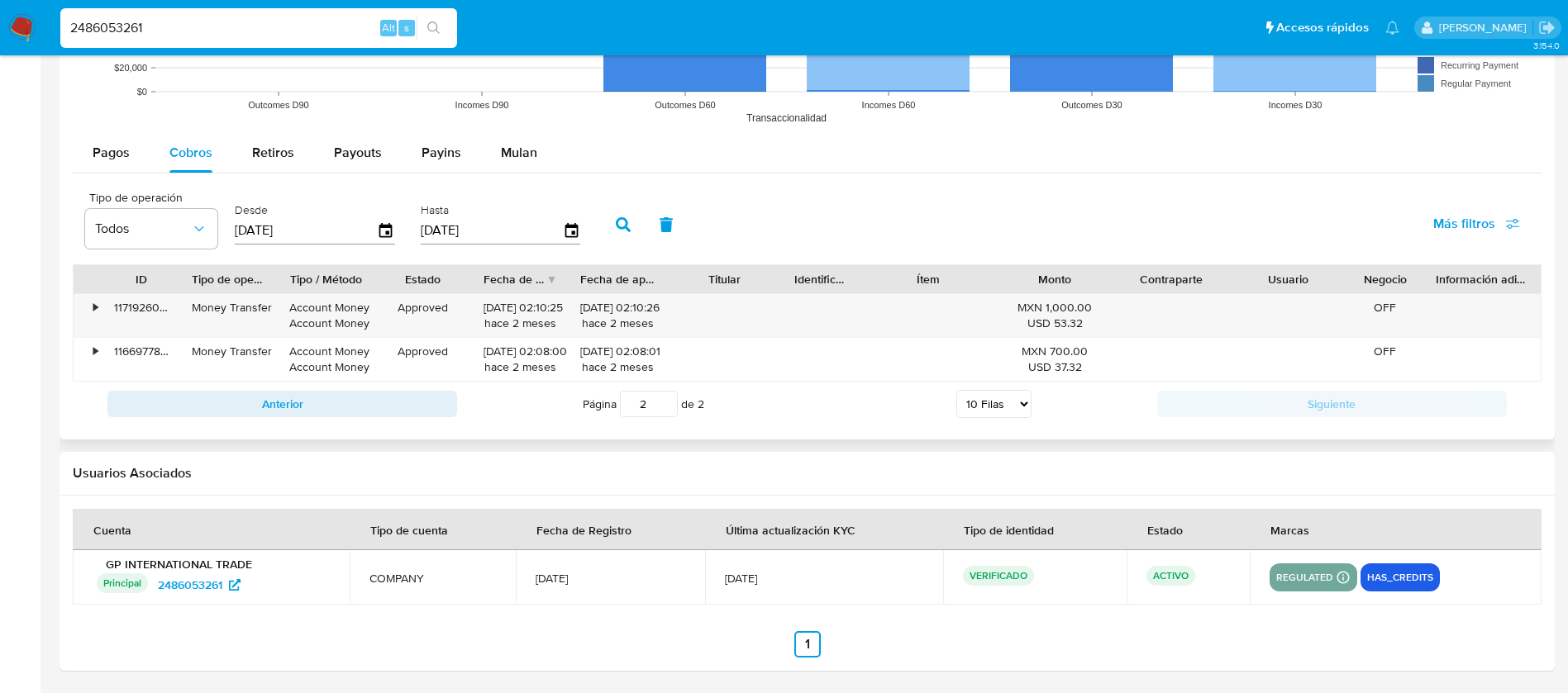
type input "1"
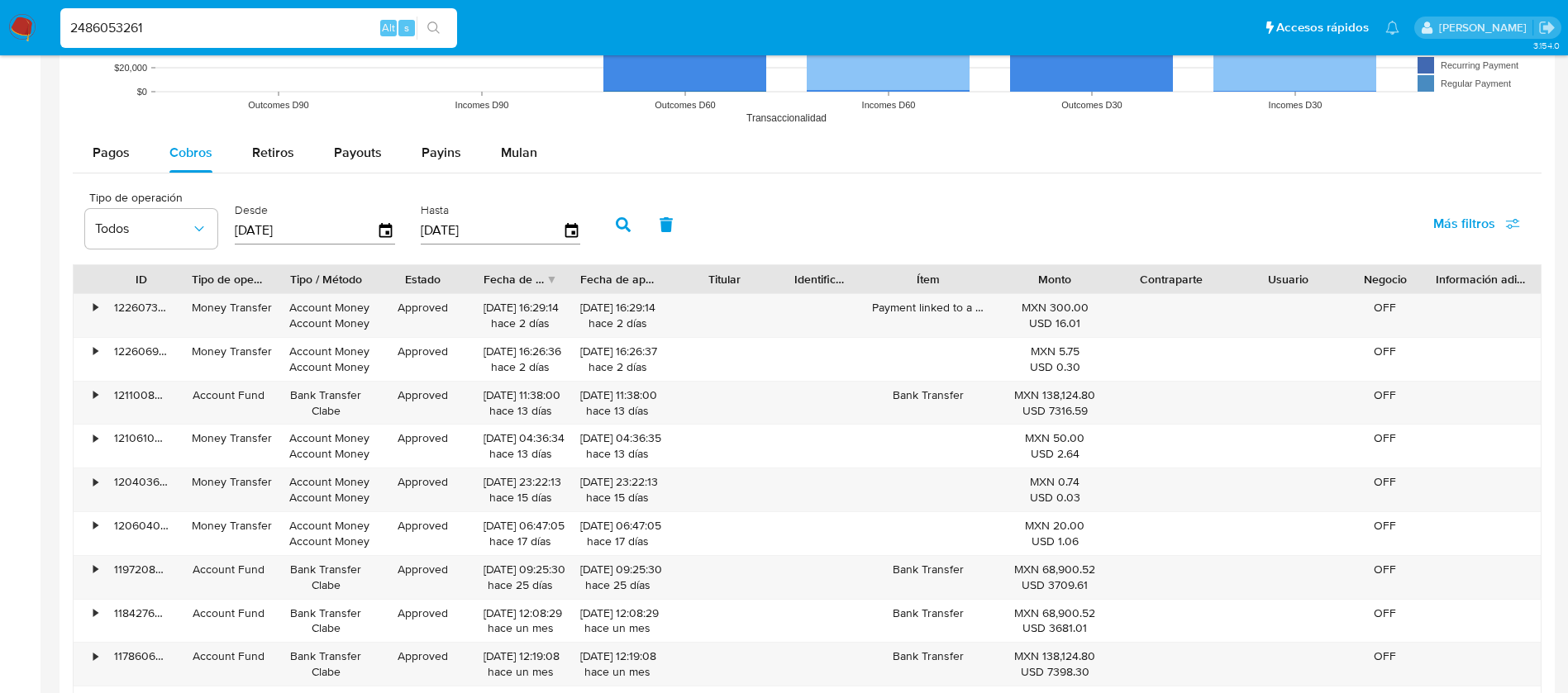
scroll to position [1610, 0]
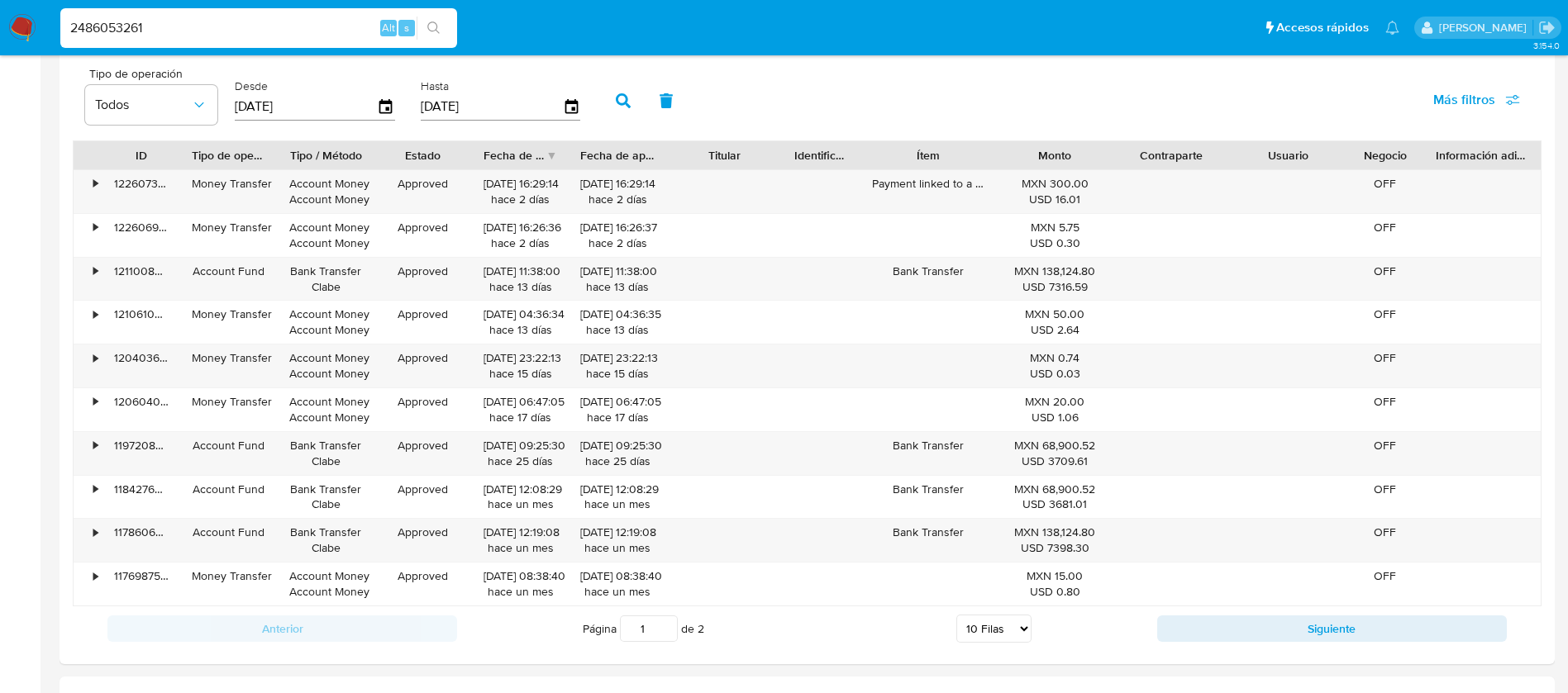
click at [41, 26] on nav "Pausado Ver notificaciones 2486053261 Alt s Accesos rápidos Presiona las siguie…" at bounding box center [784, 27] width 1568 height 55
click at [36, 23] on nav "Pausado Ver notificaciones 2486053261 Alt s Accesos rápidos Presiona las siguie…" at bounding box center [784, 27] width 1568 height 55
click at [13, 26] on img at bounding box center [22, 28] width 28 height 28
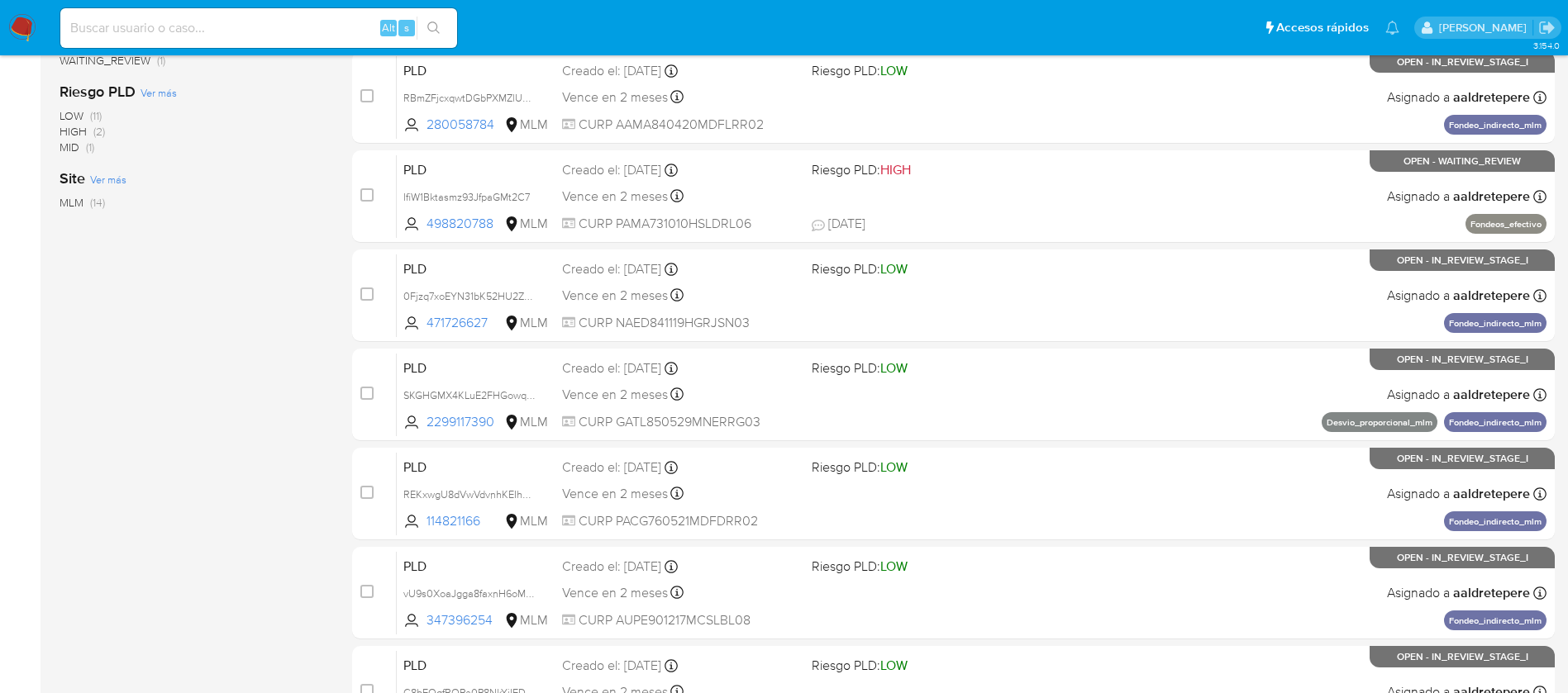
scroll to position [611, 0]
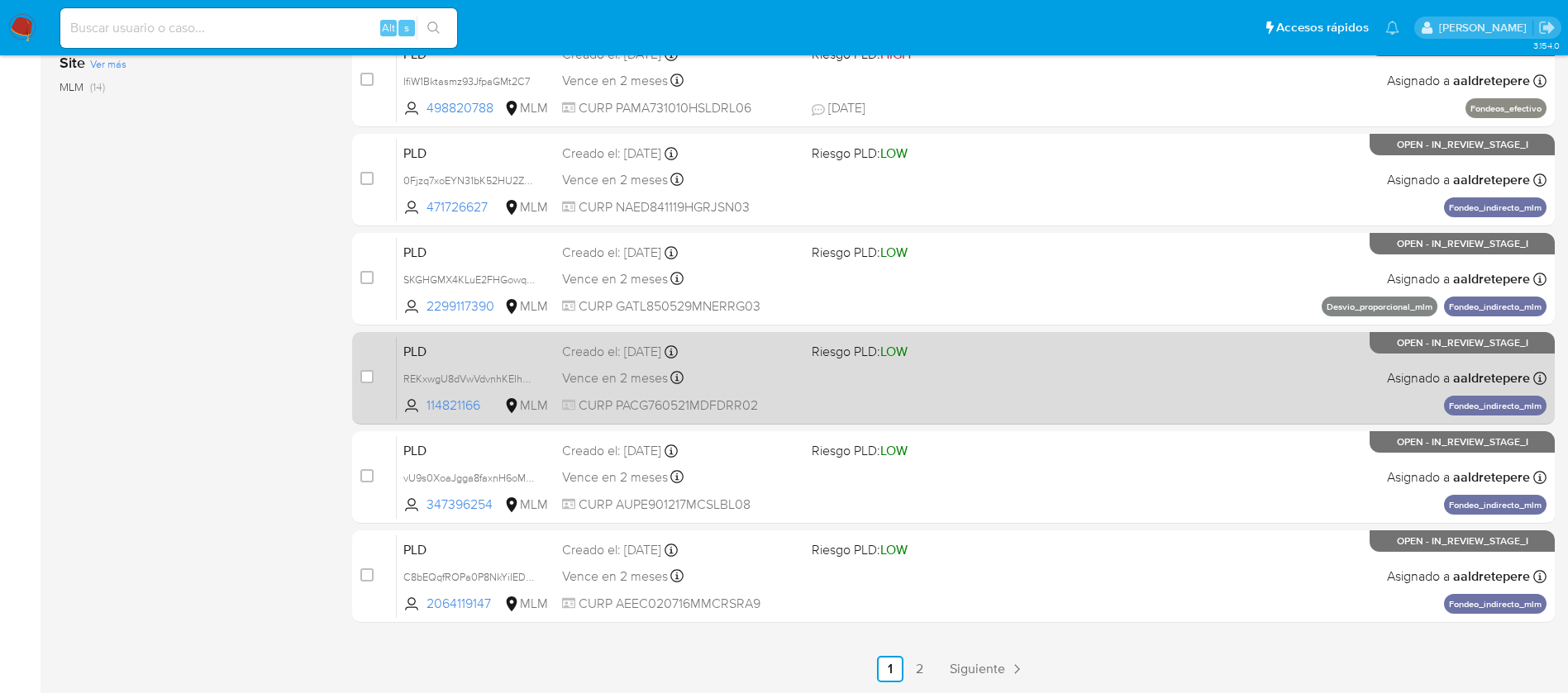
click at [931, 379] on div "PLD REKxwgU8dVwVdvnhKEIhREUG 114821166 MLM Riesgo PLD: LOW Creado el: 12/08/202…" at bounding box center [971, 378] width 1150 height 84
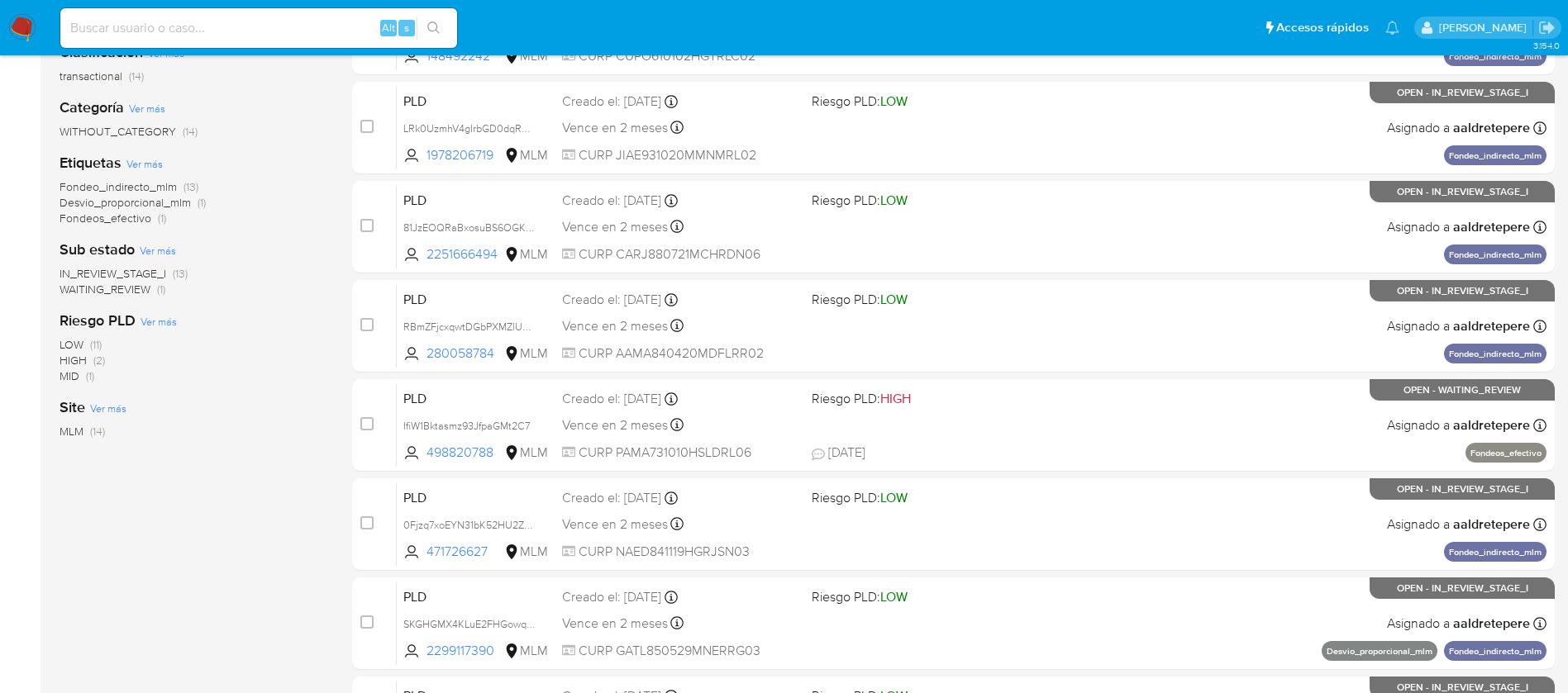
scroll to position [0, 0]
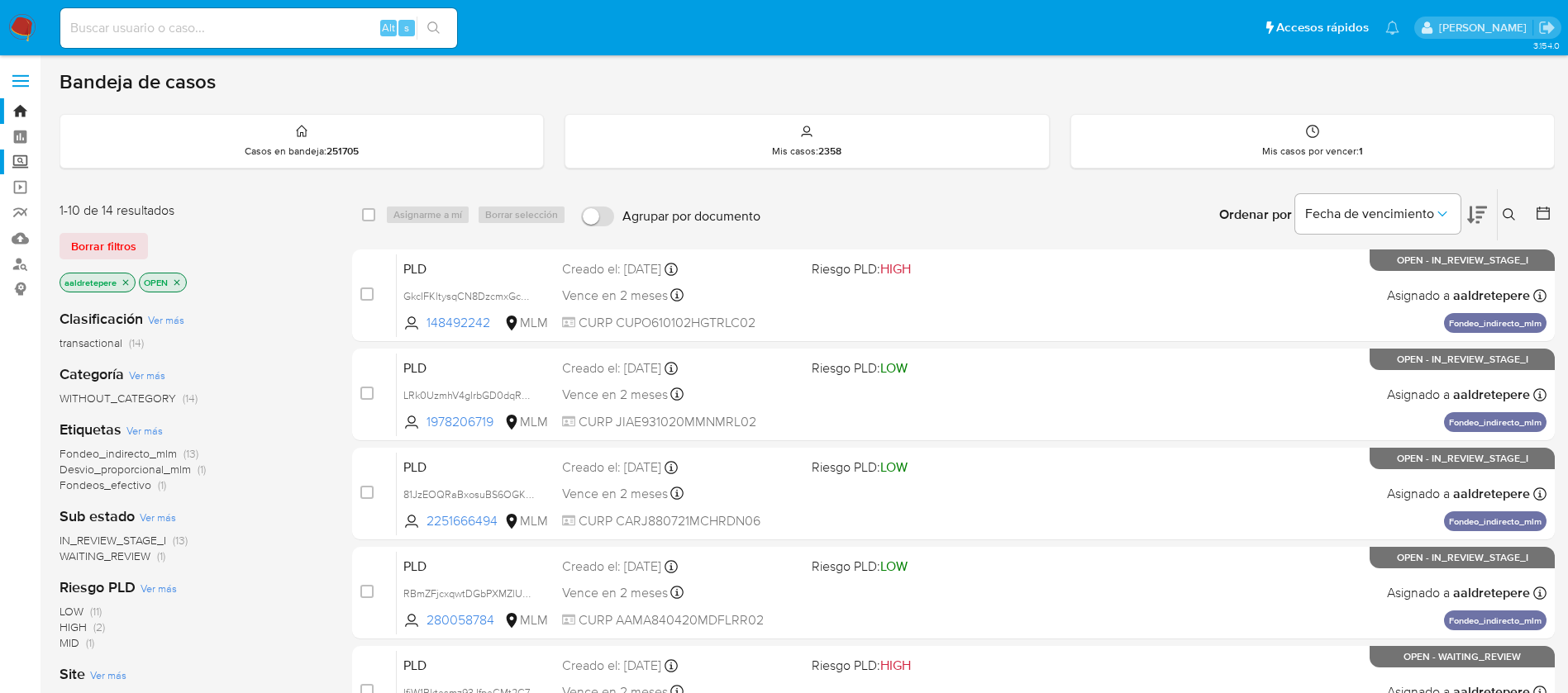
click at [30, 166] on label "Screening" at bounding box center [98, 162] width 196 height 26
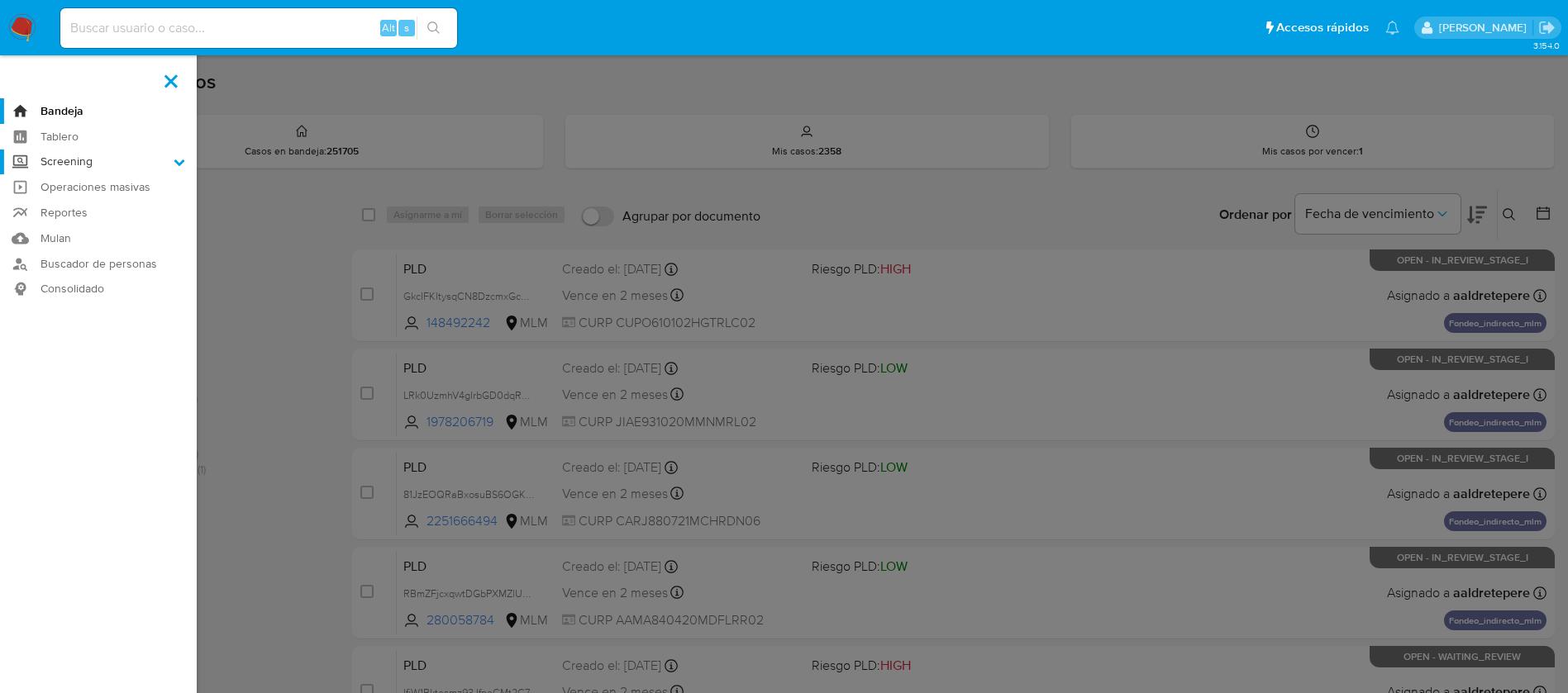
click at [0, 0] on input "Screening" at bounding box center [0, 0] width 0 height 0
click at [65, 228] on link "Herramientas" at bounding box center [98, 226] width 196 height 20
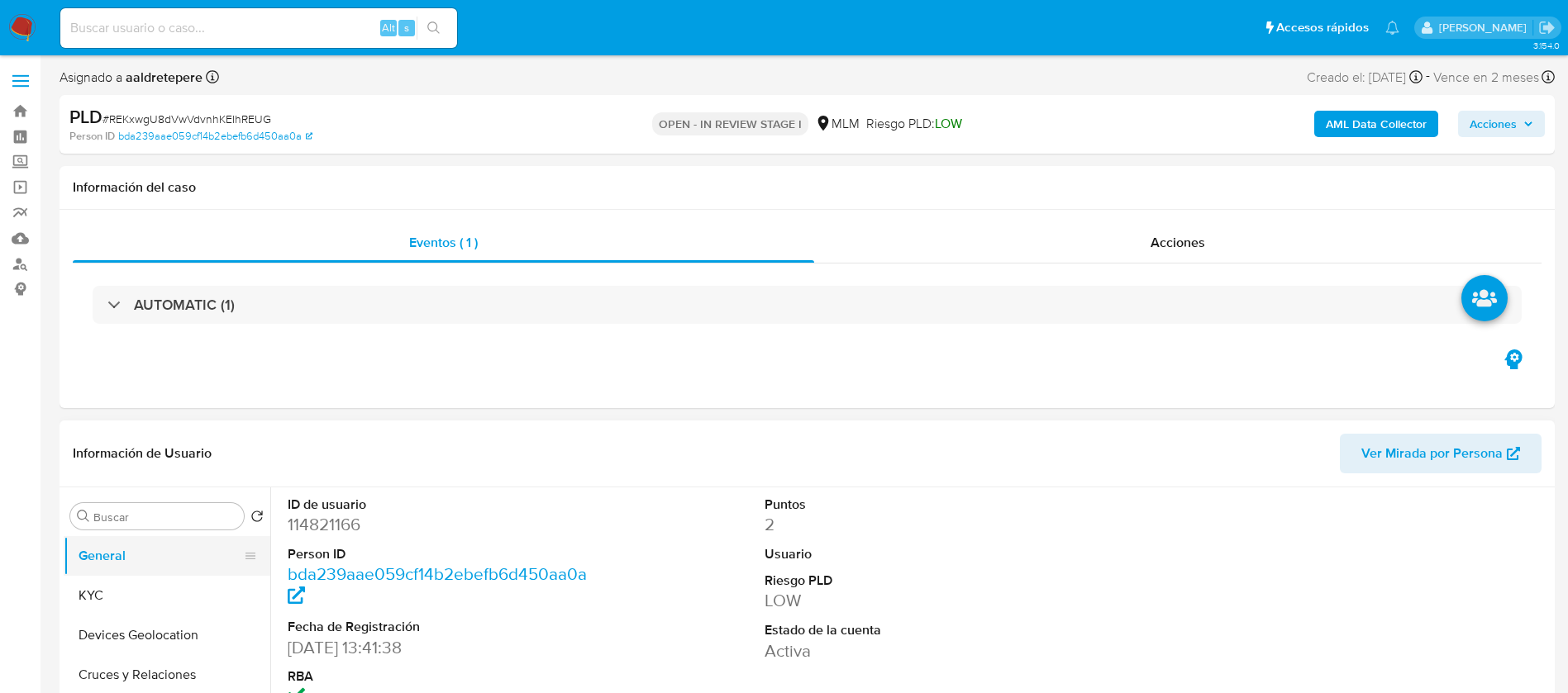
click at [215, 565] on button "General" at bounding box center [160, 556] width 194 height 40
click at [206, 586] on button "KYC" at bounding box center [160, 595] width 194 height 40
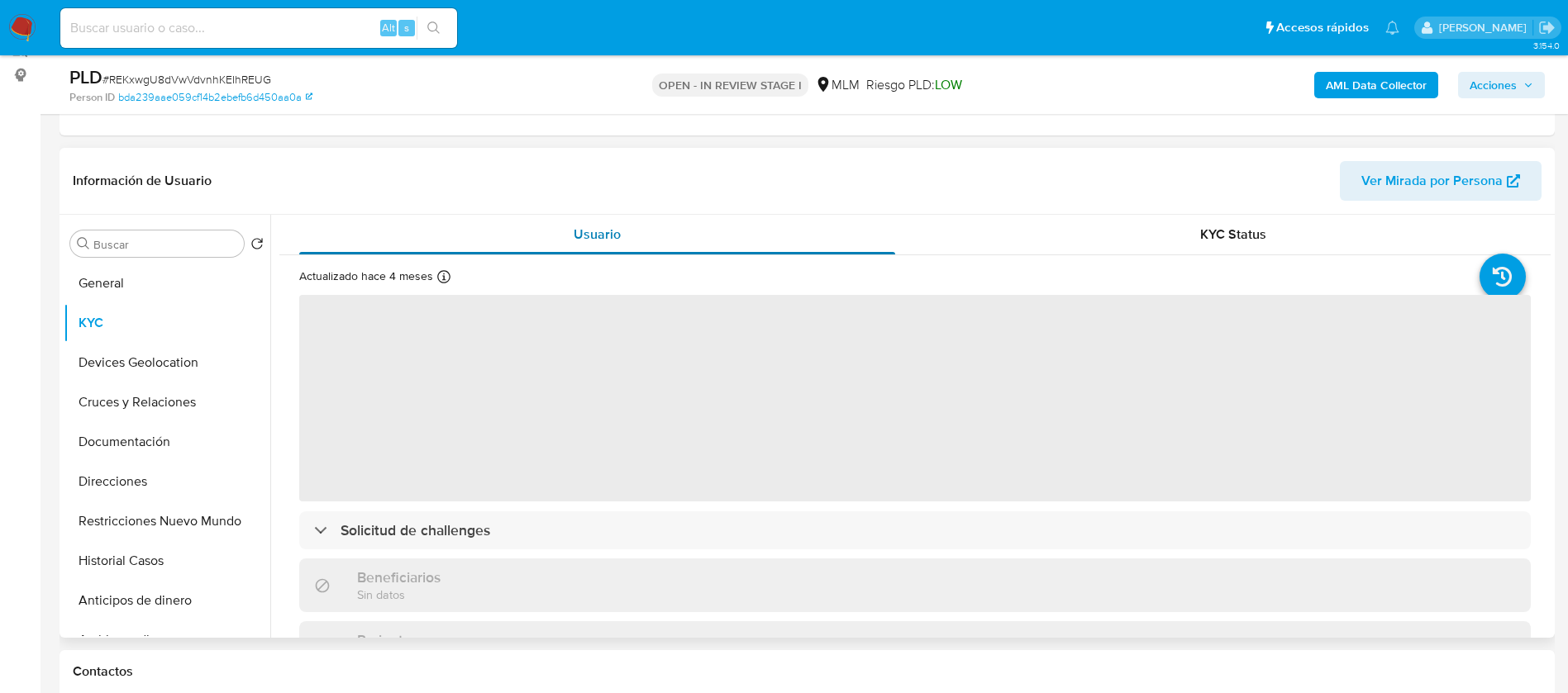
scroll to position [247, 0]
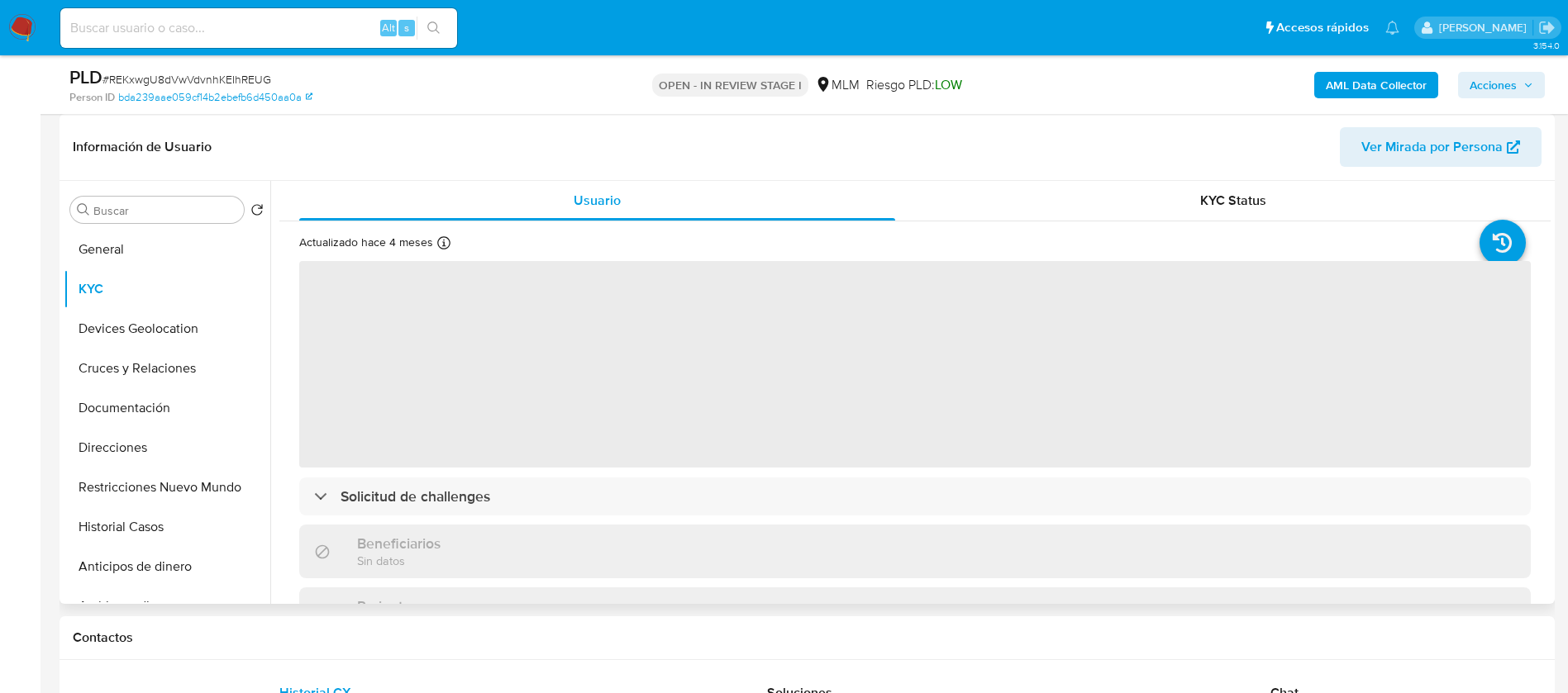
select select "10"
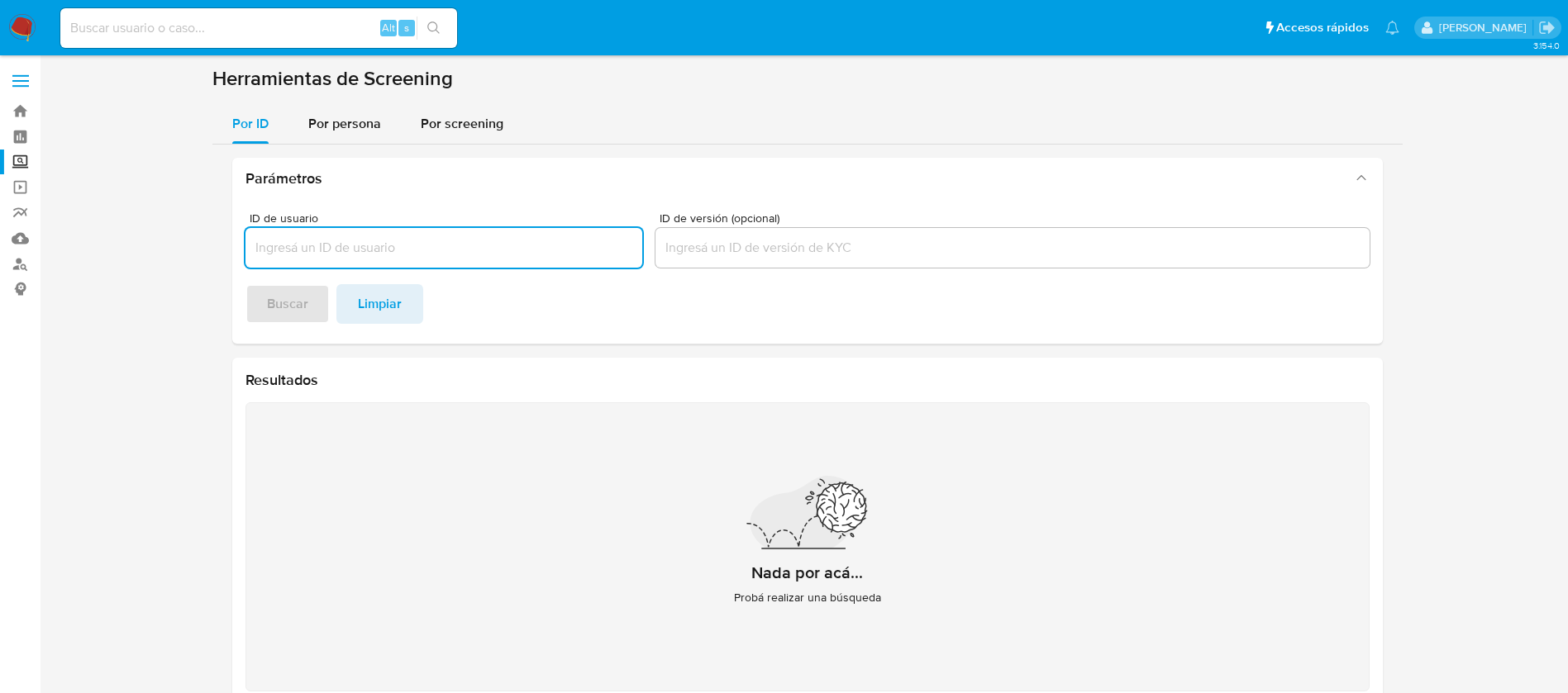
drag, startPoint x: 319, startPoint y: 121, endPoint x: 316, endPoint y: 151, distance: 30.1
click at [318, 121] on span "Por persona" at bounding box center [344, 123] width 73 height 19
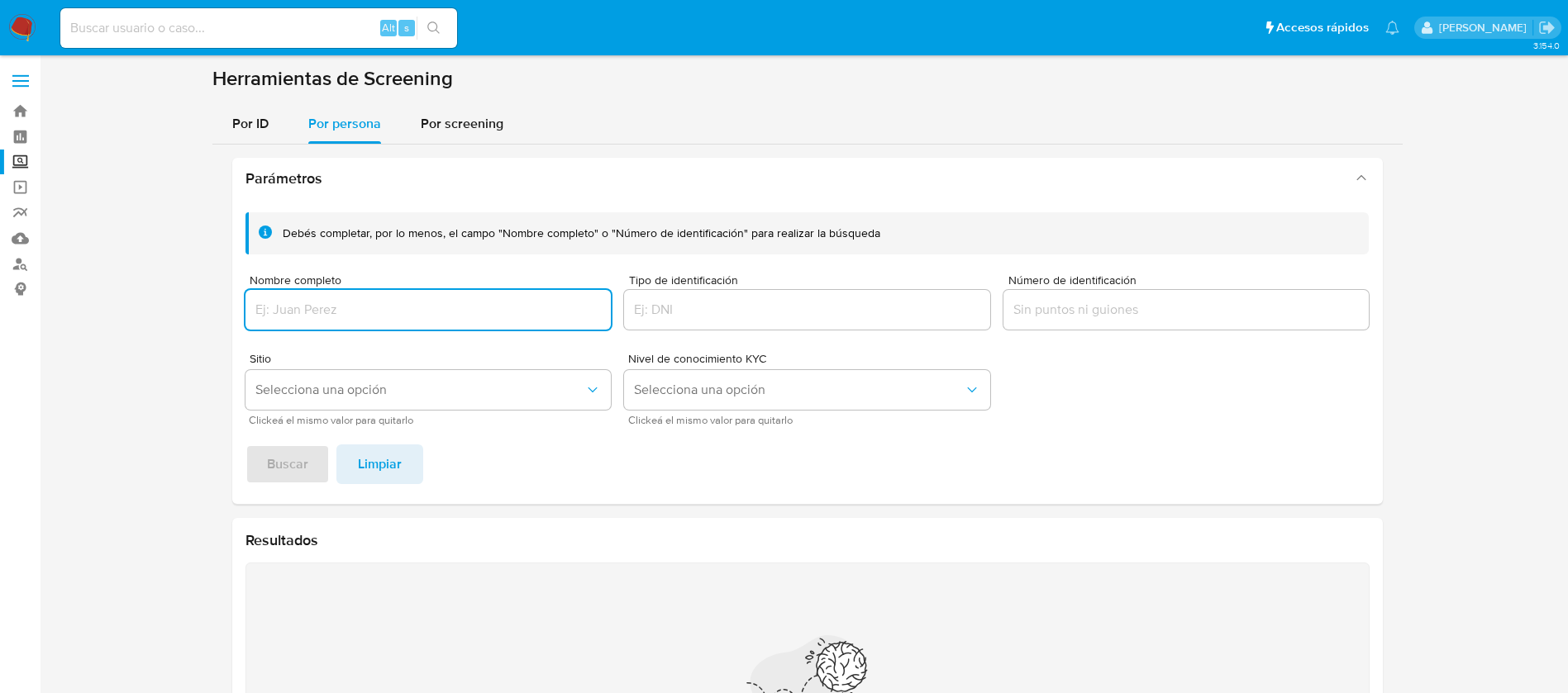
click at [326, 293] on div at bounding box center [429, 309] width 366 height 40
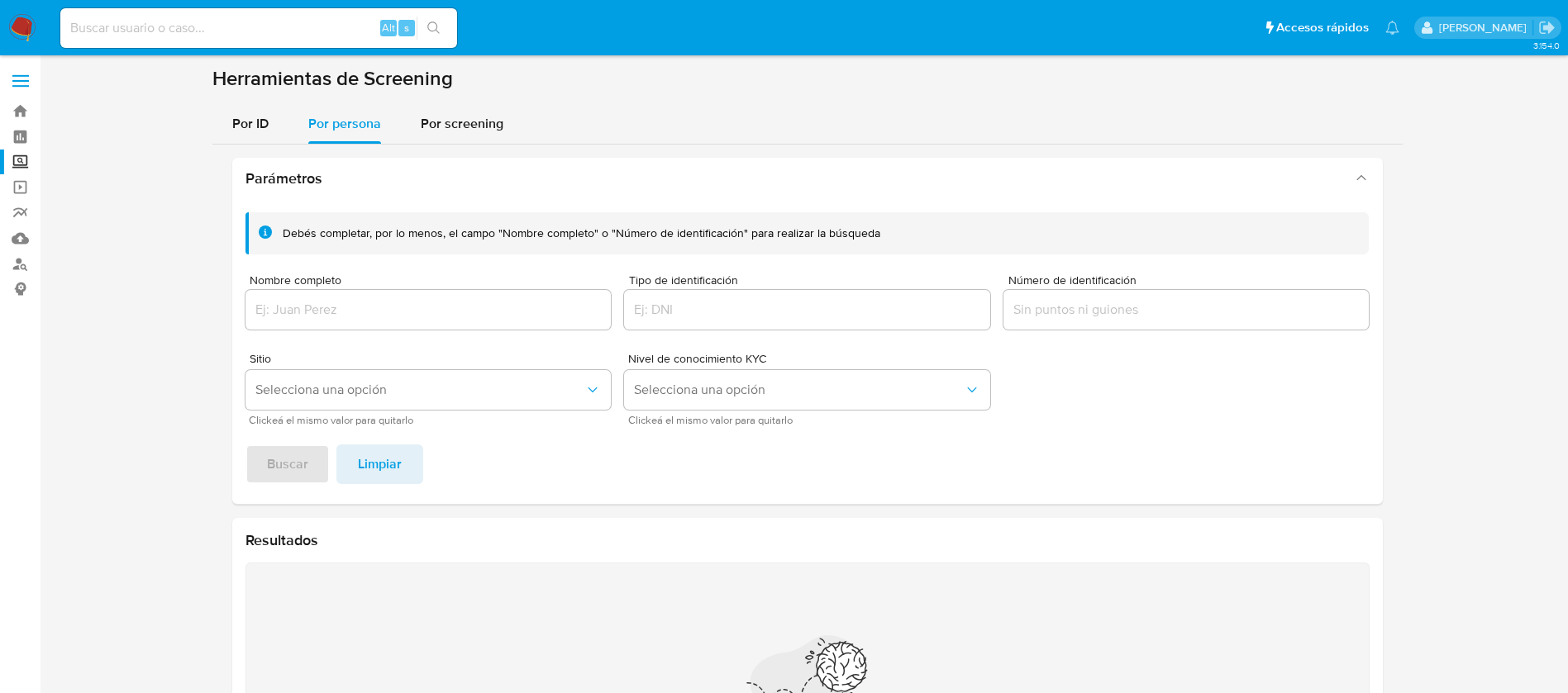
click at [385, 294] on div at bounding box center [429, 309] width 366 height 40
click at [383, 311] on input "Nombre completo" at bounding box center [429, 310] width 366 height 21
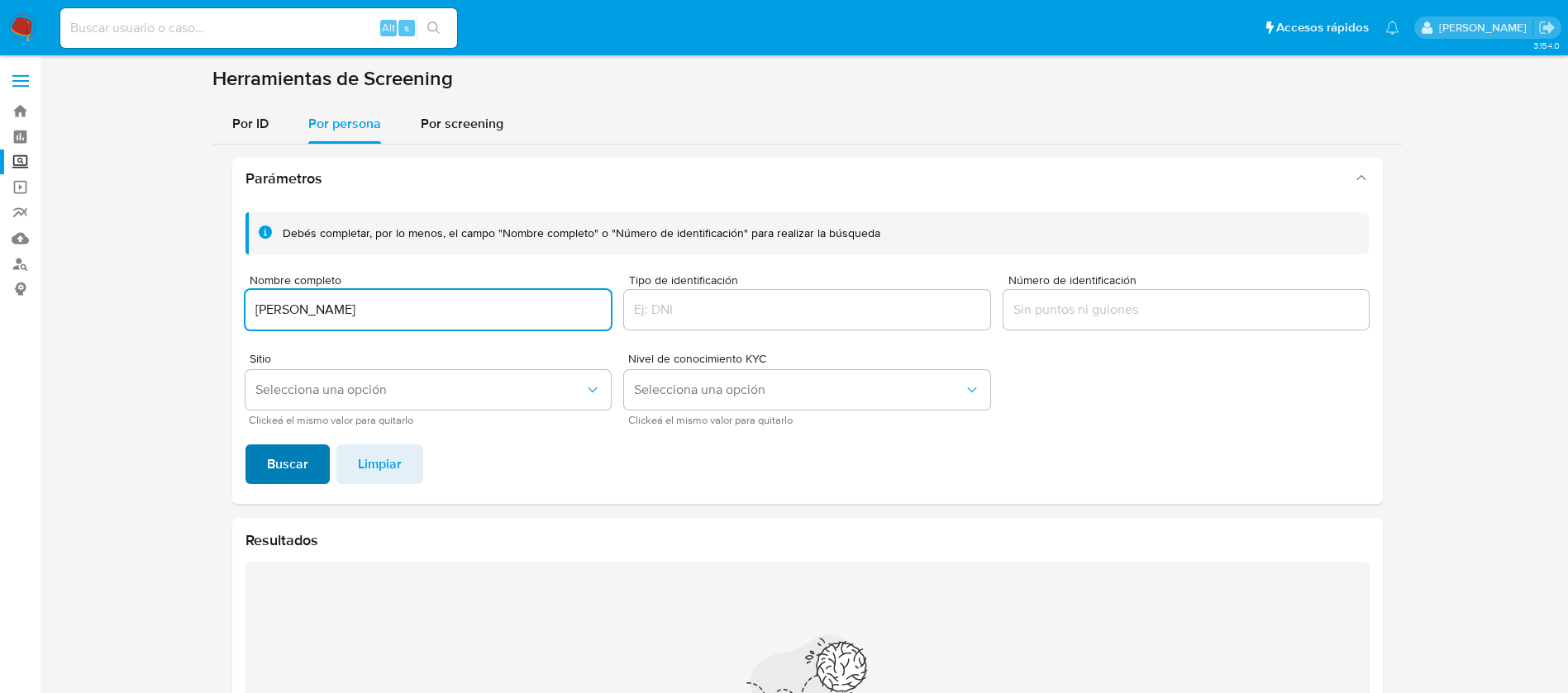
type input "[PERSON_NAME]"
click at [296, 458] on span "Buscar" at bounding box center [287, 464] width 41 height 36
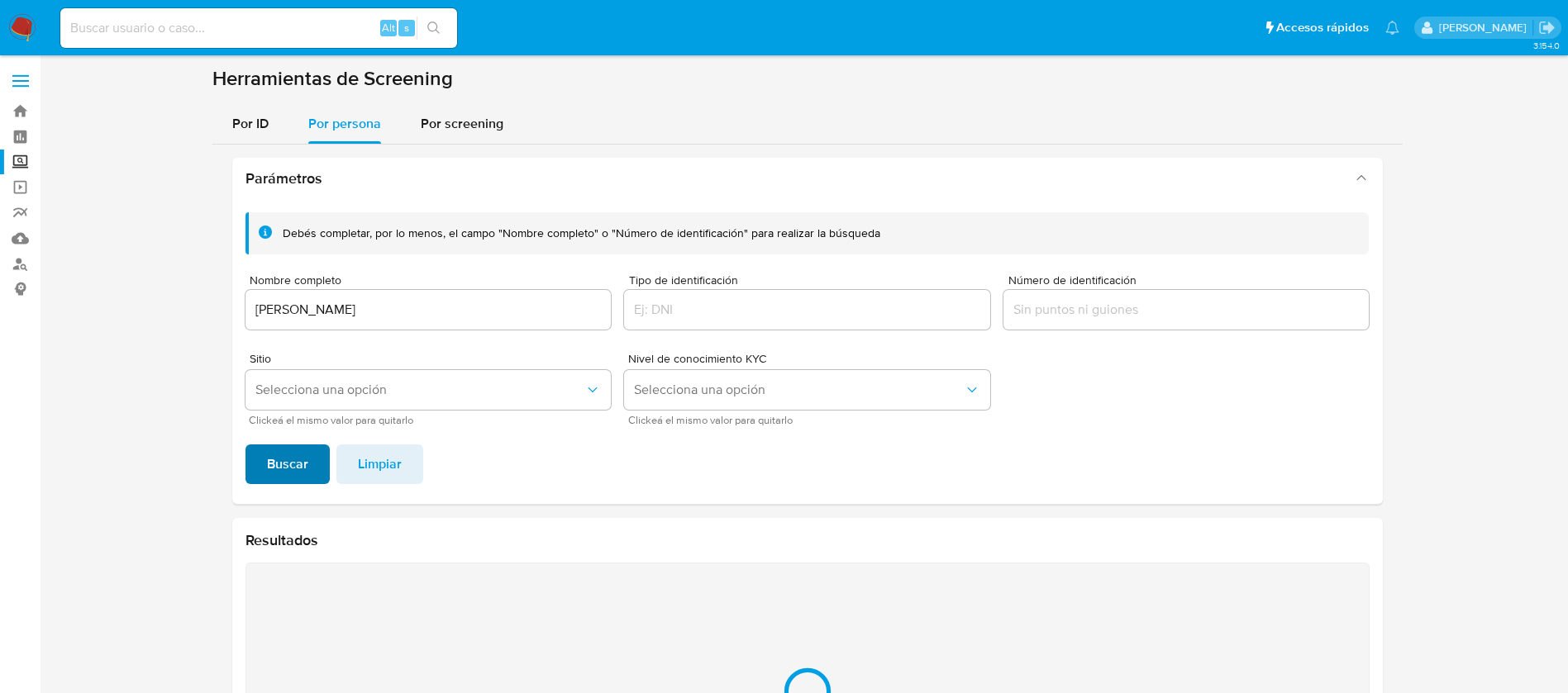
scroll to position [195, 0]
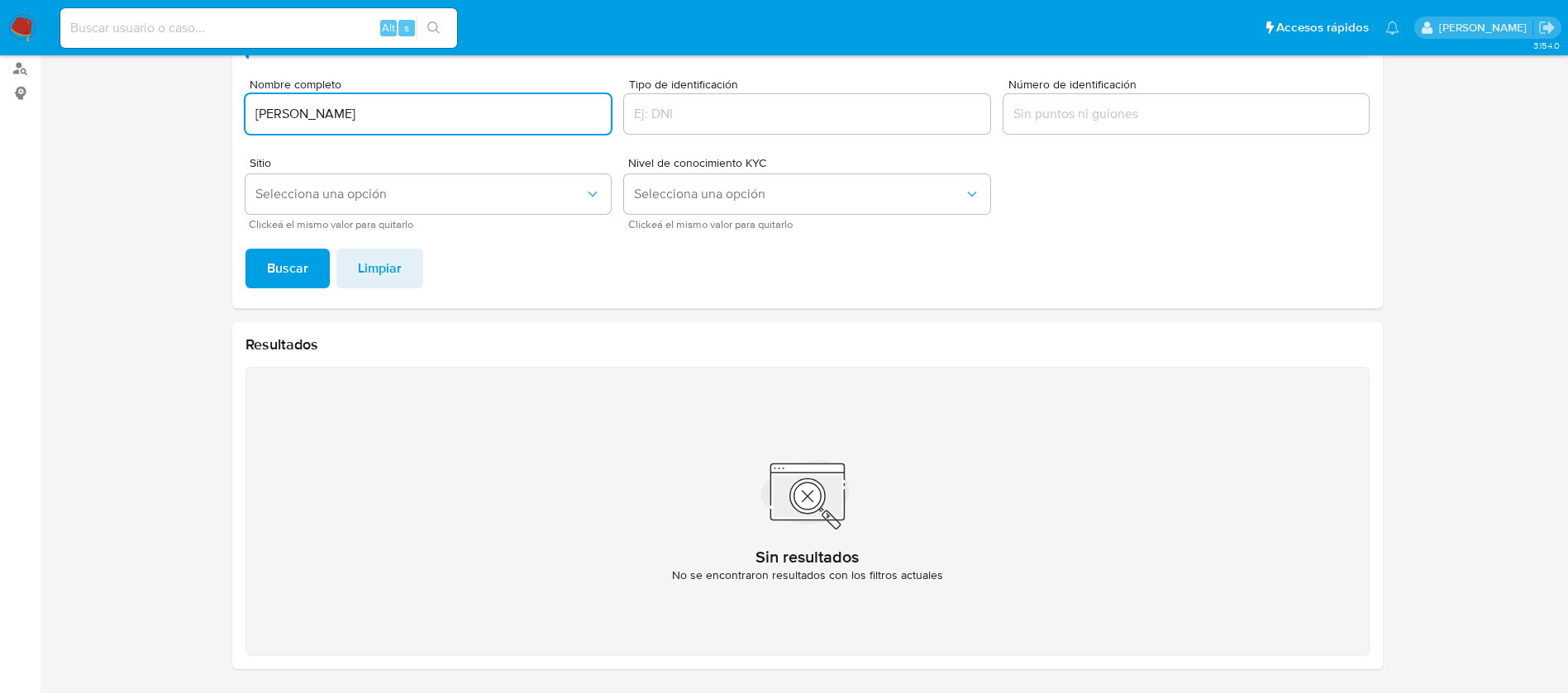
click at [251, 114] on input "[PERSON_NAME]" at bounding box center [429, 114] width 366 height 21
click at [253, 260] on button "Buscar" at bounding box center [288, 268] width 85 height 40
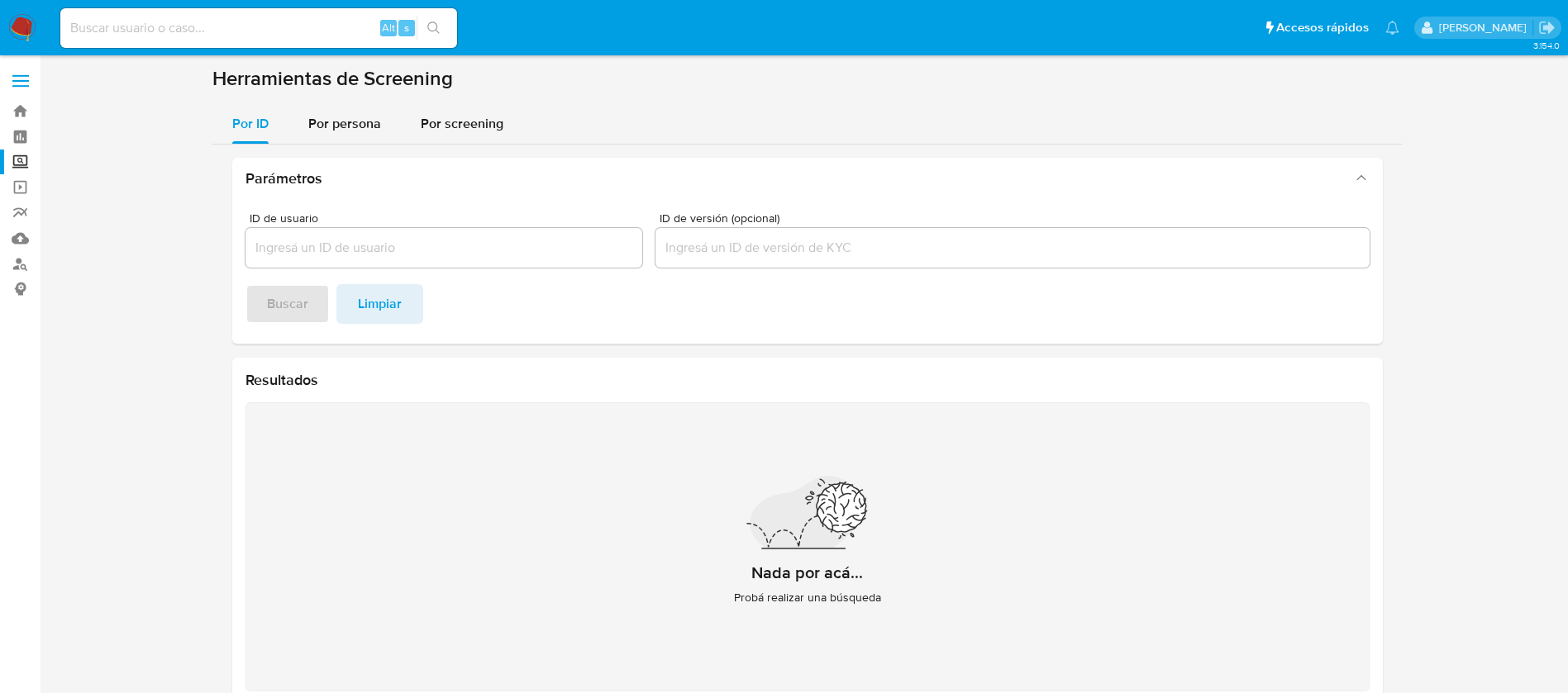
click at [23, 10] on nav "Pausado Ver notificaciones Alt s Accesos rápidos Presiona las siguientes teclas…" at bounding box center [784, 27] width 1568 height 55
click at [13, 19] on img at bounding box center [22, 28] width 28 height 28
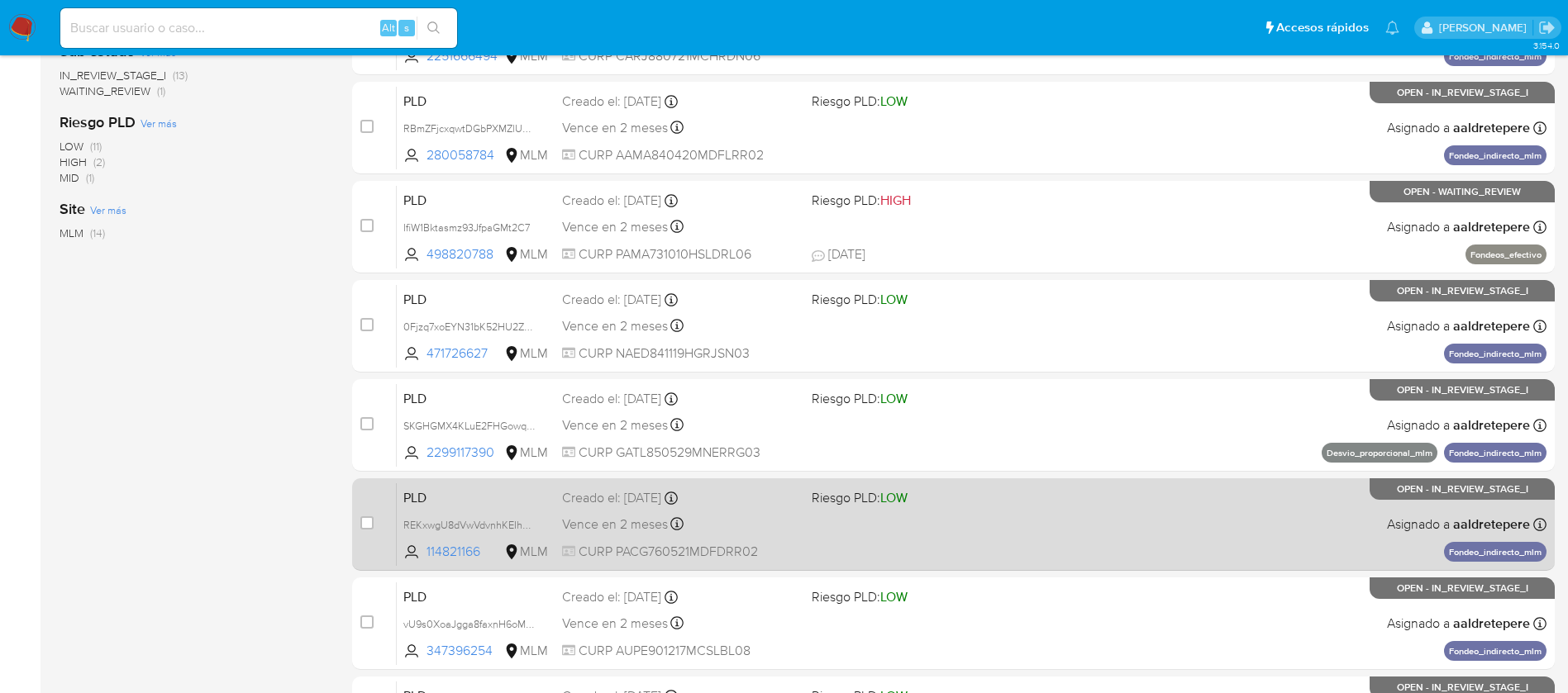
scroll to position [496, 0]
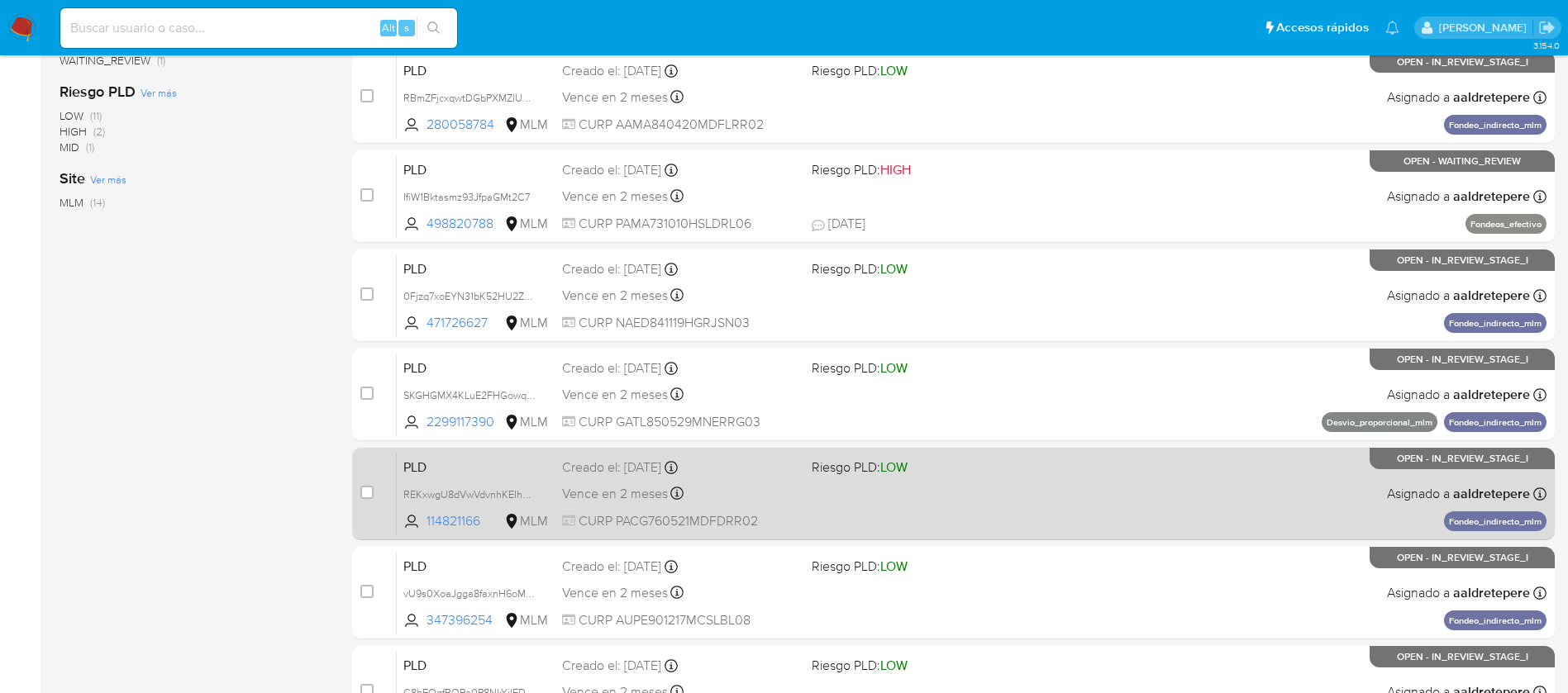
click at [1216, 511] on div "PLD REKxwgU8dVwVdvnhKEIhREUG 114821166 MLM Riesgo PLD: LOW Creado el: [DATE] Cr…" at bounding box center [971, 493] width 1150 height 84
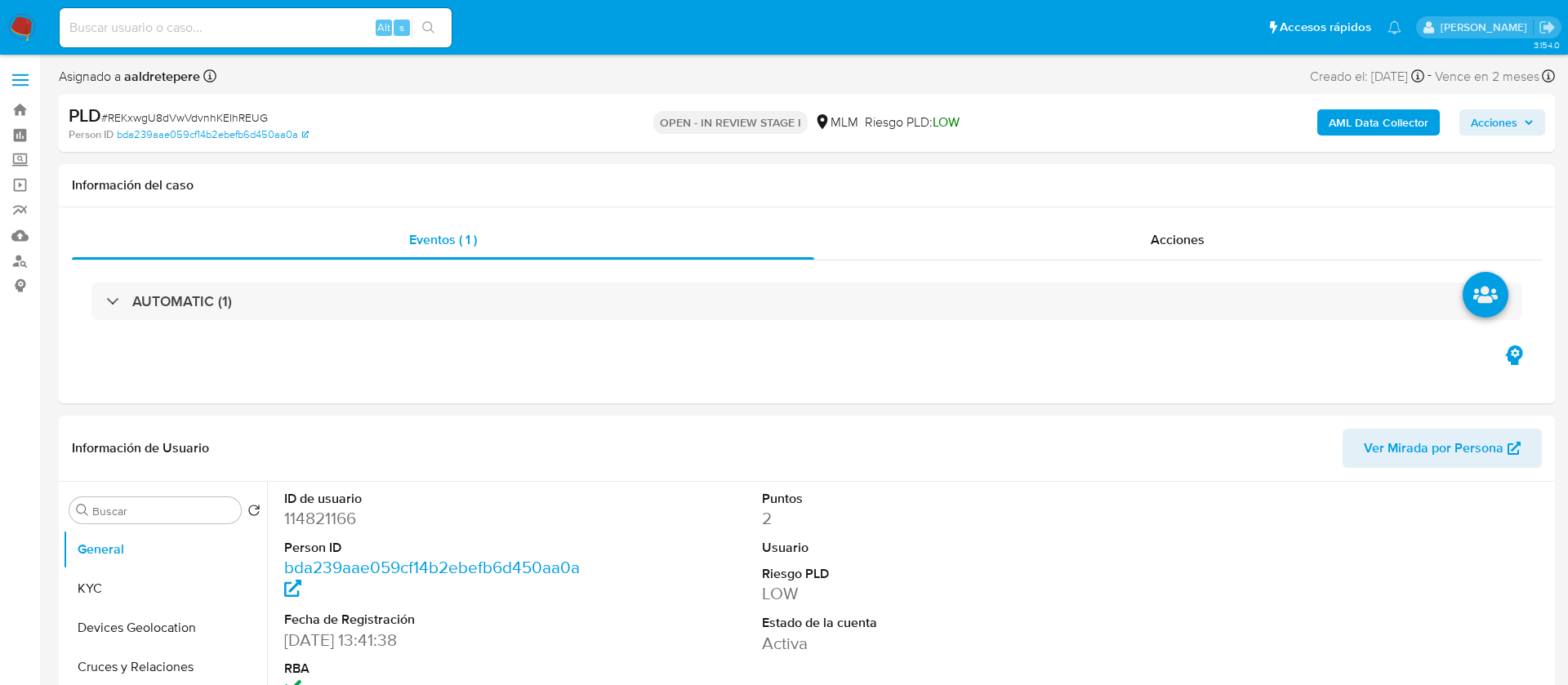
select select "10"
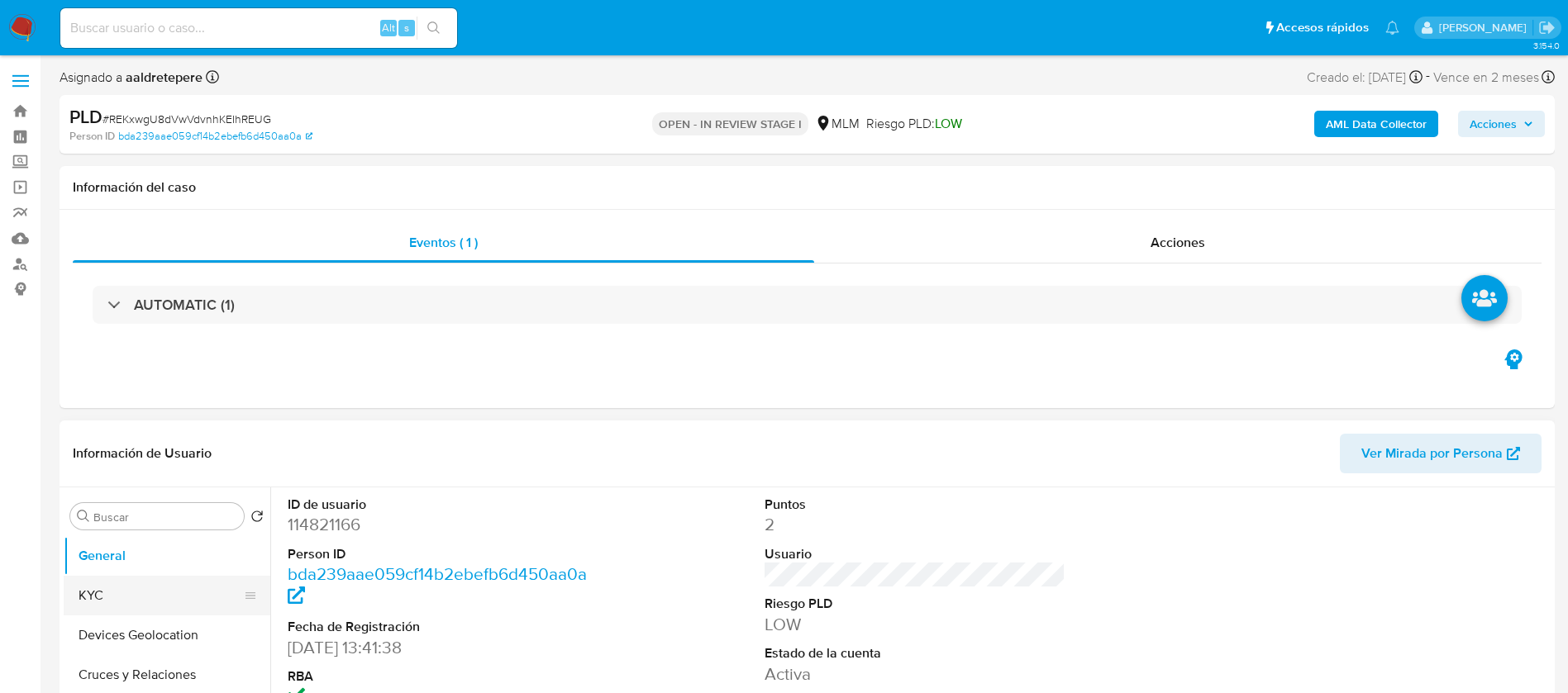
click at [169, 599] on button "KYC" at bounding box center [160, 595] width 194 height 40
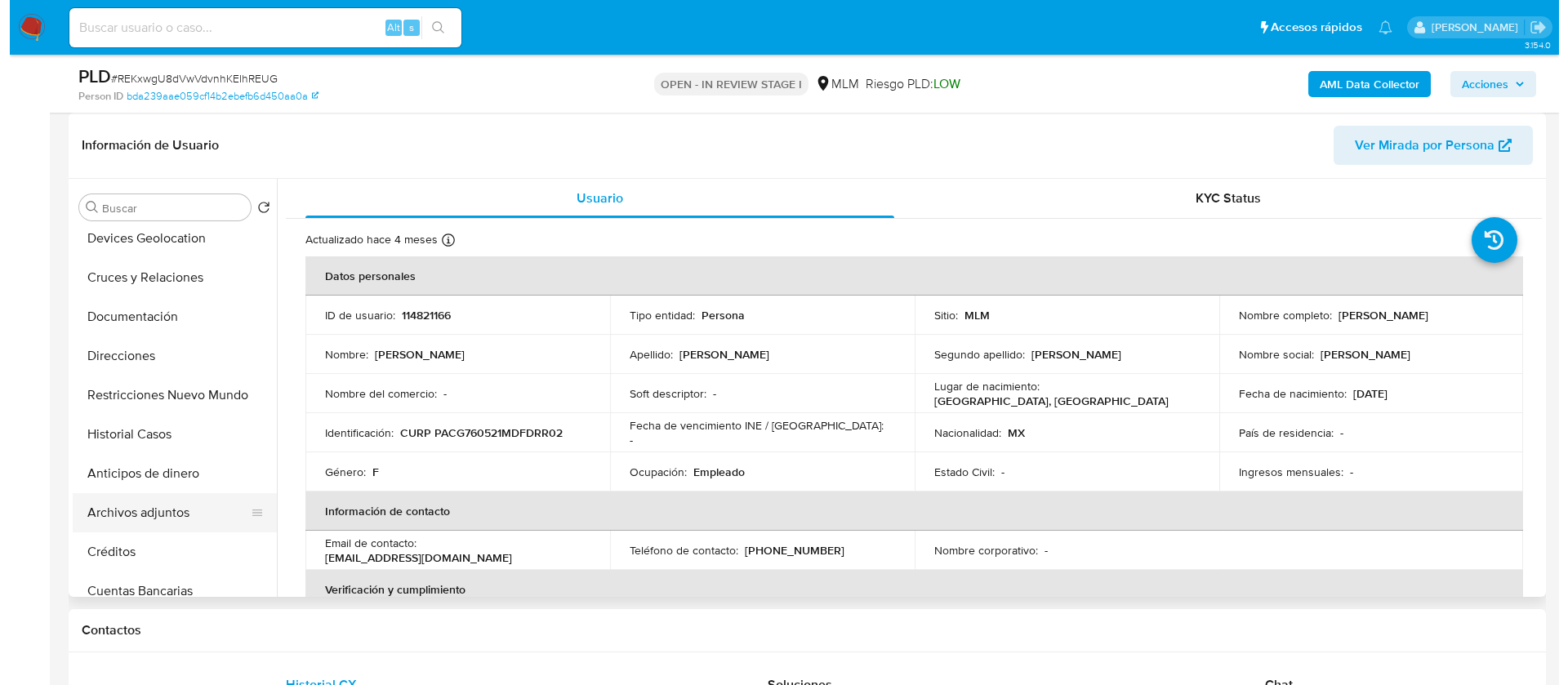
scroll to position [123, 0]
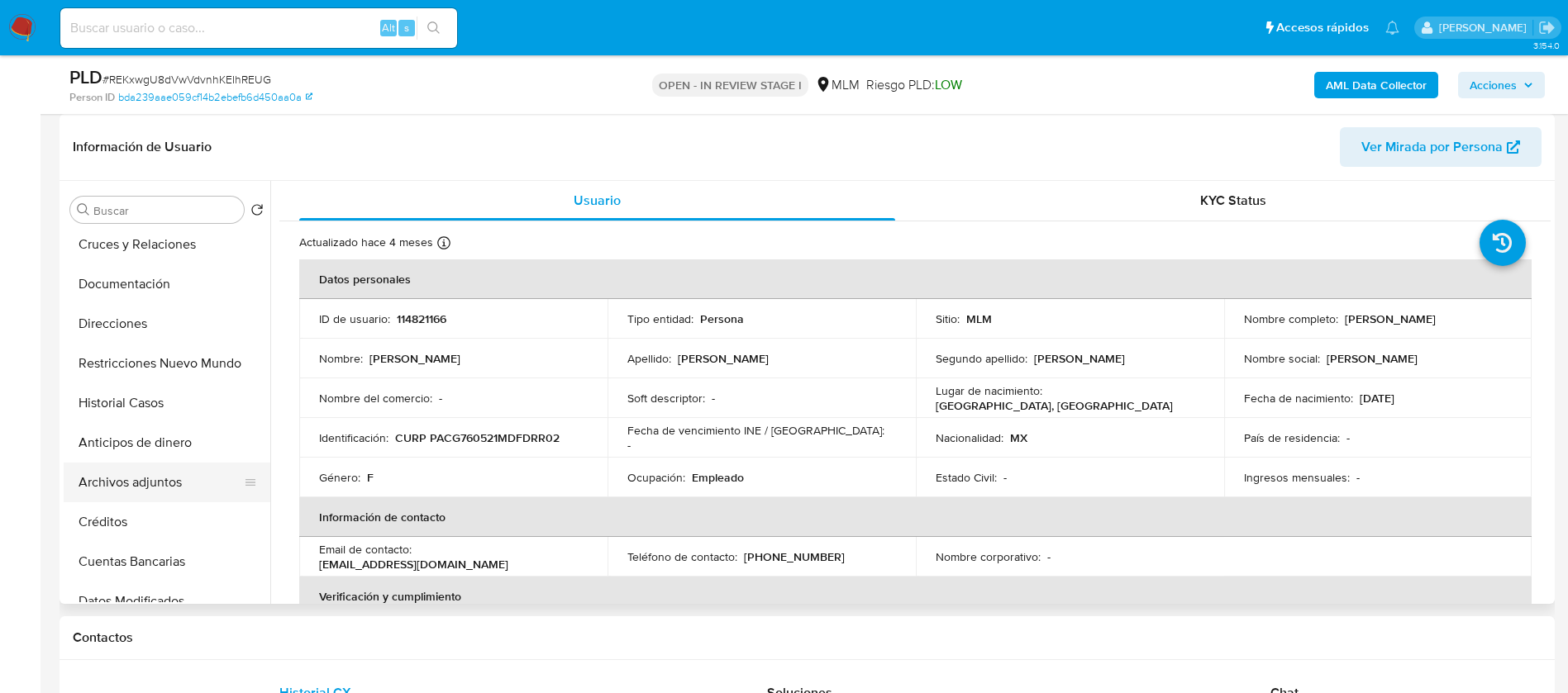
click at [100, 476] on button "Archivos adjuntos" at bounding box center [160, 482] width 194 height 40
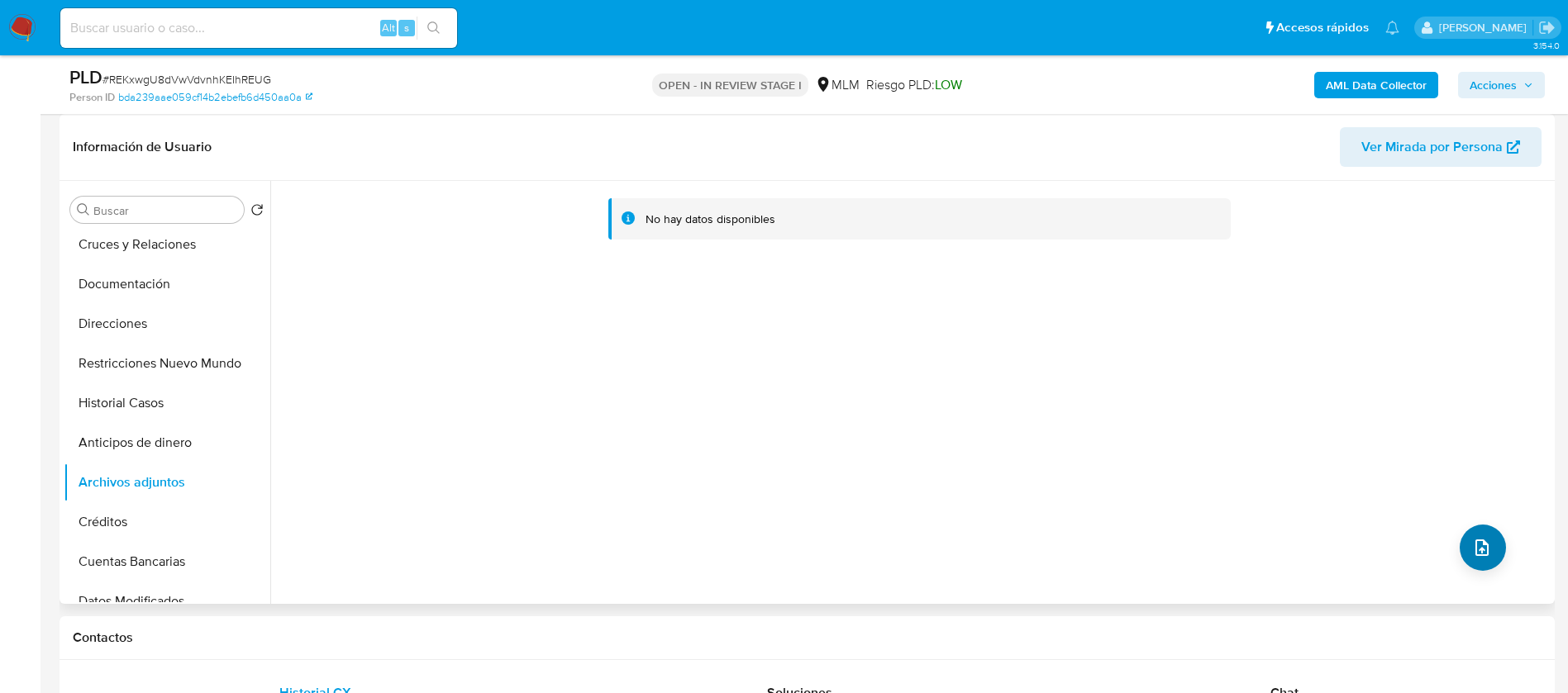
drag, startPoint x: 1448, startPoint y: 551, endPoint x: 1473, endPoint y: 556, distance: 25.5
click at [1454, 555] on div "No hay datos disponibles" at bounding box center [910, 392] width 1280 height 423
click at [1474, 556] on icon "upload-file" at bounding box center [1482, 548] width 20 height 20
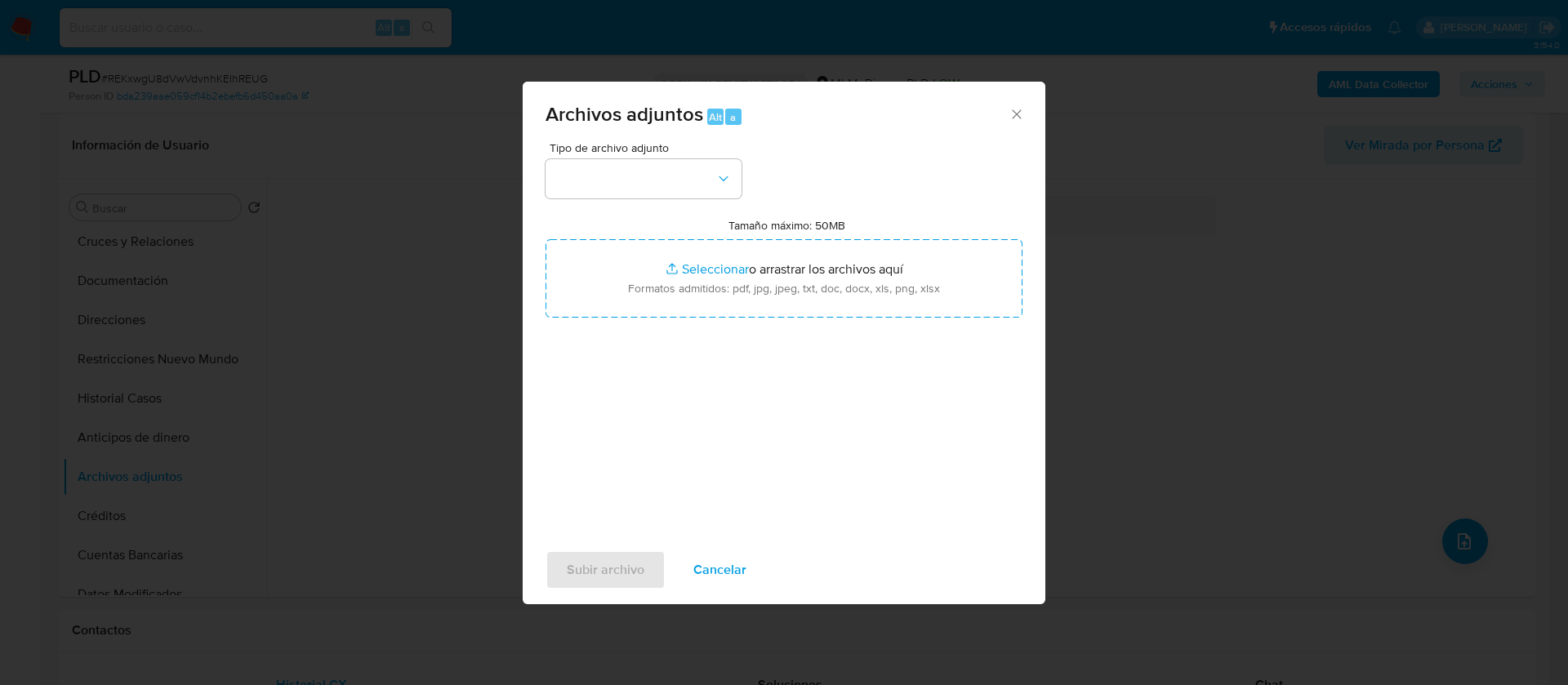
click at [617, 200] on div "Tipo de archivo adjunto Tamaño máximo: 50MB Seleccionar archivos Seleccionar o …" at bounding box center [784, 334] width 477 height 386
click at [616, 187] on button "button" at bounding box center [643, 178] width 196 height 39
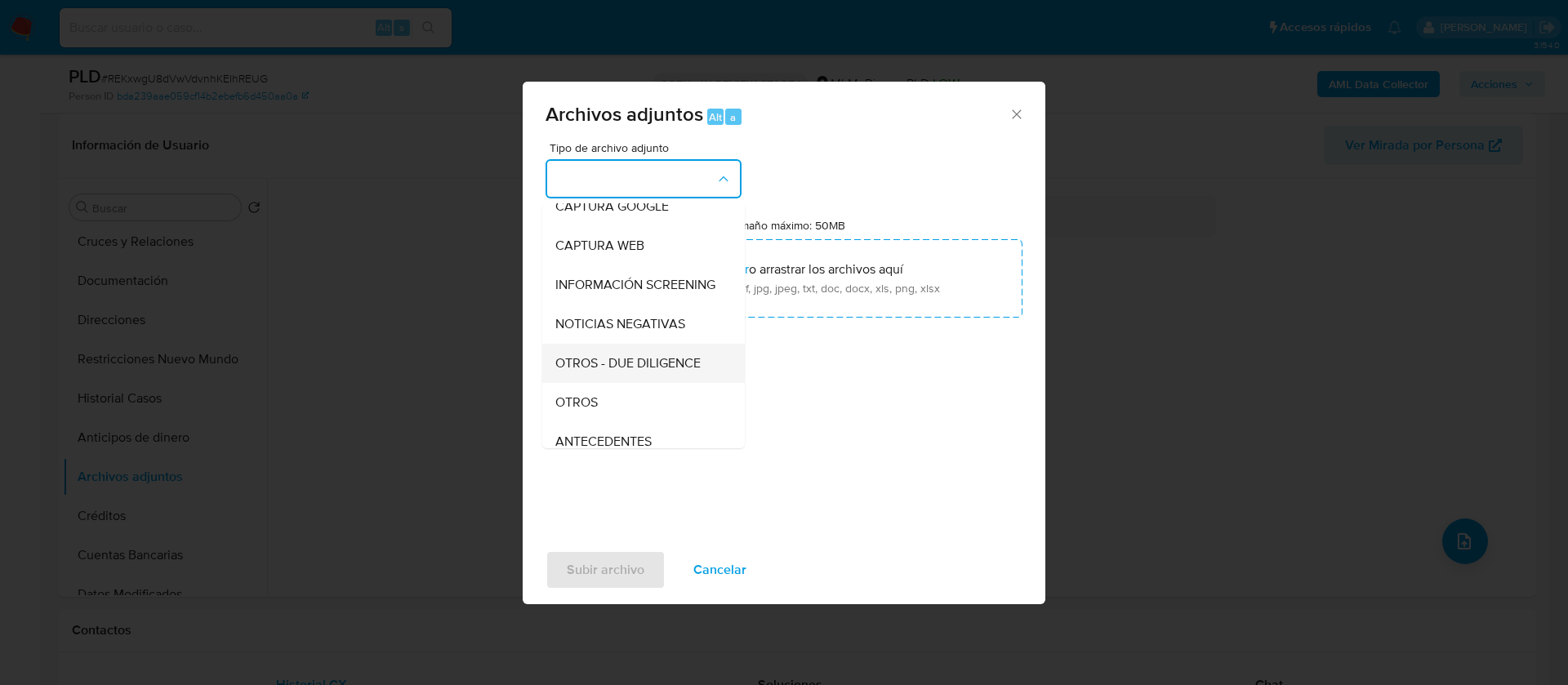
scroll to position [168, 0]
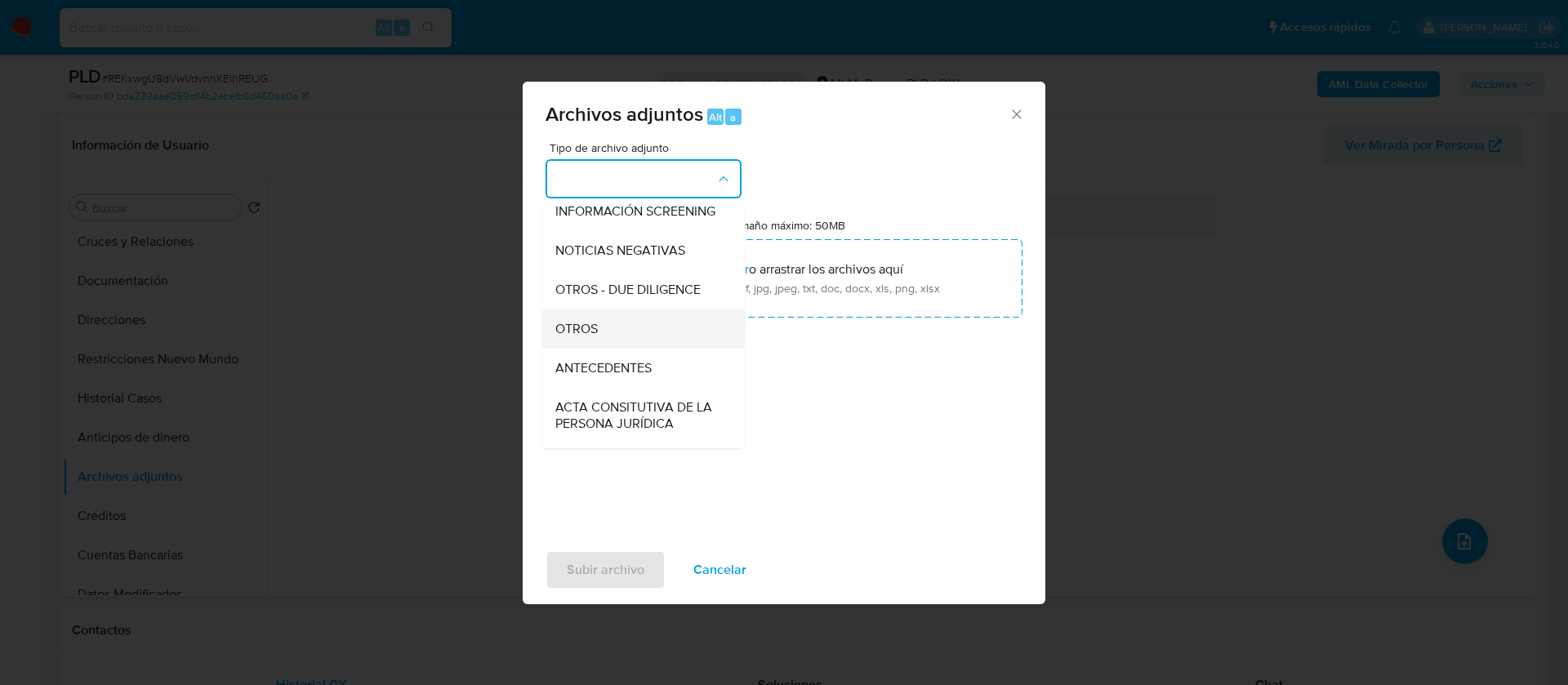
click at [620, 346] on div "OTROS" at bounding box center [638, 329] width 166 height 39
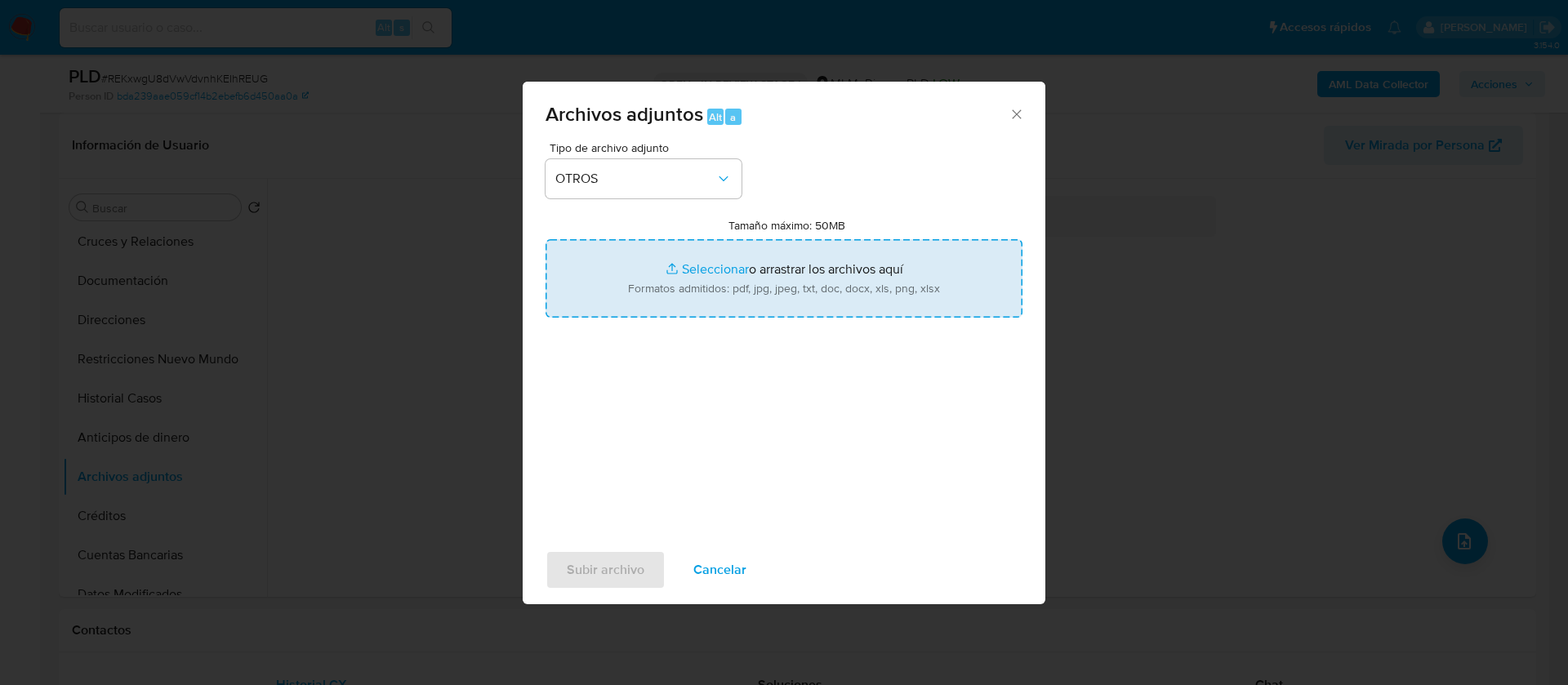
click at [763, 276] on input "Tamaño máximo: 50MB Seleccionar archivos" at bounding box center [784, 279] width 477 height 78
type input "C:\fakepath\114821166_GRISEL PADILLA CORTES_AGOSTO 2025.pdf"
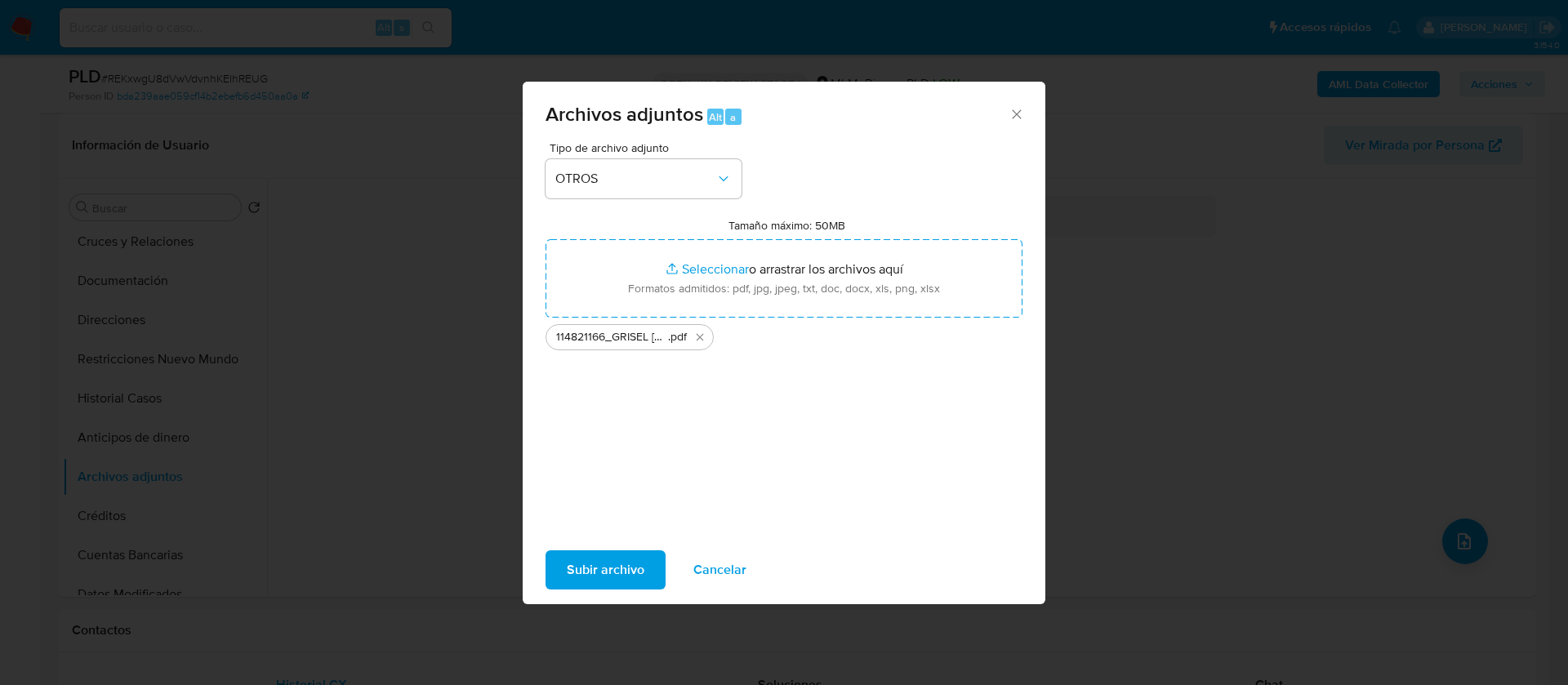
click at [613, 557] on span "Subir archivo" at bounding box center [605, 569] width 77 height 36
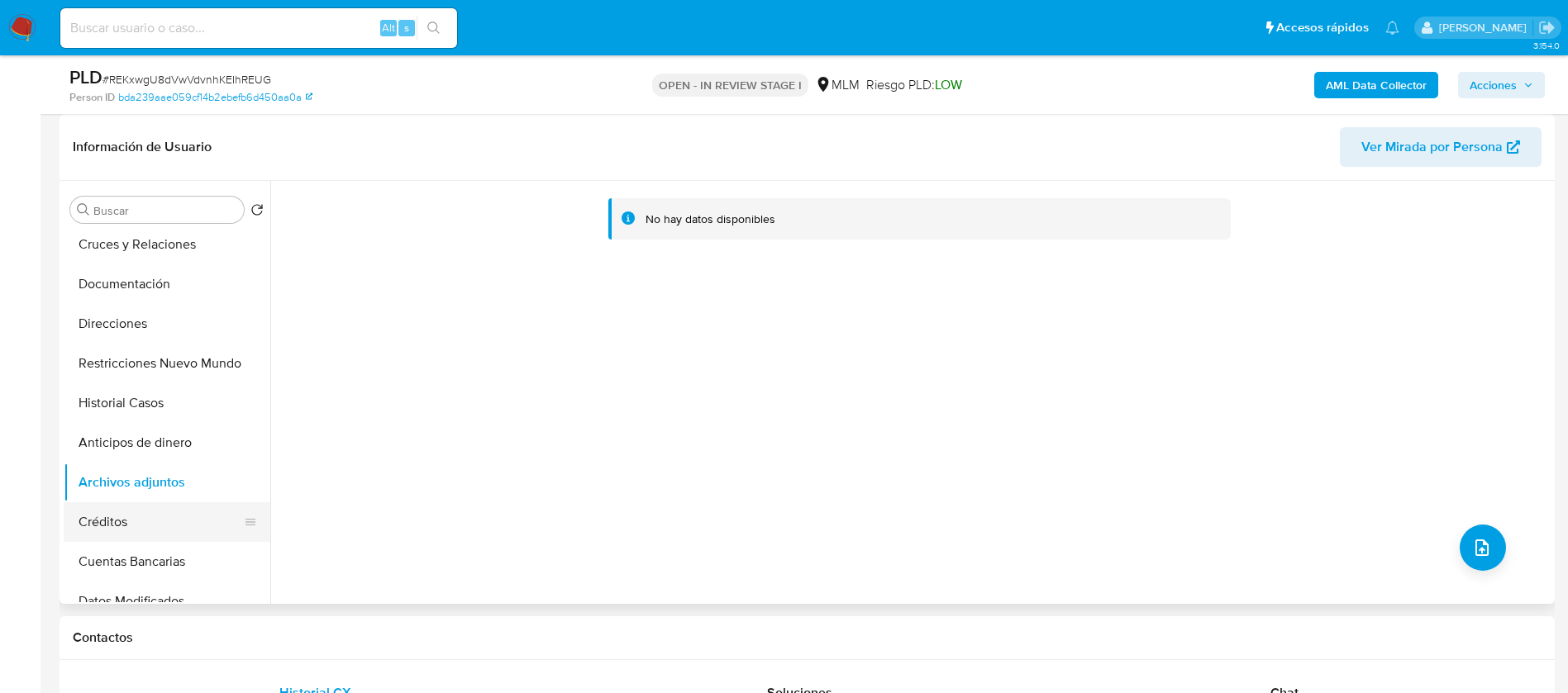
click at [141, 514] on button "Créditos" at bounding box center [160, 521] width 194 height 40
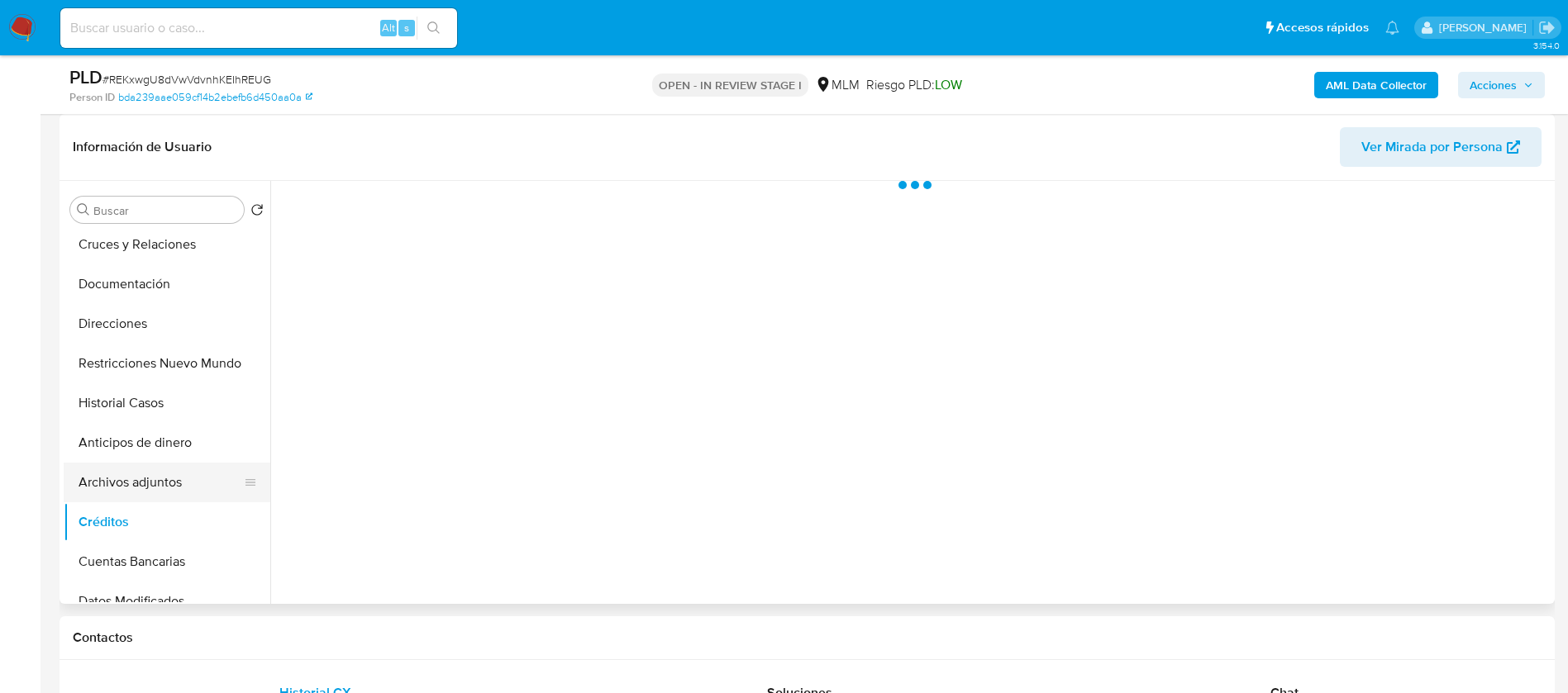
click at [155, 479] on button "Archivos adjuntos" at bounding box center [160, 482] width 194 height 40
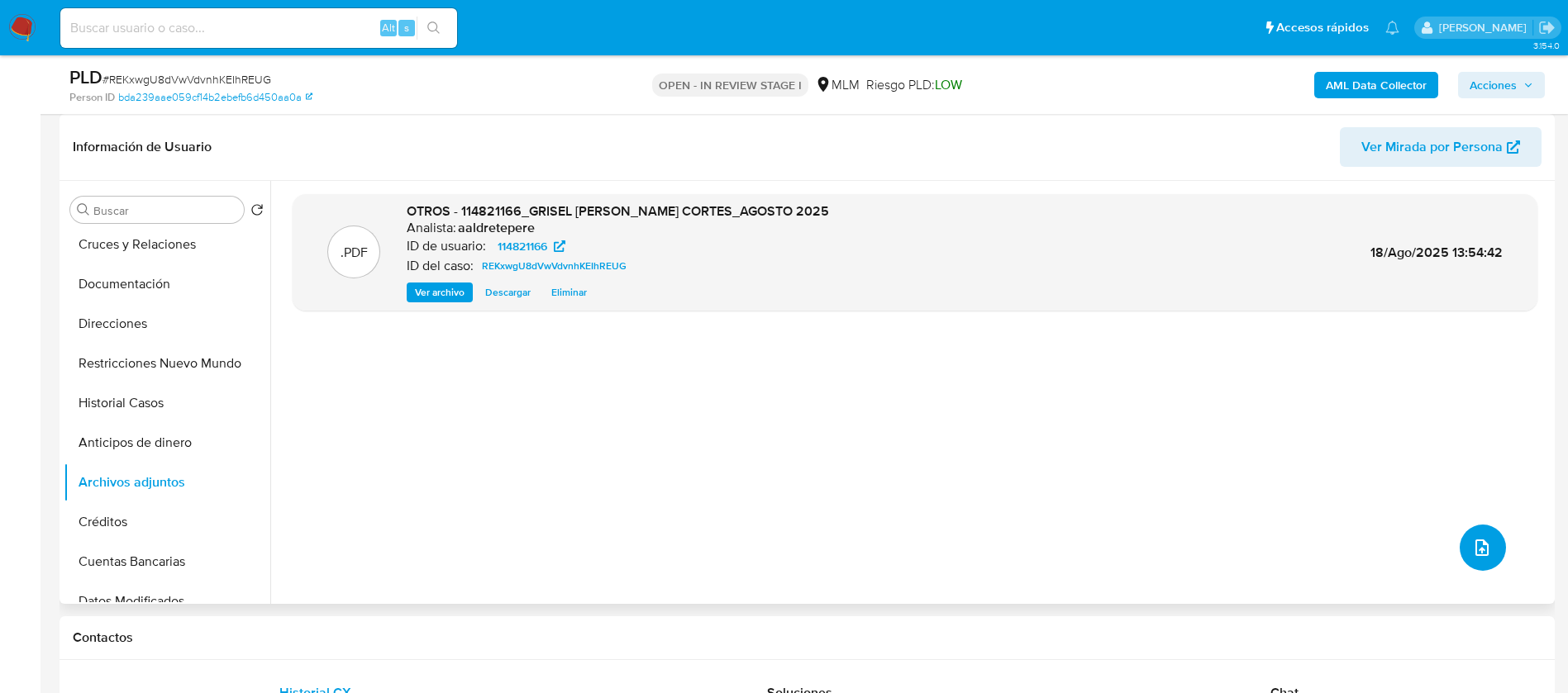
click at [1495, 543] on button "upload-file" at bounding box center [1483, 548] width 47 height 47
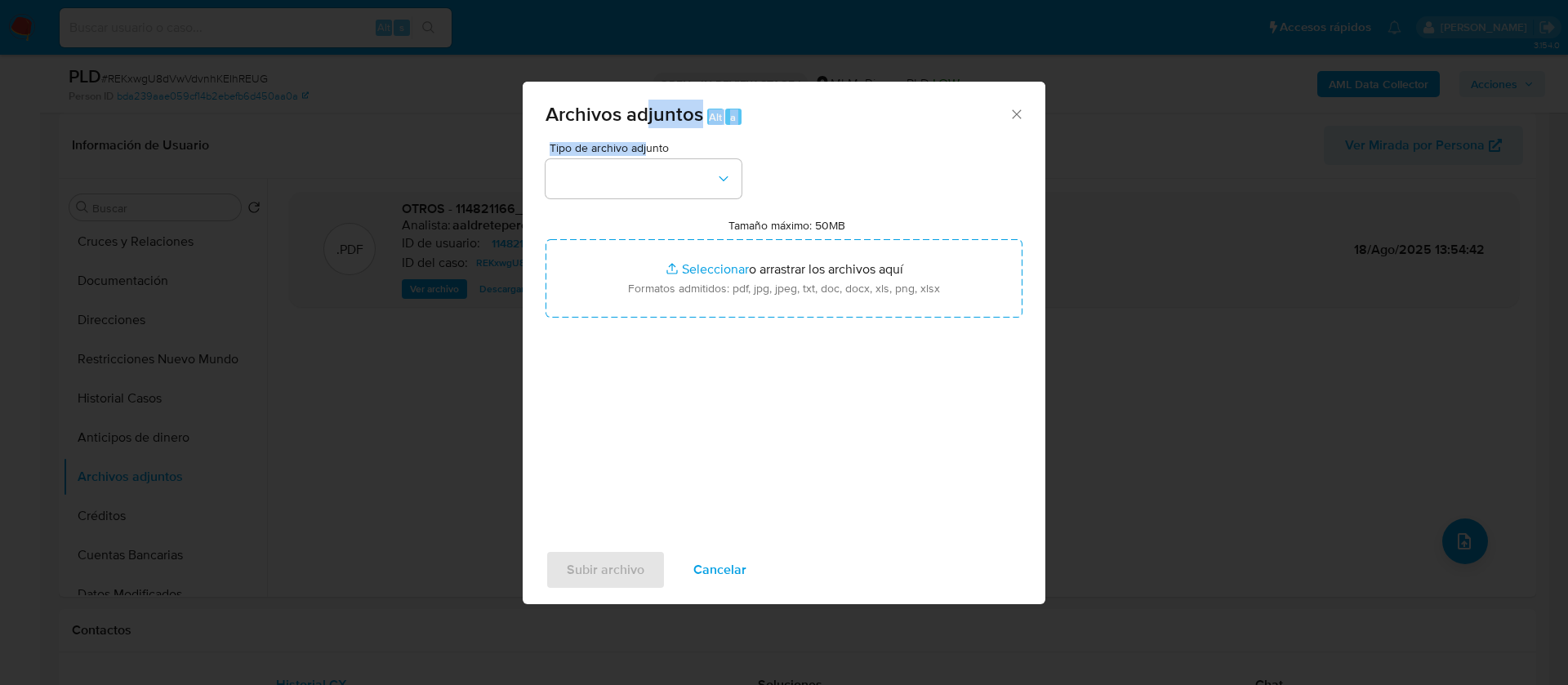
drag, startPoint x: 646, startPoint y: 143, endPoint x: 645, endPoint y: 156, distance: 13.0
click at [646, 155] on div "Archivos adjuntos Alt a Tipo de archivo adjunto Tamaño máximo: 50MB Seleccionar…" at bounding box center [784, 343] width 522 height 522
click at [644, 167] on button "button" at bounding box center [643, 178] width 196 height 39
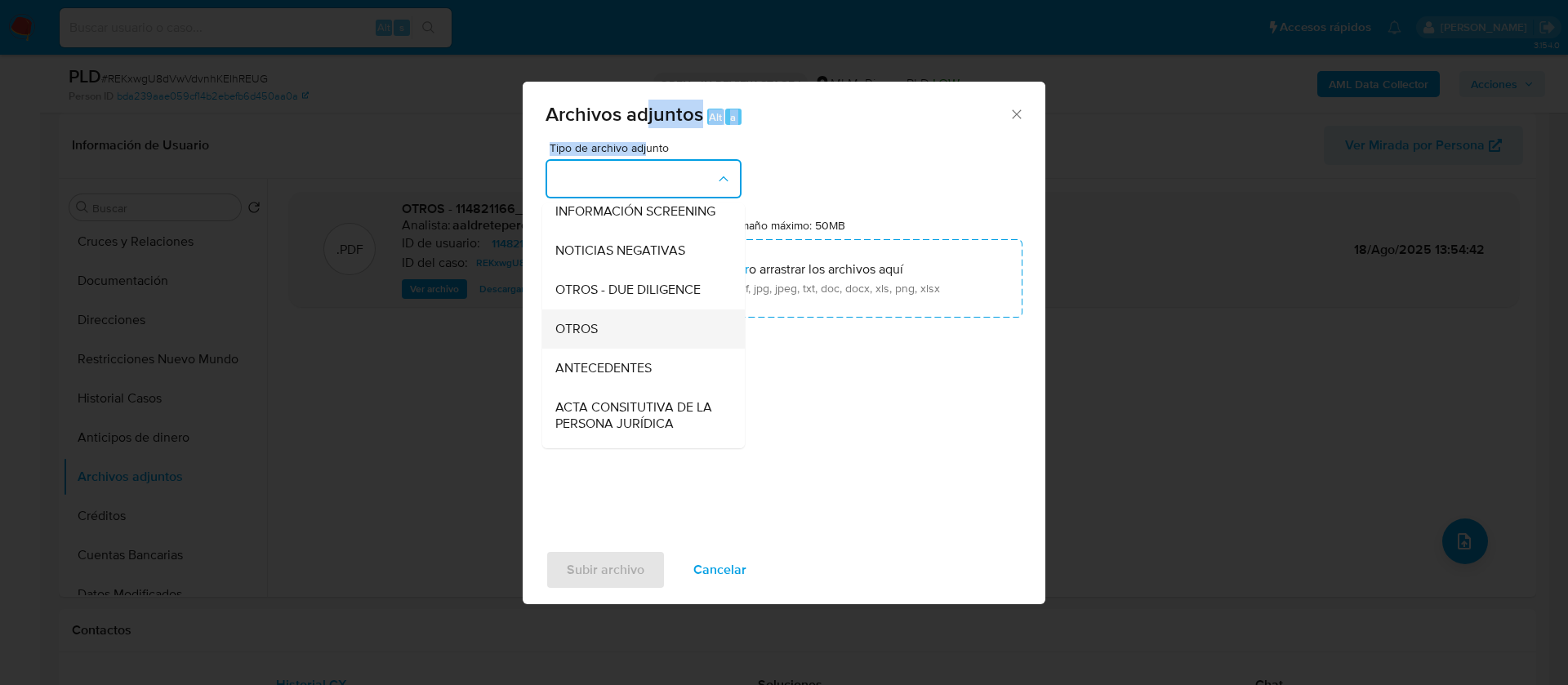
click at [599, 346] on div "OTROS" at bounding box center [638, 329] width 166 height 39
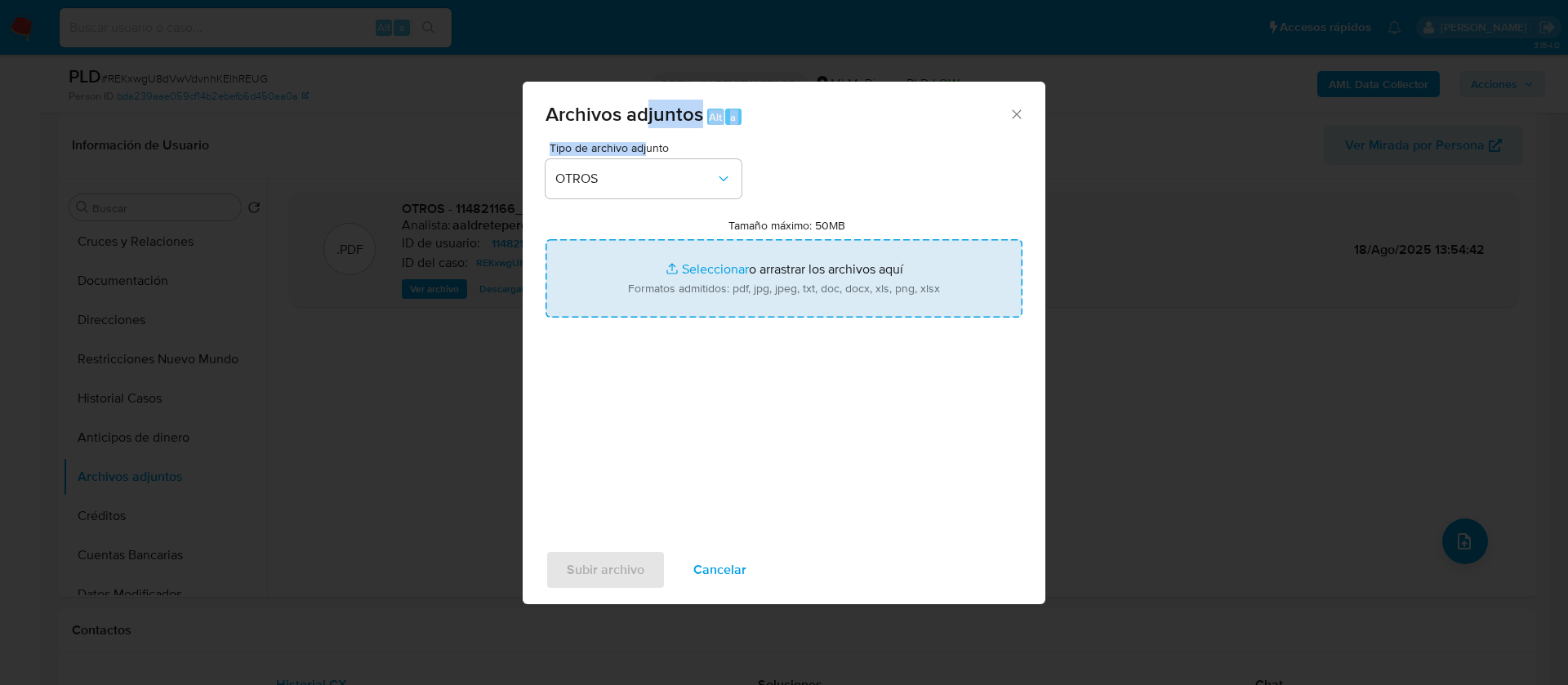
click at [776, 283] on input "Tamaño máximo: 50MB Seleccionar archivos" at bounding box center [784, 279] width 477 height 78
type input "C:\fakepath\114821166_GRISEL PADILLA CORTES_AGOSTO 2025.xlsx"
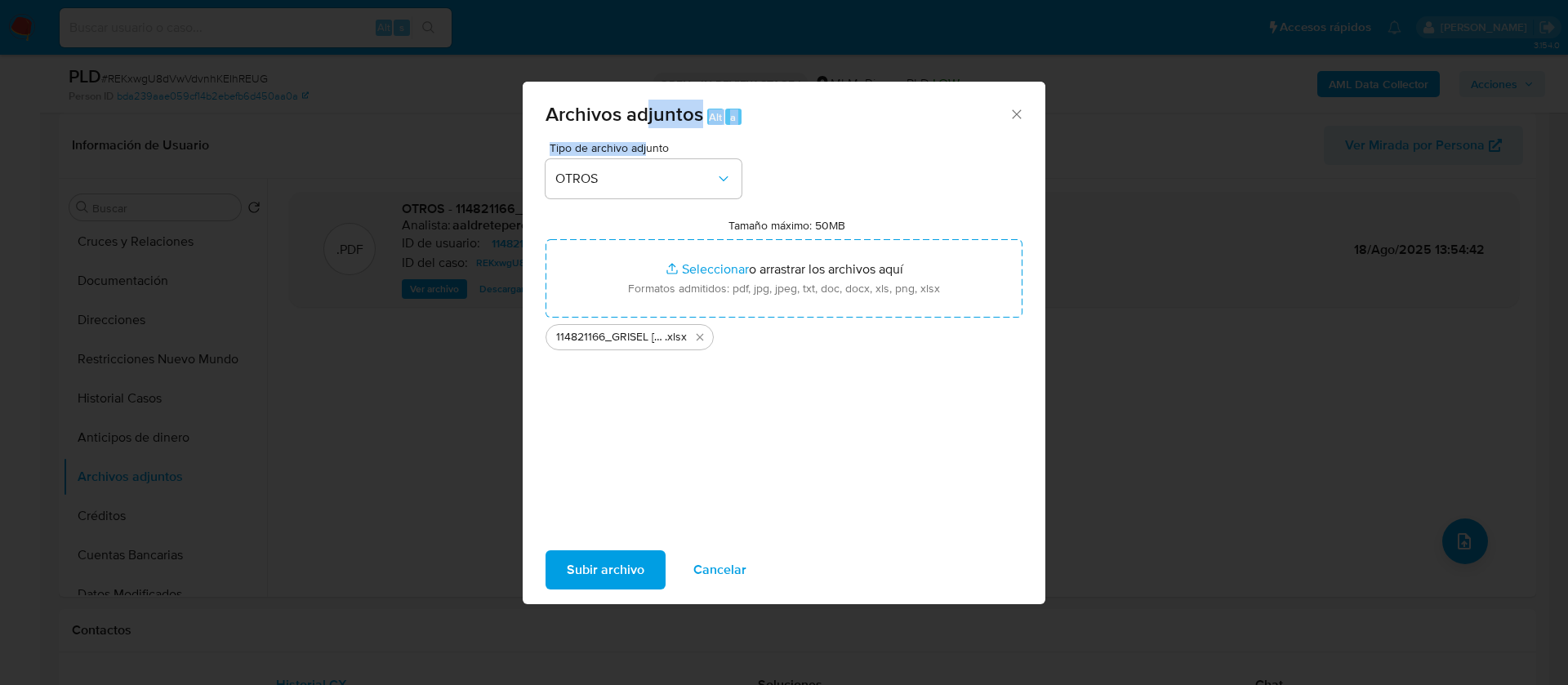
click at [598, 562] on span "Subir archivo" at bounding box center [605, 569] width 77 height 36
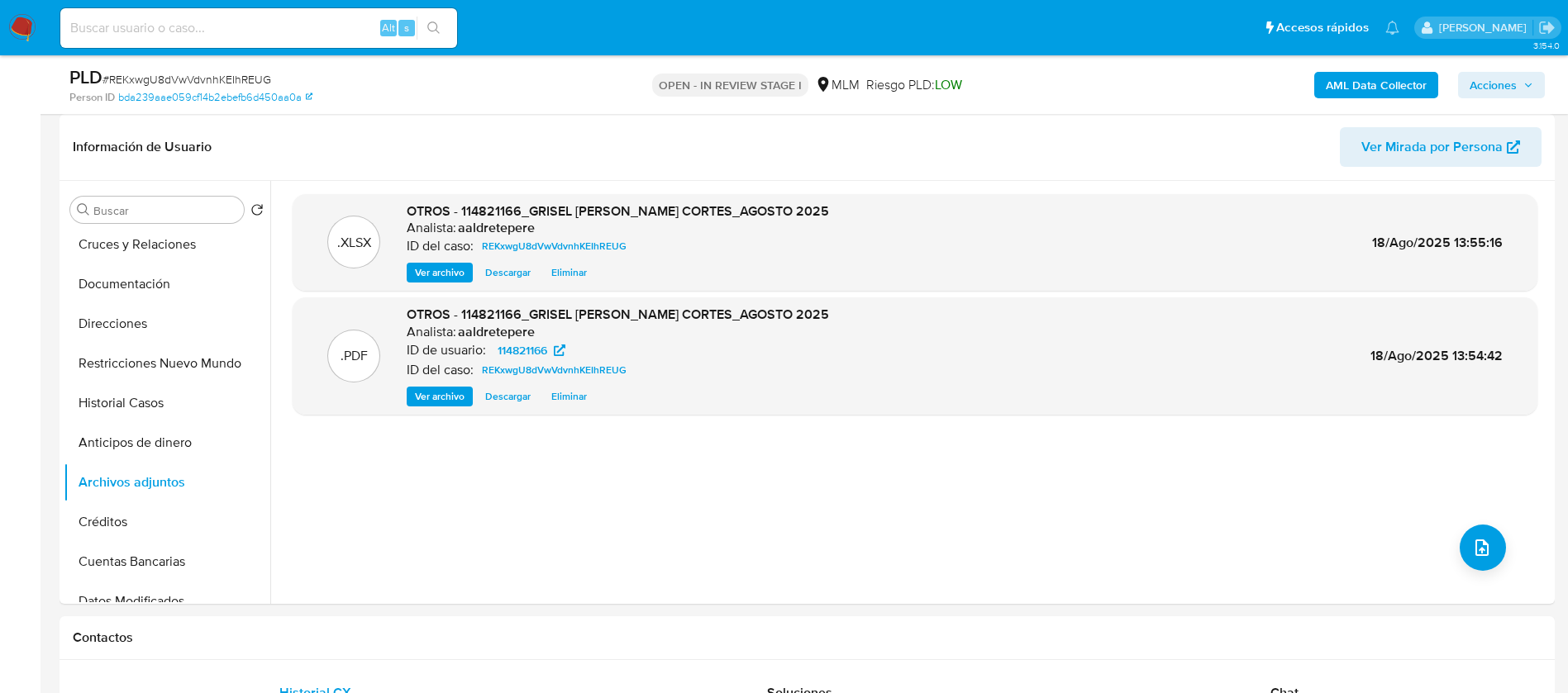
click at [1490, 85] on span "Acciones" at bounding box center [1492, 85] width 47 height 26
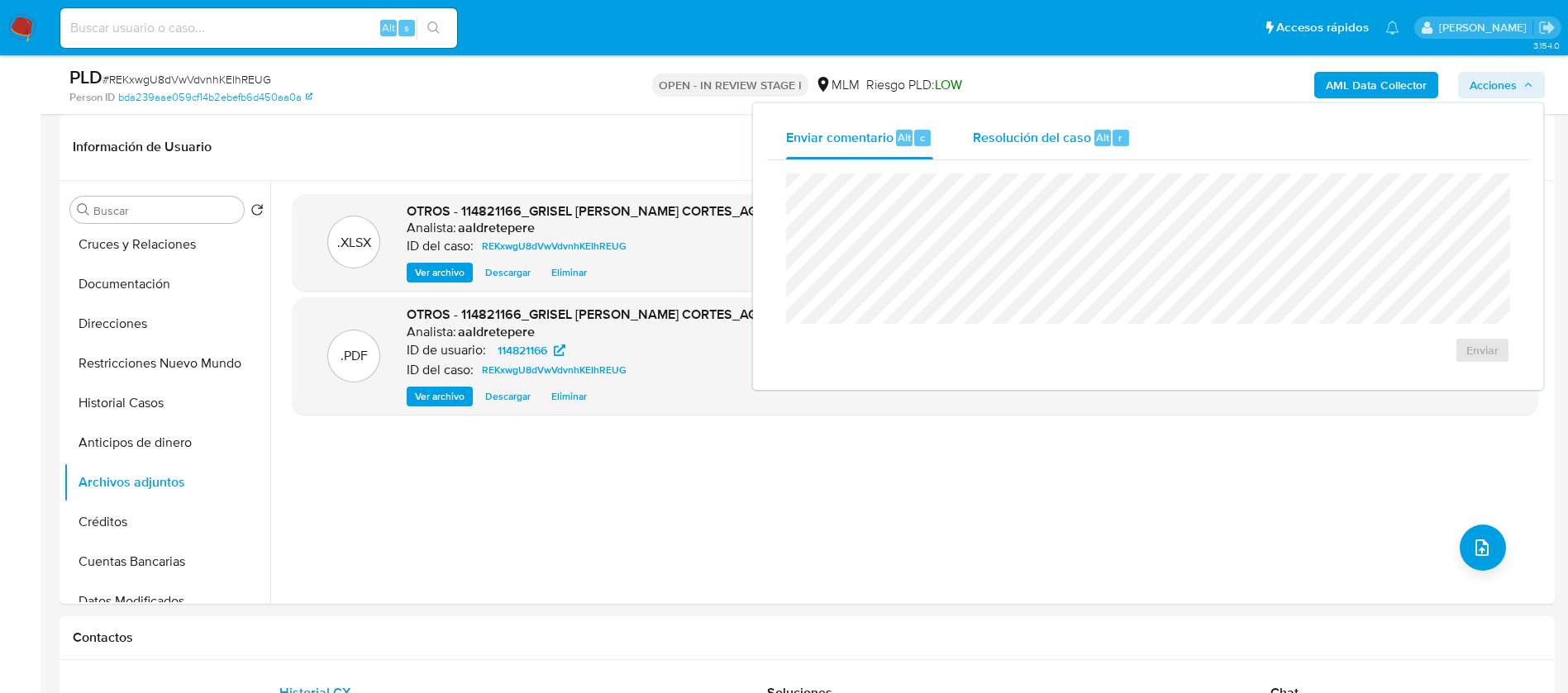
click at [1013, 158] on div "Resolución del caso Alt r" at bounding box center [1051, 137] width 158 height 43
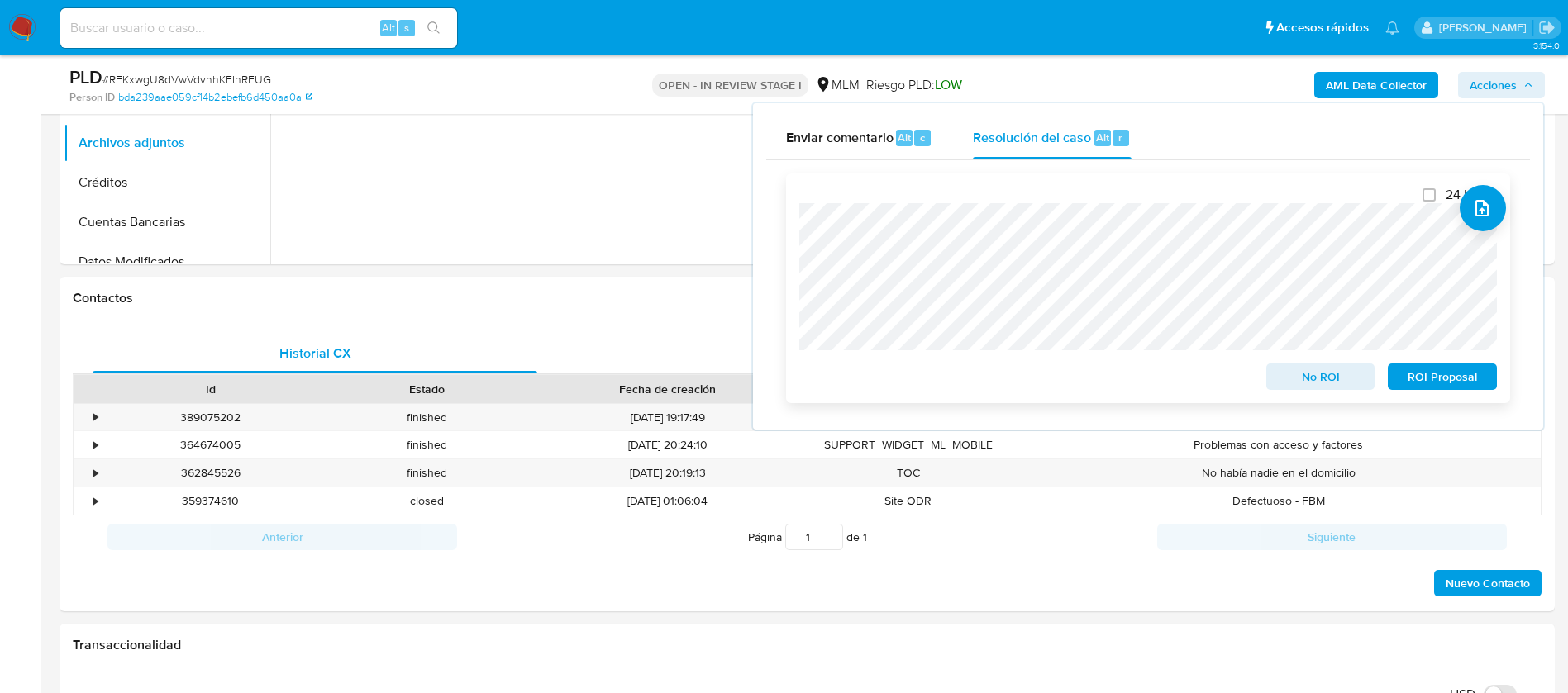
scroll to position [620, 0]
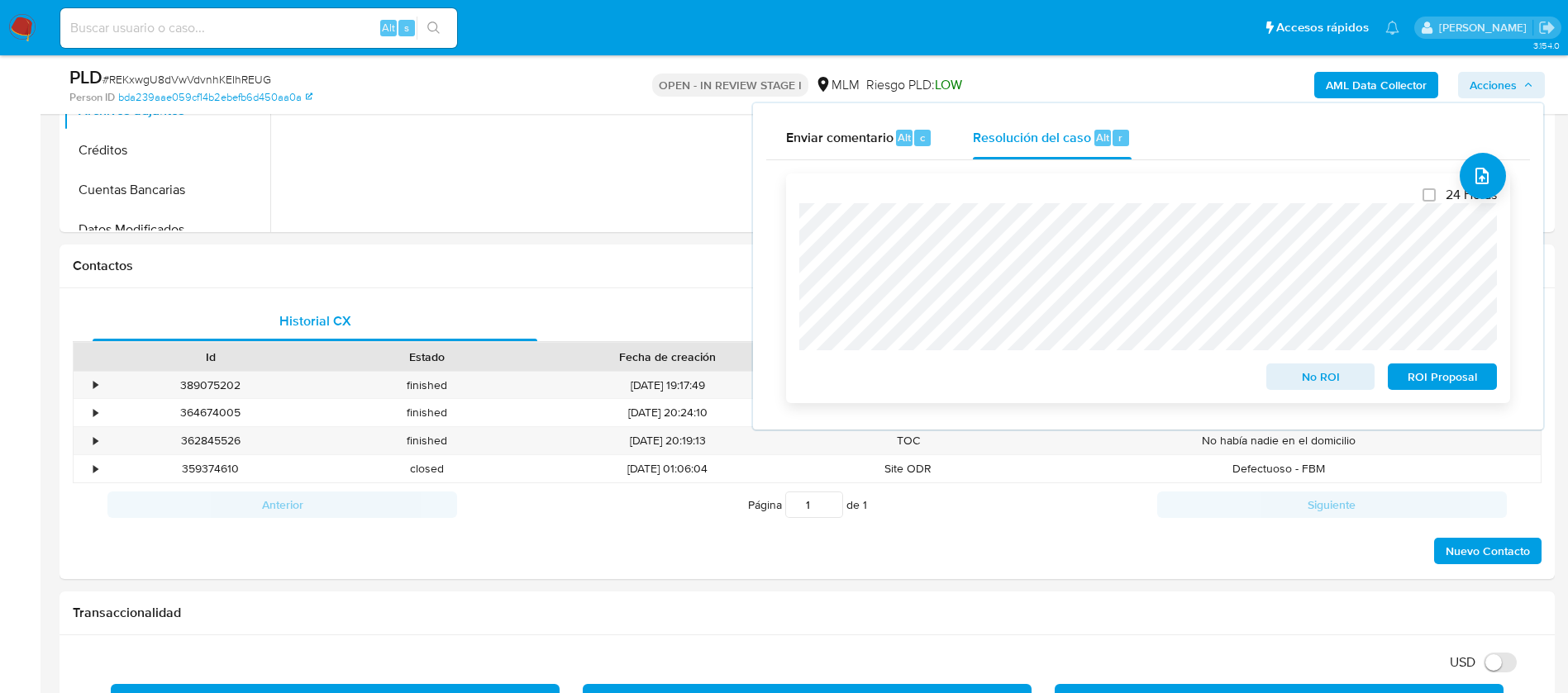
click at [1293, 384] on span "No ROI" at bounding box center [1320, 377] width 86 height 23
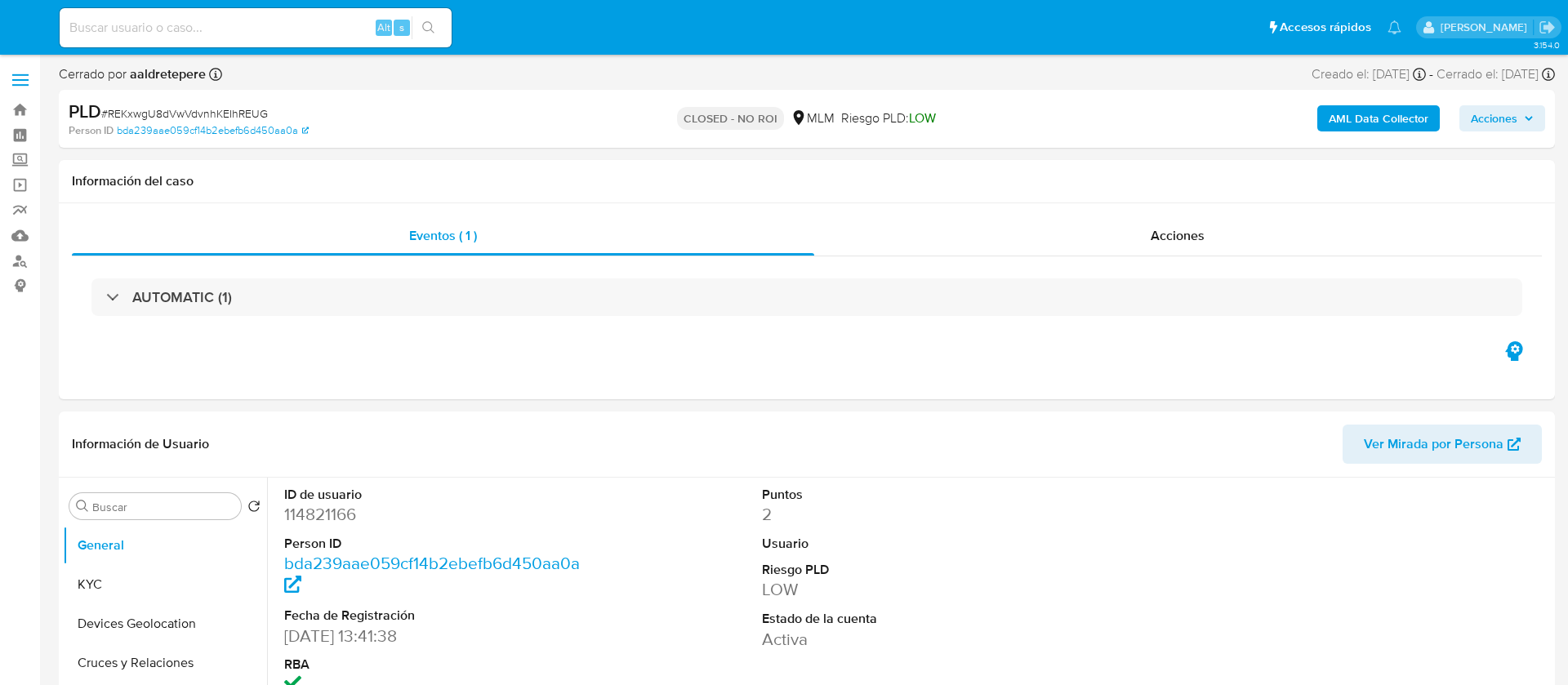
select select "10"
